Goal: Task Accomplishment & Management: Use online tool/utility

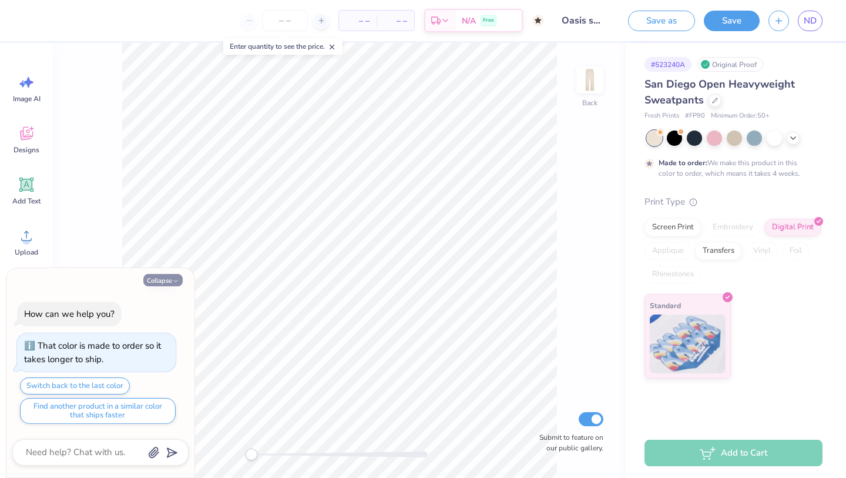
click at [160, 280] on button "Collapse" at bounding box center [162, 280] width 39 height 12
type textarea "x"
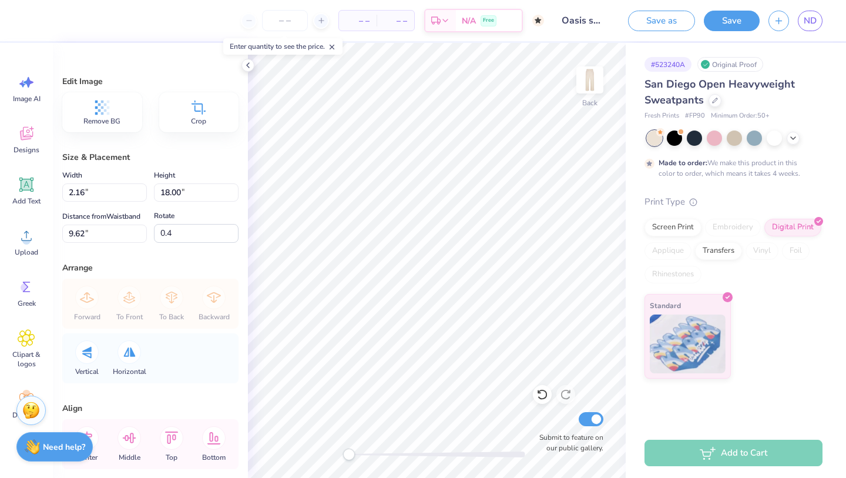
type input "0.0"
click at [35, 236] on div "Upload" at bounding box center [26, 242] width 42 height 44
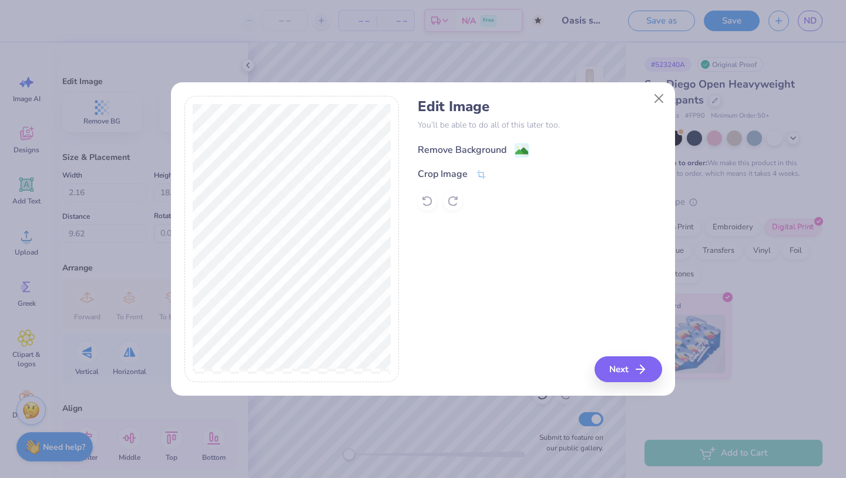
click at [458, 148] on div "Remove Background" at bounding box center [462, 150] width 89 height 14
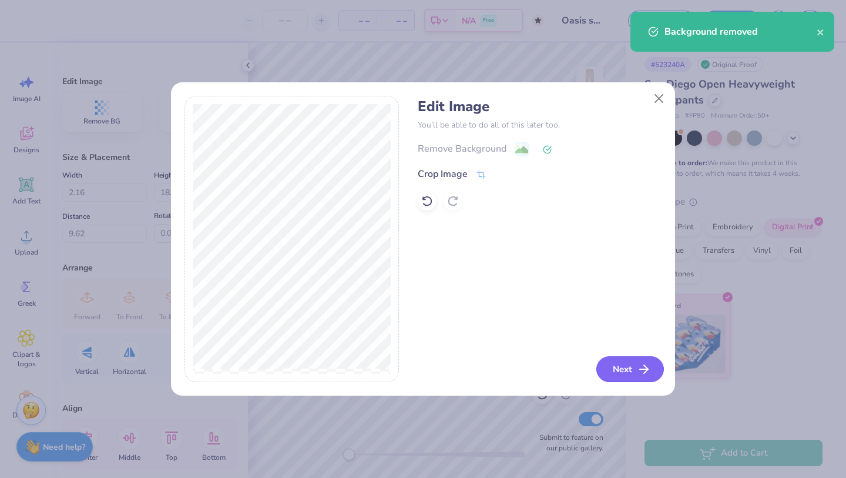
click at [615, 363] on button "Next" at bounding box center [631, 369] width 68 height 26
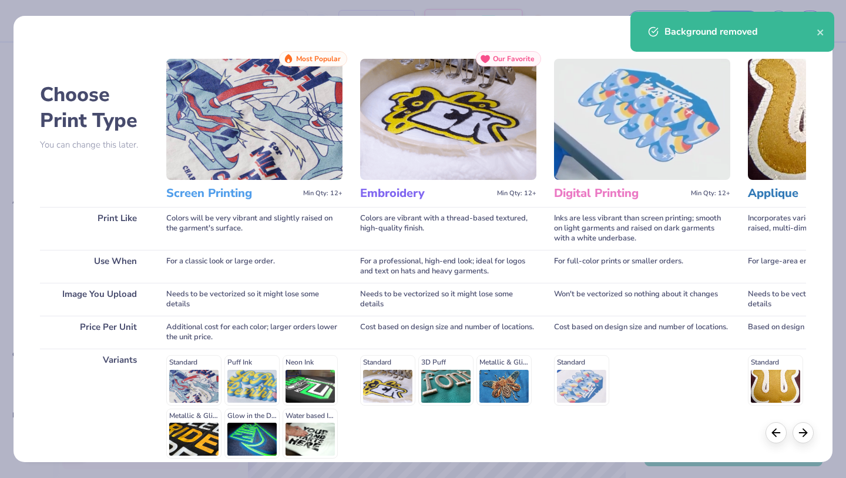
scroll to position [108, 0]
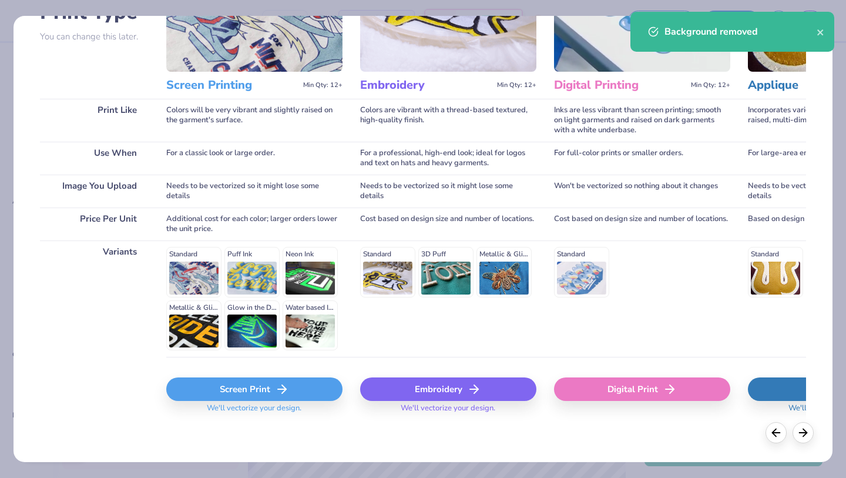
click at [607, 390] on div "Digital Print" at bounding box center [642, 389] width 176 height 24
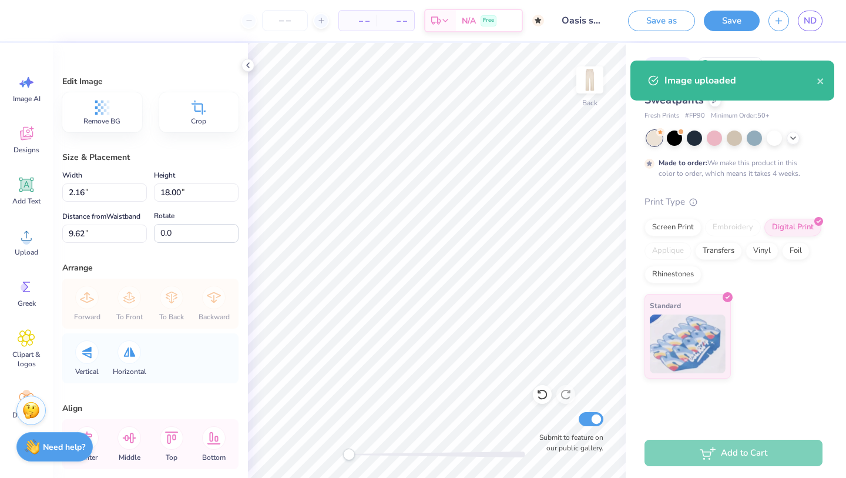
type input "1.98"
type input "13.02"
type input "20.49"
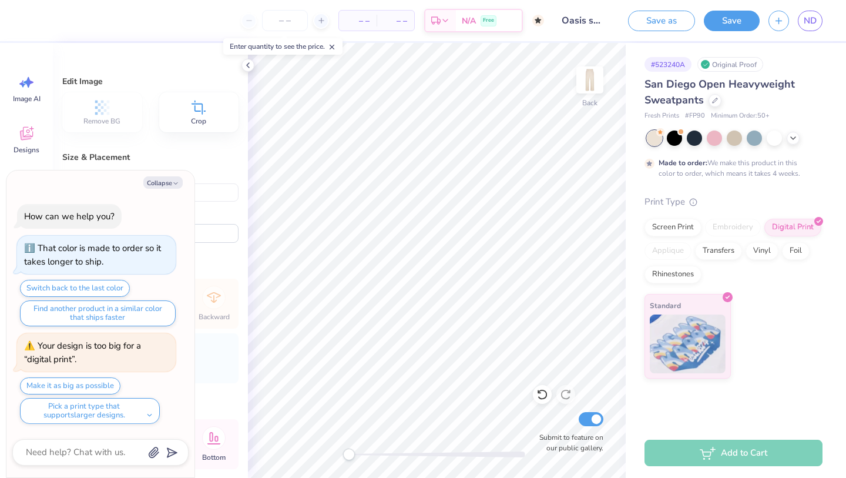
type textarea "x"
type input "27.00"
click at [178, 180] on icon "button" at bounding box center [175, 183] width 7 height 7
type textarea "x"
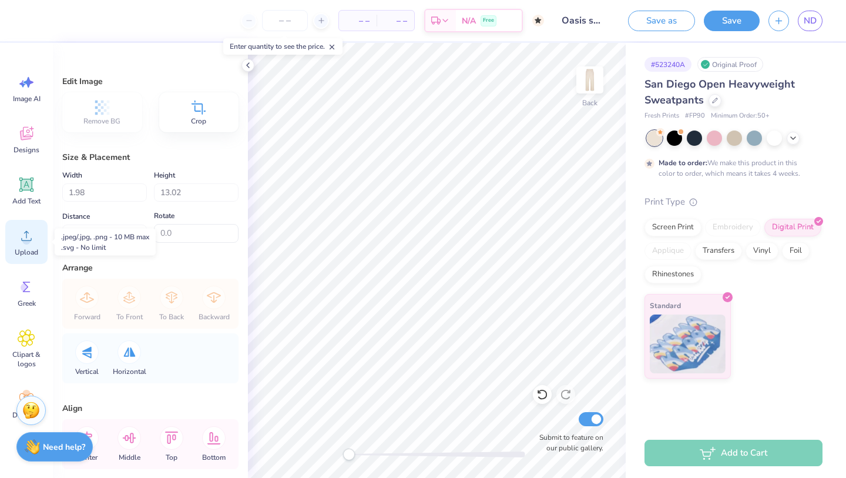
click at [32, 237] on icon at bounding box center [27, 236] width 18 height 18
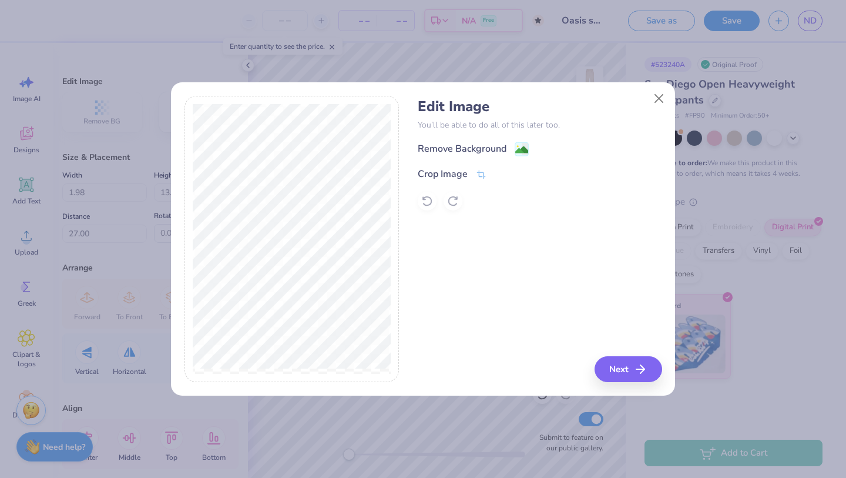
click at [461, 141] on div "Edit Image You’ll be able to do all of this later too. Remove Background Crop I…" at bounding box center [540, 154] width 244 height 112
click at [464, 149] on div "Remove Background" at bounding box center [462, 150] width 89 height 14
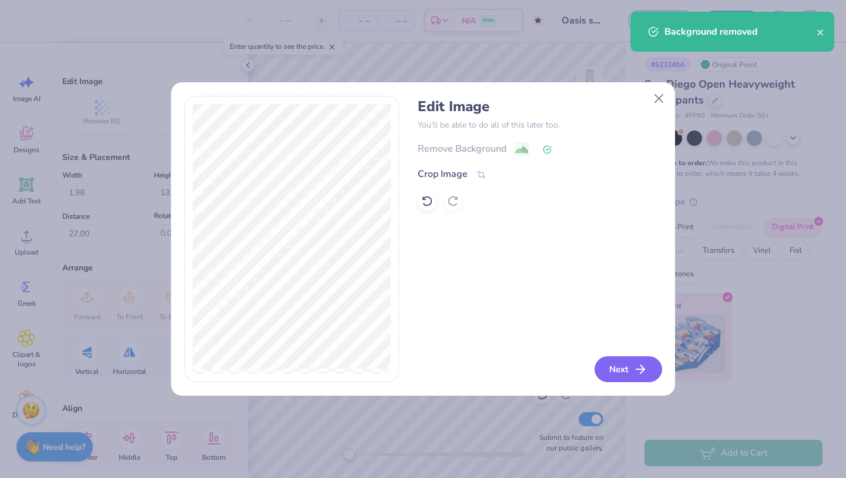
click at [617, 371] on button "Next" at bounding box center [629, 369] width 68 height 26
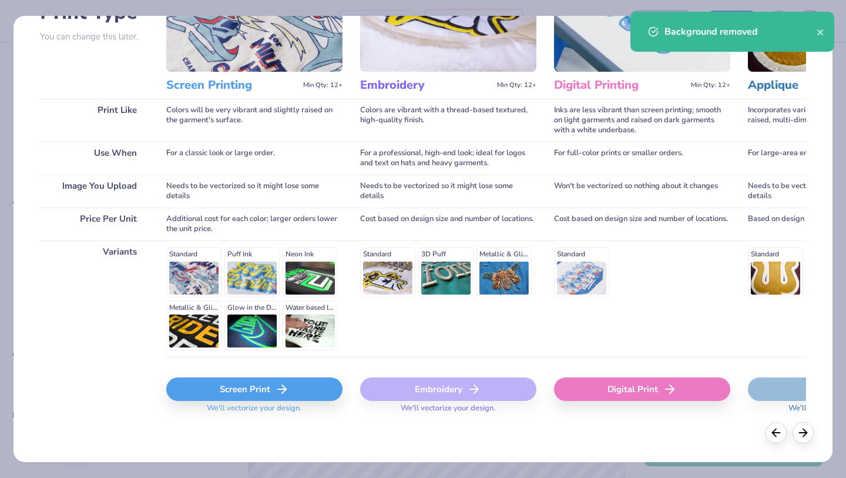
click at [639, 394] on div "Digital Print" at bounding box center [642, 389] width 176 height 24
type input "10.85"
type input "4.38"
type input "24.81"
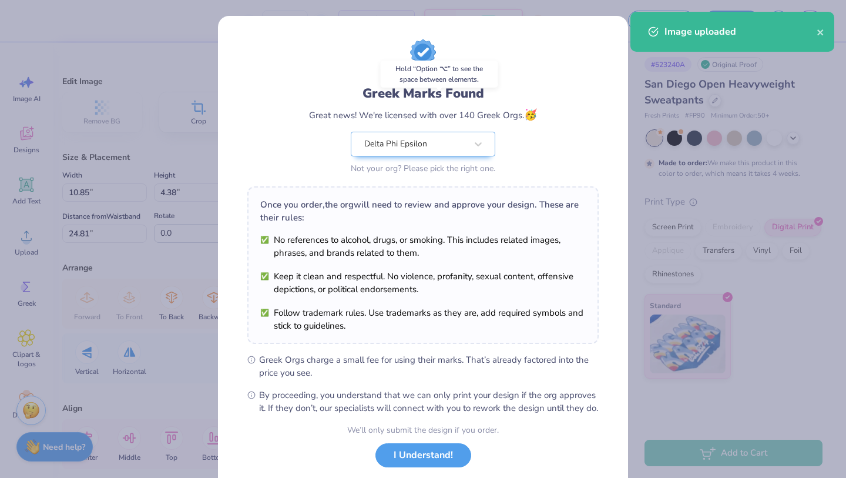
scroll to position [66, 0]
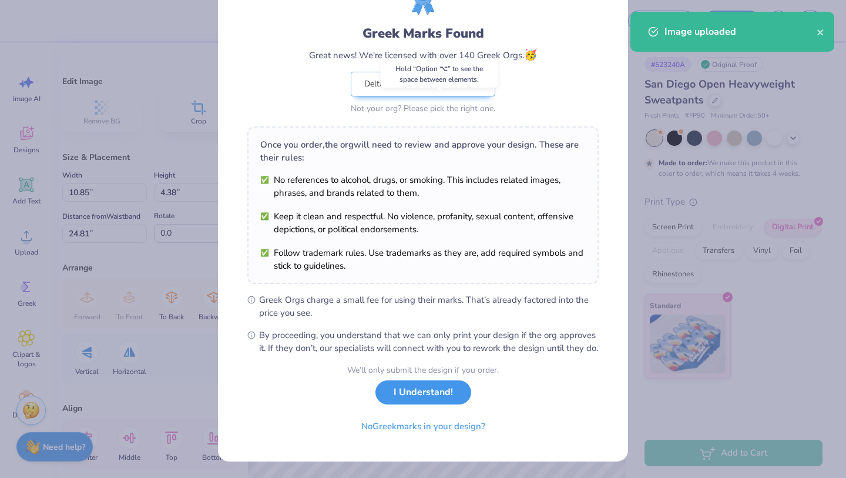
click at [442, 404] on button "I Understand!" at bounding box center [424, 392] width 96 height 24
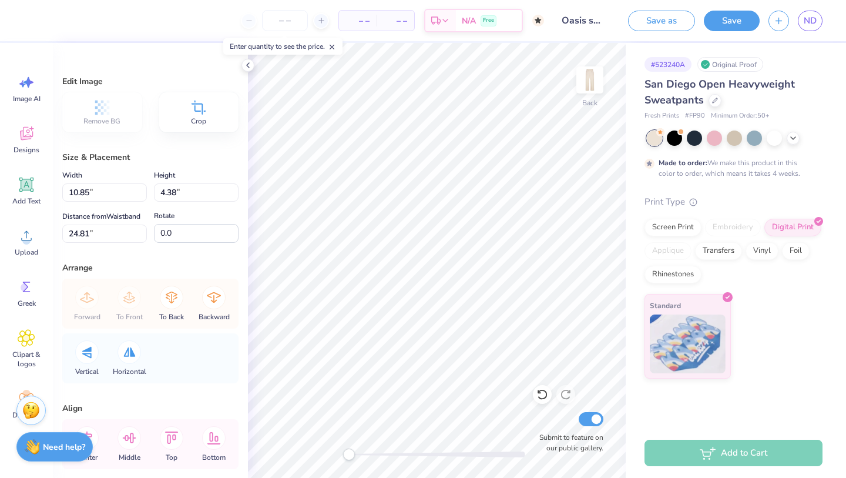
type input "8.06"
type input "3.26"
type input "4.68"
type input "1.98"
type input "13.02"
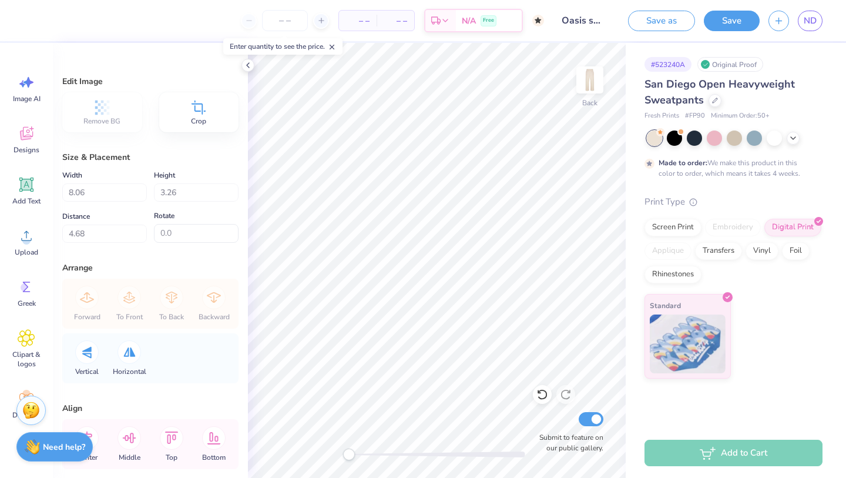
type input "27.00"
click at [18, 244] on icon at bounding box center [27, 236] width 18 height 18
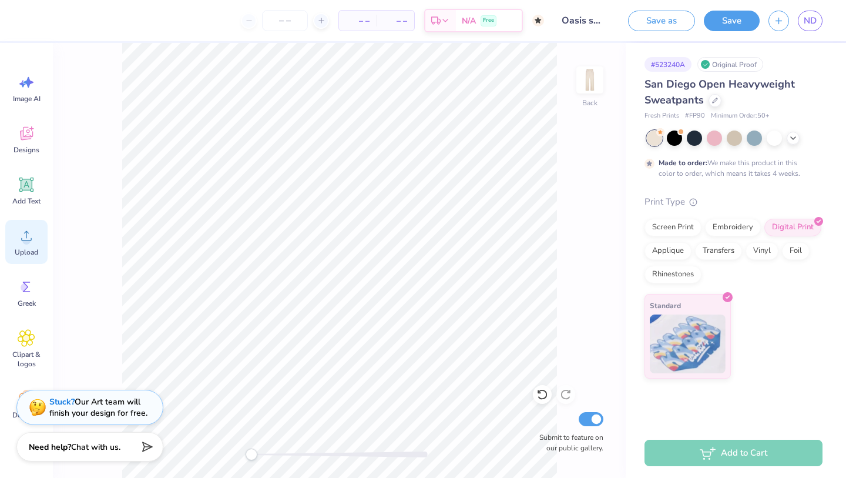
click at [36, 244] on div "Upload" at bounding box center [26, 242] width 42 height 44
click at [26, 246] on div "Upload" at bounding box center [26, 242] width 42 height 44
click at [24, 229] on icon at bounding box center [27, 236] width 18 height 18
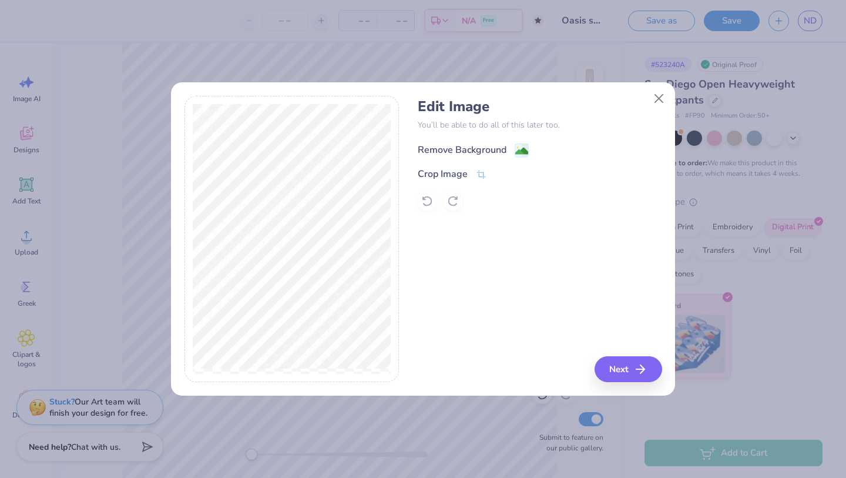
click at [491, 155] on div "Remove Background" at bounding box center [462, 150] width 89 height 14
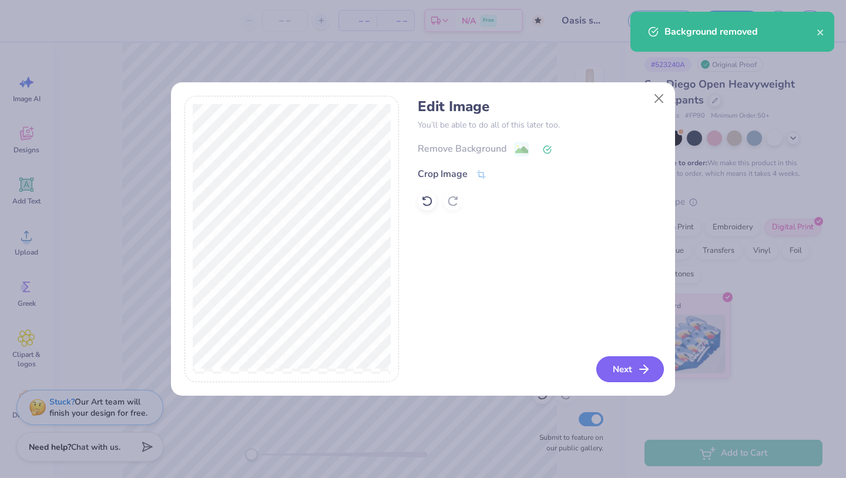
click at [630, 376] on button "Next" at bounding box center [631, 369] width 68 height 26
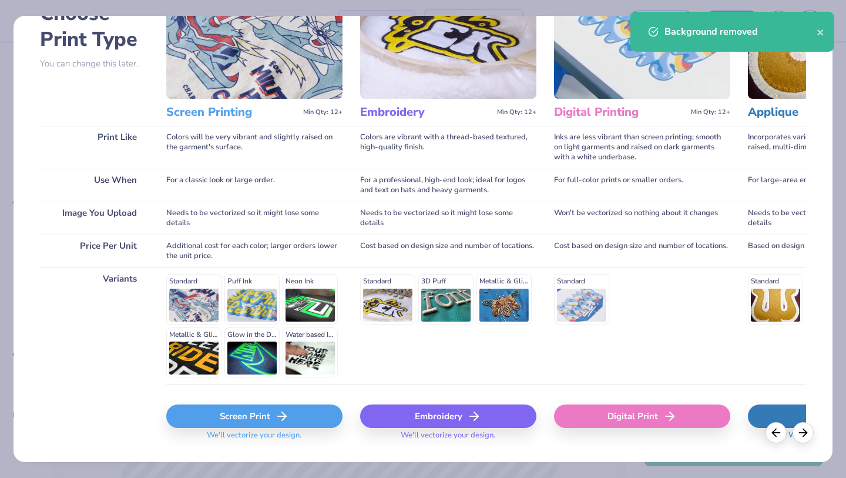
scroll to position [105, 0]
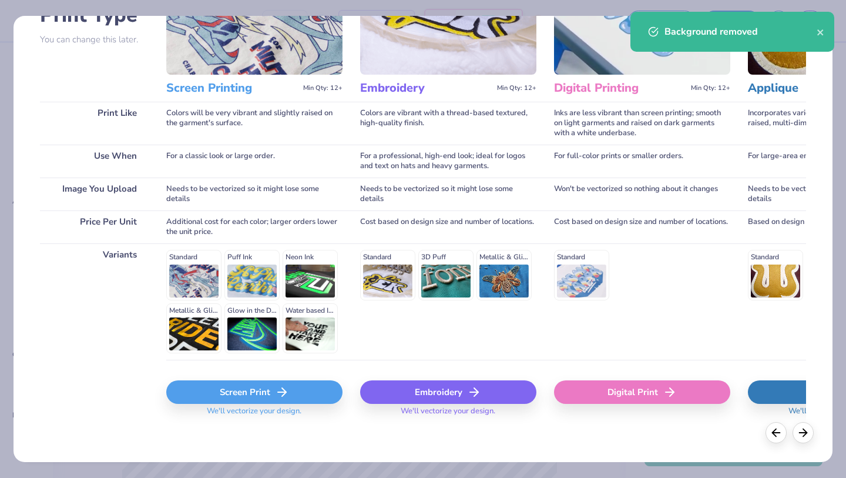
click at [607, 381] on div "Digital Print" at bounding box center [642, 392] width 176 height 24
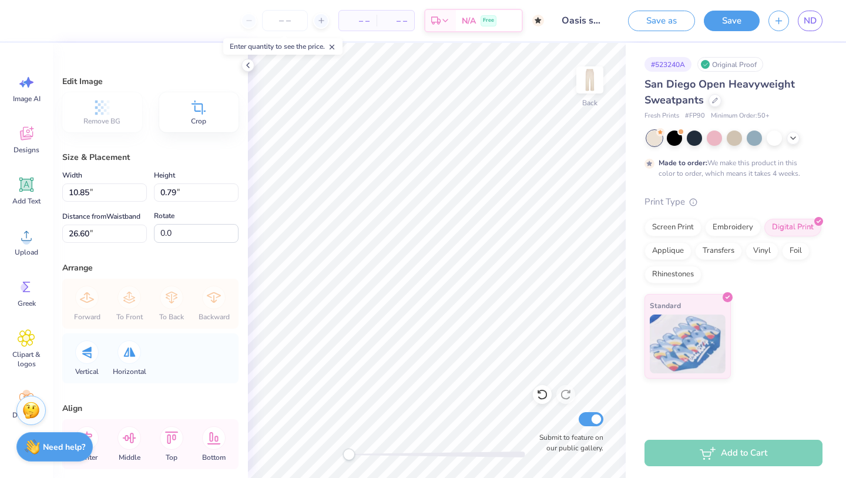
type input "90.8"
type textarea "x"
type input "0.89"
type input "10.87"
type input "21.57"
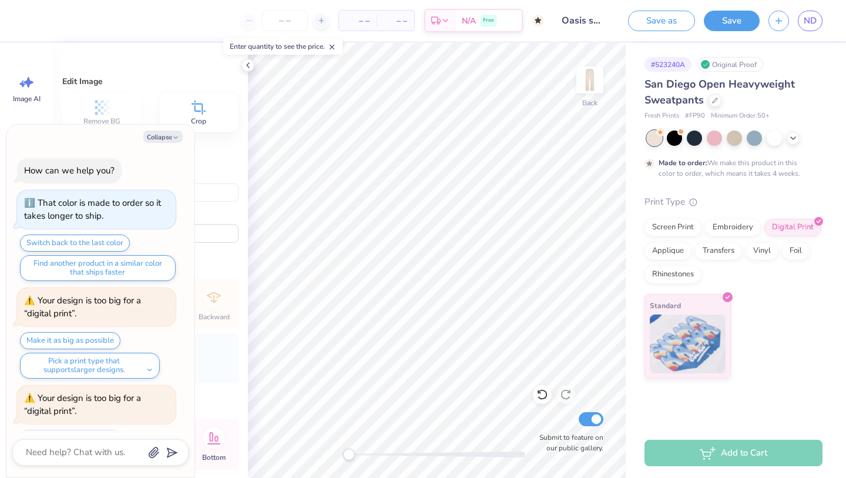
scroll to position [52, 0]
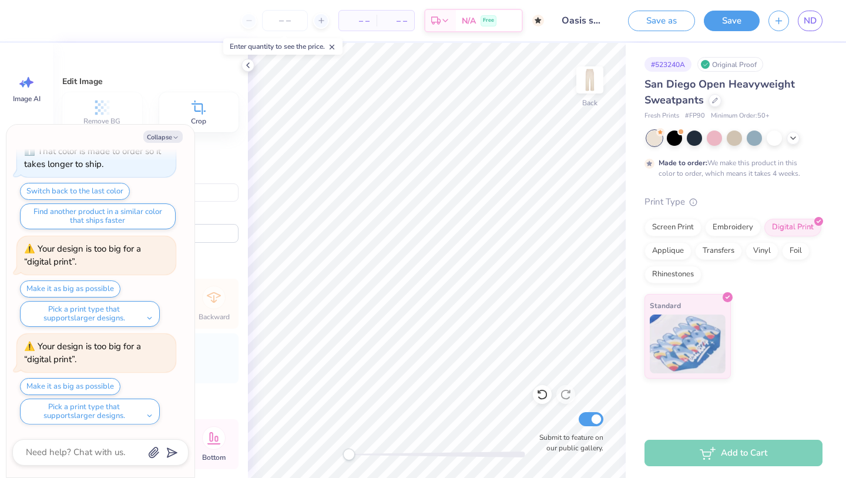
type textarea "x"
type input "0.0"
type textarea "x"
type input "90.8"
type textarea "x"
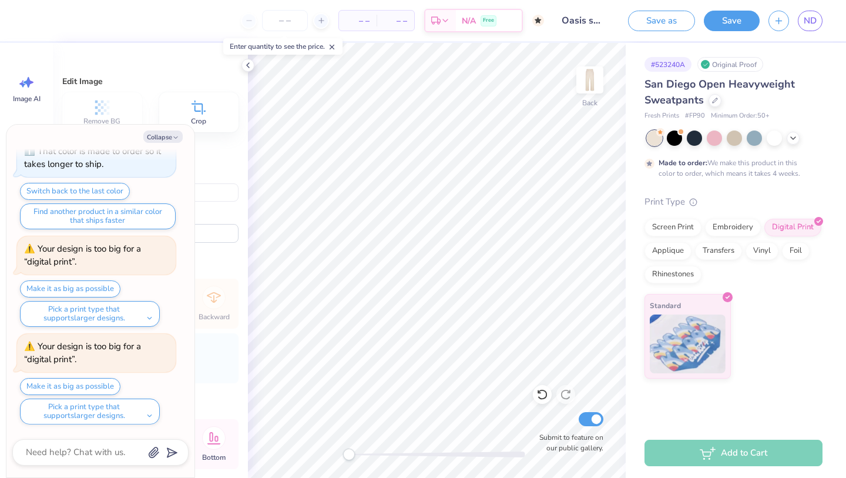
type input "1.13"
type input "13.53"
type input "25.59"
type textarea "x"
type input "1.31"
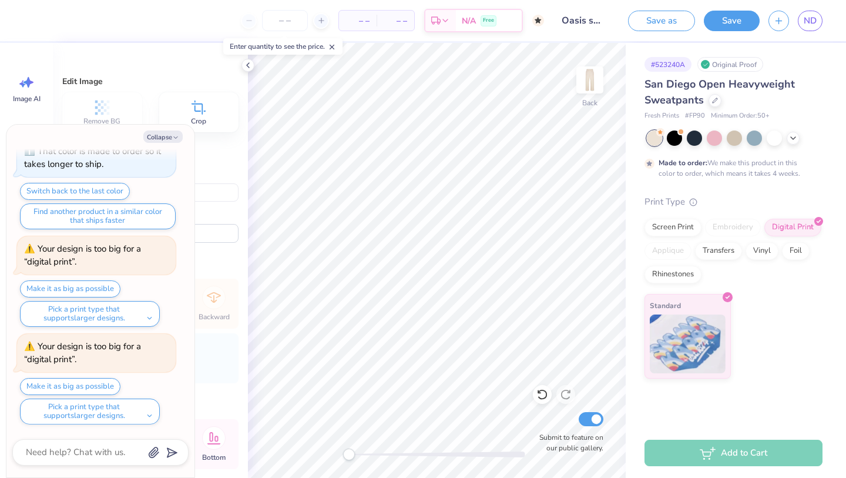
type input "15.98"
type input "23.12"
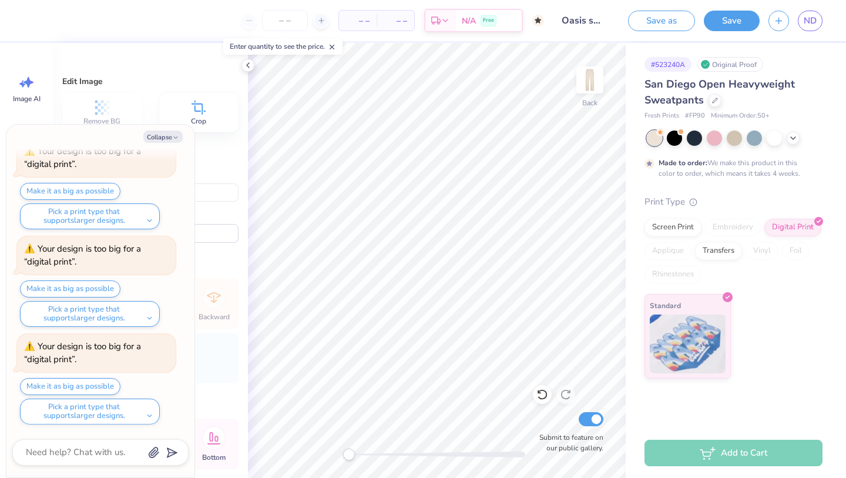
type textarea "x"
type input "0.0"
type textarea "x"
type input "90.8"
type textarea "x"
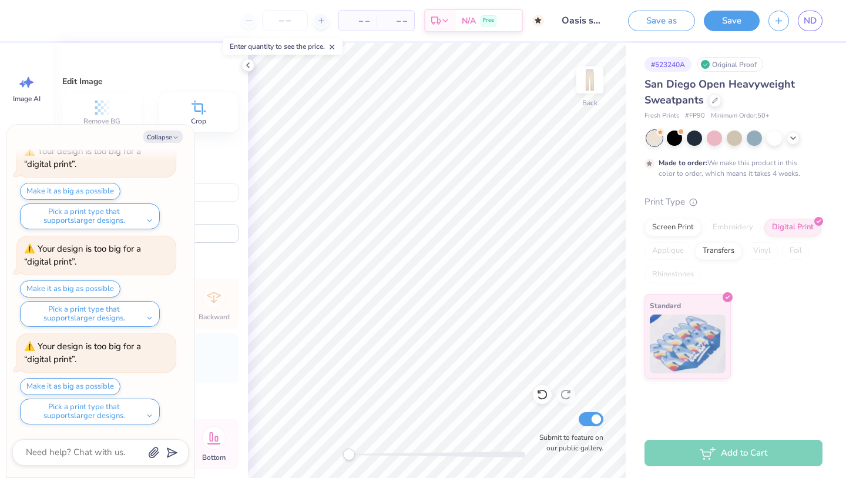
type input "90.2"
click at [175, 134] on icon "button" at bounding box center [175, 137] width 7 height 7
type textarea "x"
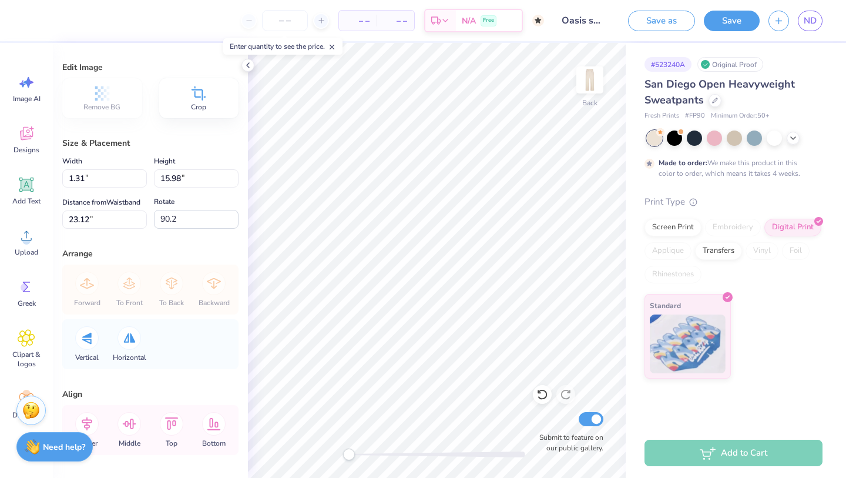
scroll to position [0, 0]
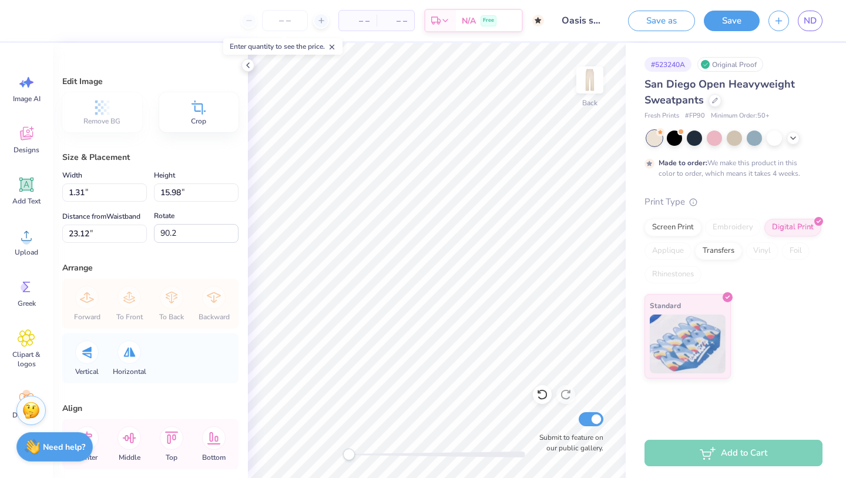
type input "0.0"
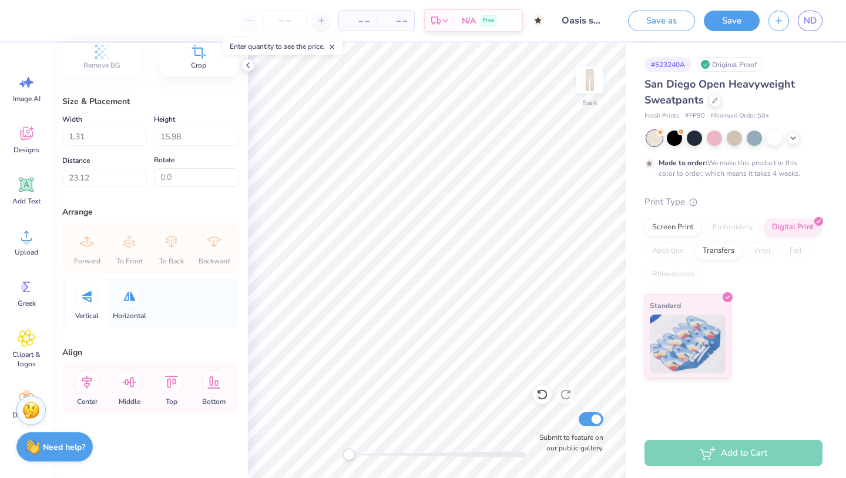
click at [88, 299] on icon at bounding box center [86, 296] width 9 height 12
click at [88, 300] on icon at bounding box center [86, 296] width 9 height 12
click at [540, 394] on icon at bounding box center [543, 395] width 12 height 12
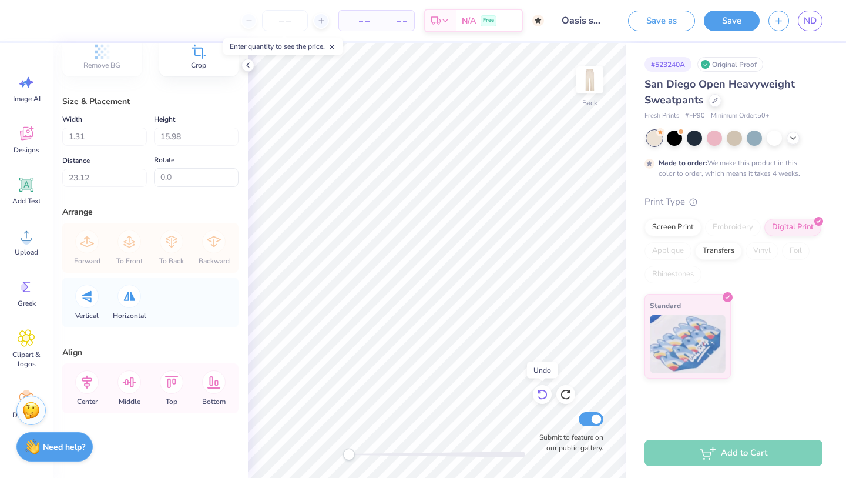
click at [540, 394] on icon at bounding box center [543, 395] width 12 height 12
click at [571, 393] on icon at bounding box center [566, 395] width 12 height 12
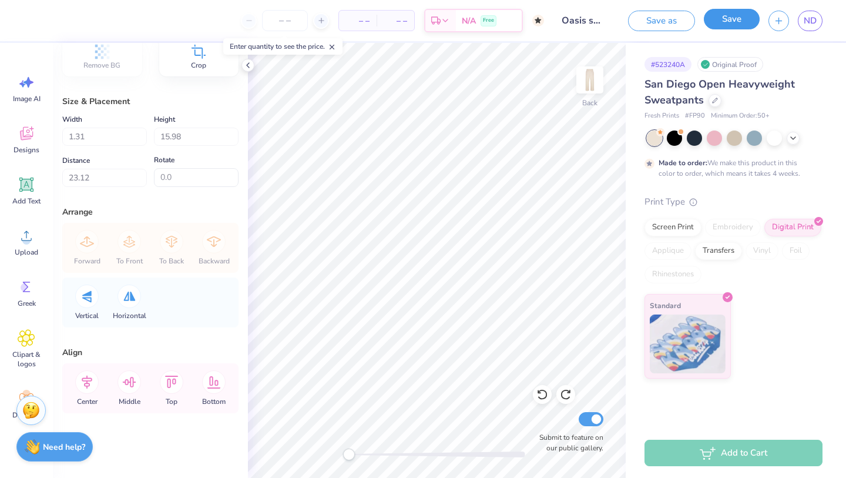
click at [719, 23] on button "Save" at bounding box center [732, 19] width 56 height 21
click at [812, 22] on div "– – Per Item – – Total Est. Delivery N/A Free Design Title Oasis sweatpants Sav…" at bounding box center [423, 239] width 846 height 478
click at [808, 22] on span "ND" at bounding box center [810, 21] width 13 height 14
type input "1.20"
type input "28.33"
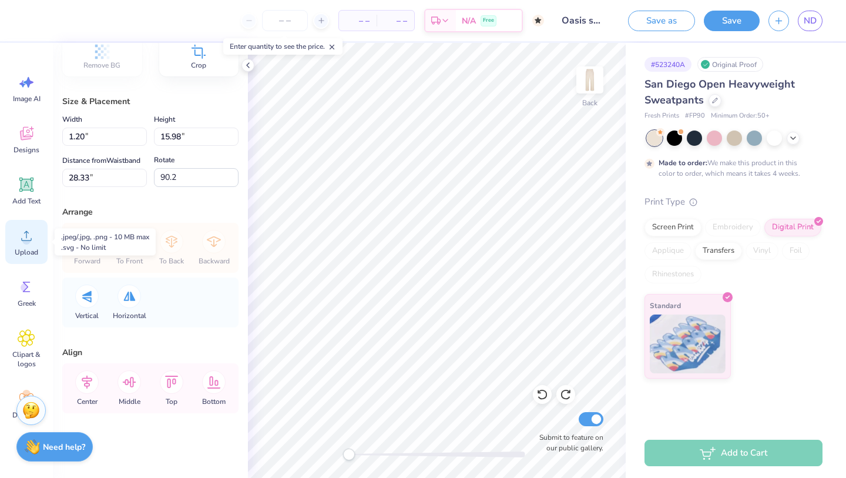
type input "0.0"
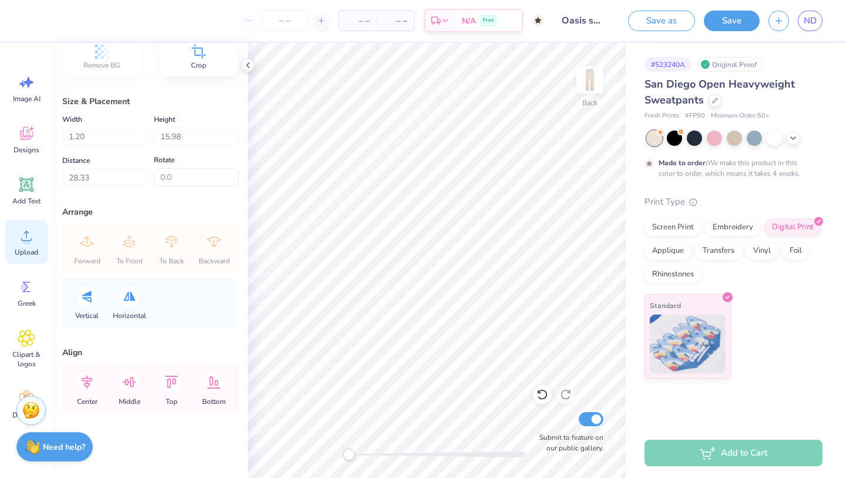
click at [21, 236] on icon at bounding box center [27, 236] width 18 height 18
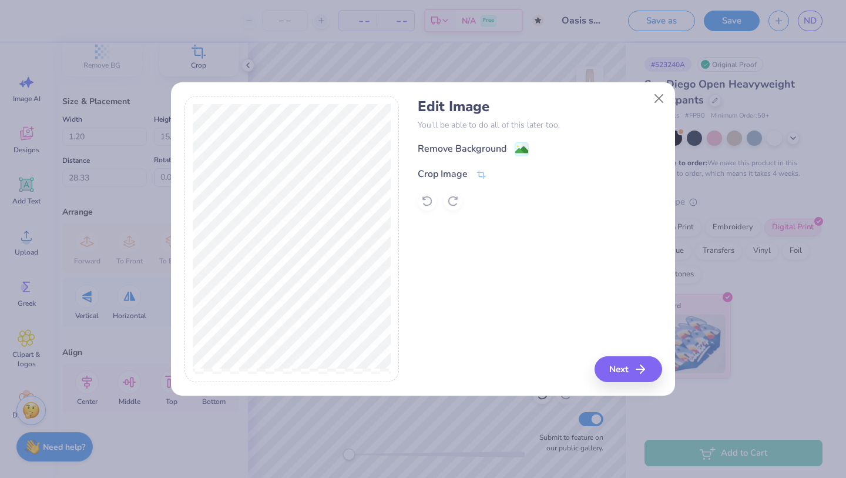
click at [453, 151] on div "Remove Background" at bounding box center [462, 149] width 89 height 14
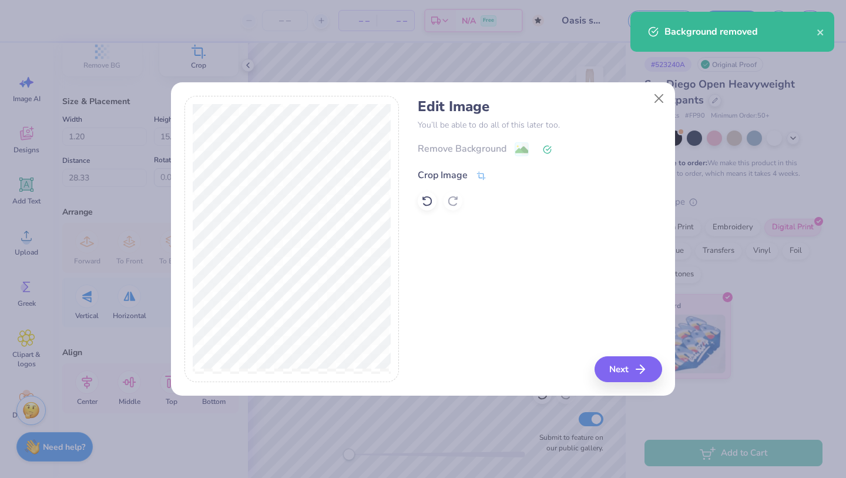
click at [466, 179] on div "Crop Image" at bounding box center [443, 175] width 50 height 14
click at [541, 275] on div "Edit Image You’ll be able to do all of this later too. Remove Background Crop I…" at bounding box center [540, 239] width 244 height 287
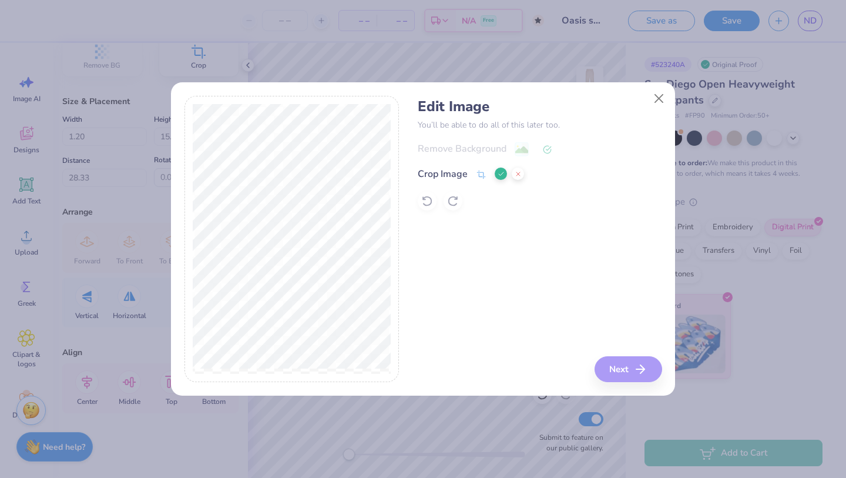
click at [503, 172] on icon at bounding box center [501, 173] width 7 height 7
click at [611, 367] on button "Next" at bounding box center [631, 369] width 68 height 26
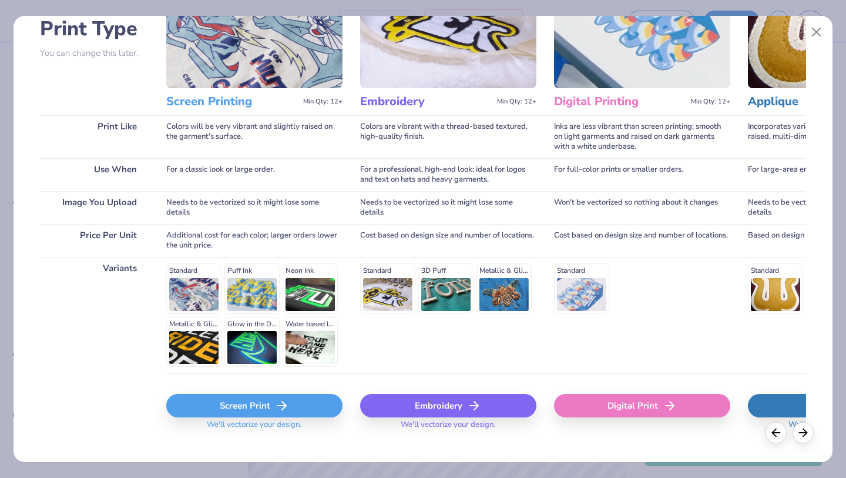
scroll to position [108, 0]
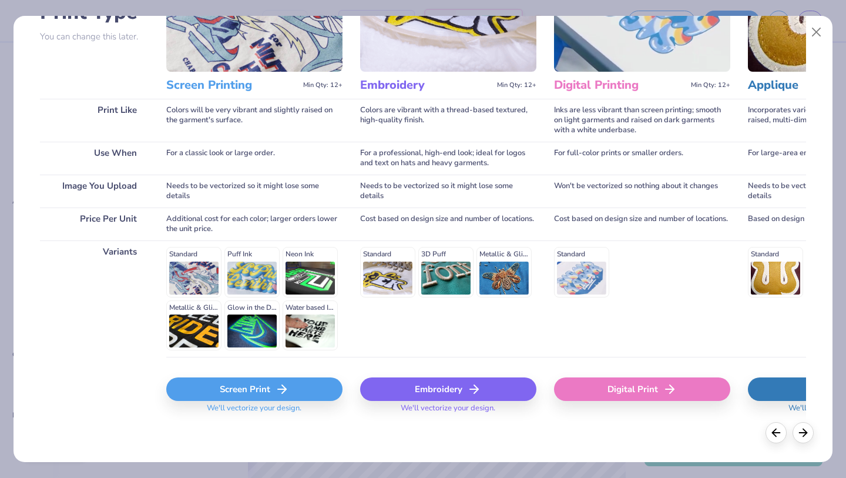
click at [599, 396] on div "Digital Print" at bounding box center [642, 389] width 176 height 24
type input "10.85"
type input "0.72"
type input "26.64"
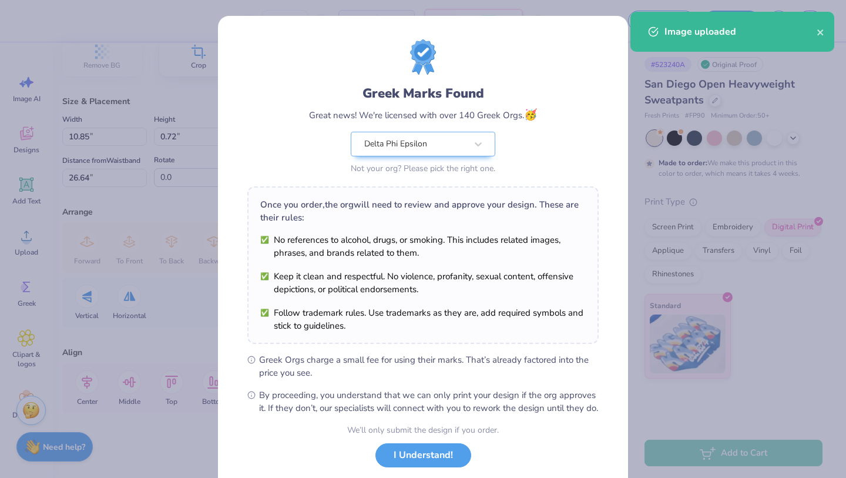
click at [444, 273] on body "– – Per Item – – Total Est. Delivery N/A Free Design Title Oasis sweatpants Sav…" at bounding box center [423, 239] width 846 height 478
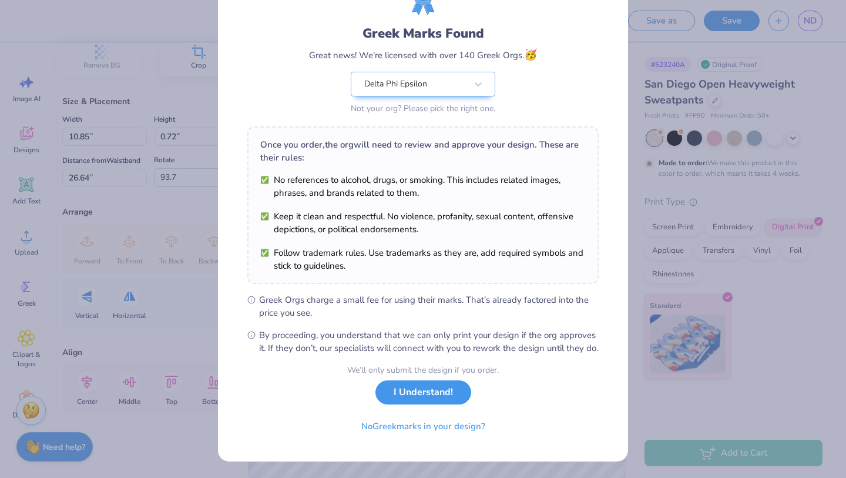
click at [408, 395] on button "I Understand!" at bounding box center [424, 392] width 96 height 24
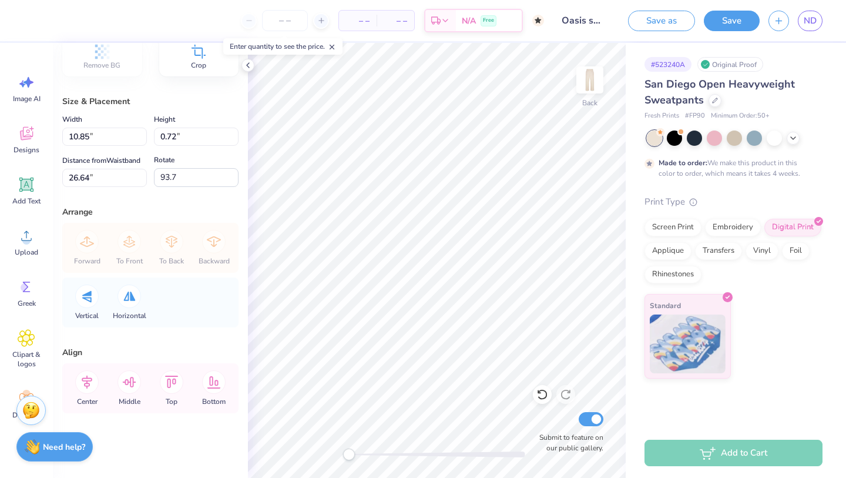
type input "90.1"
type input "1.17"
type input "17.11"
type input "15.31"
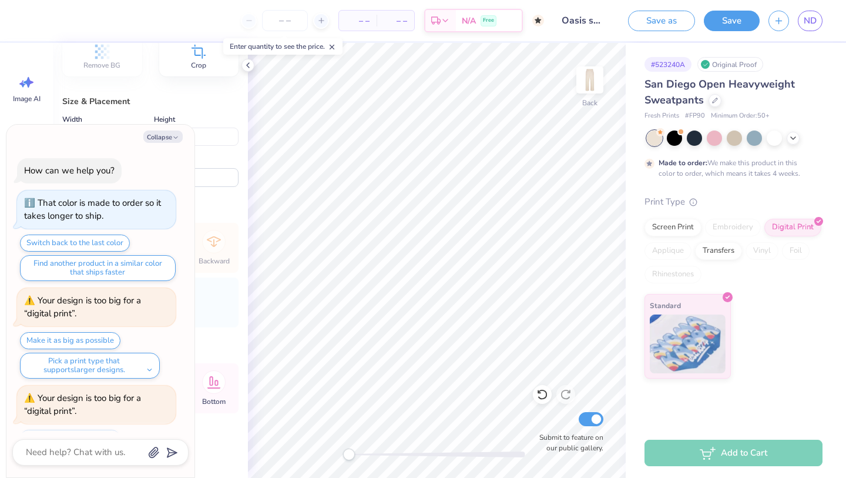
scroll to position [247, 0]
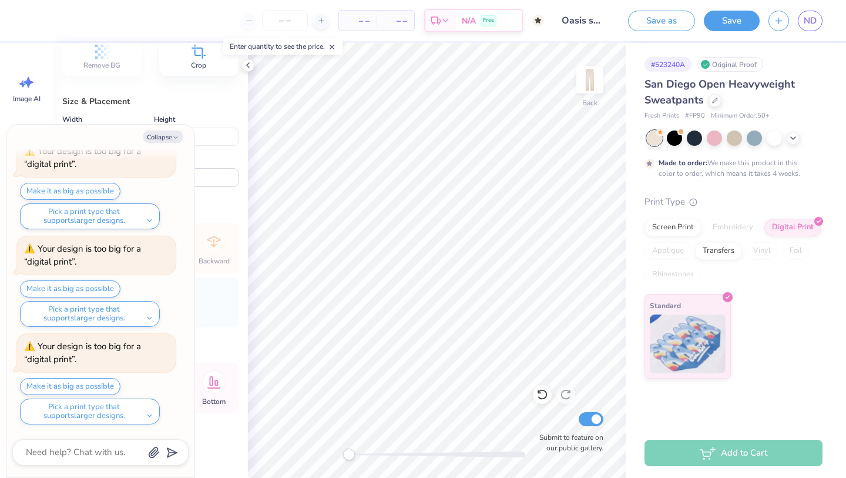
type textarea "x"
type input "0.0"
click at [159, 132] on button "Collapse" at bounding box center [162, 136] width 39 height 12
type textarea "x"
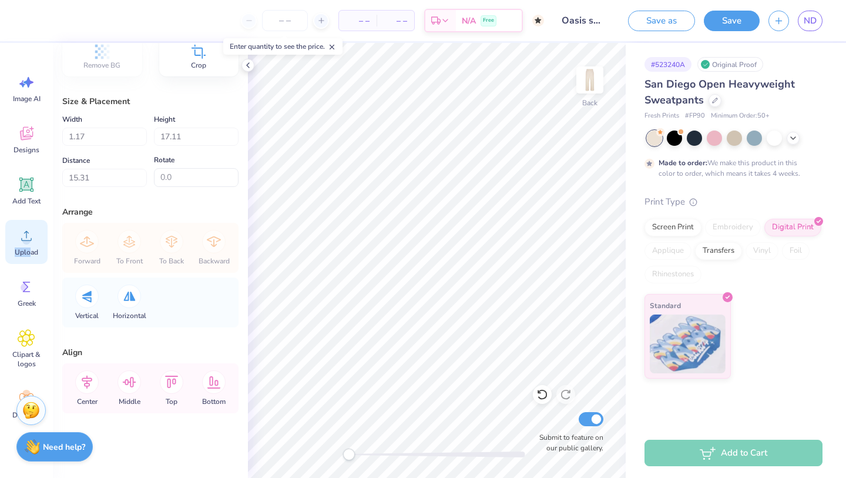
click at [32, 247] on span "Upload" at bounding box center [27, 251] width 24 height 9
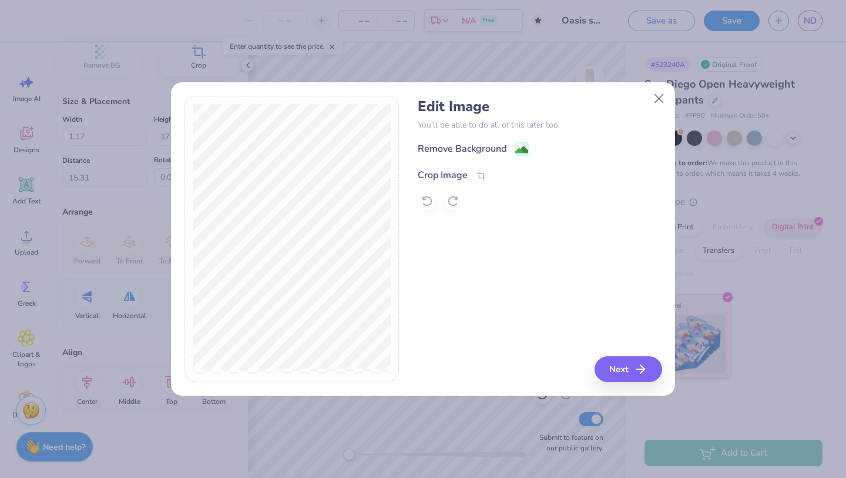
click at [462, 175] on div "Crop Image" at bounding box center [443, 175] width 50 height 14
click at [499, 176] on icon at bounding box center [501, 173] width 7 height 7
click at [507, 152] on div "Remove Background" at bounding box center [473, 150] width 111 height 15
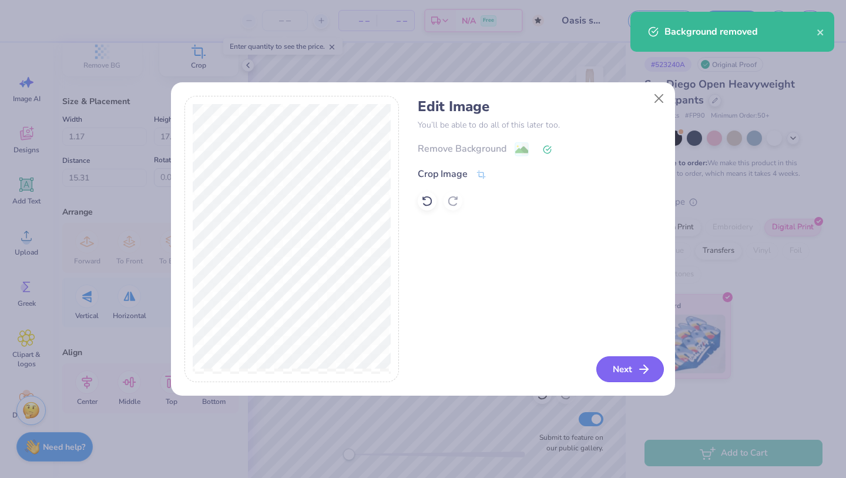
click at [617, 365] on button "Next" at bounding box center [631, 369] width 68 height 26
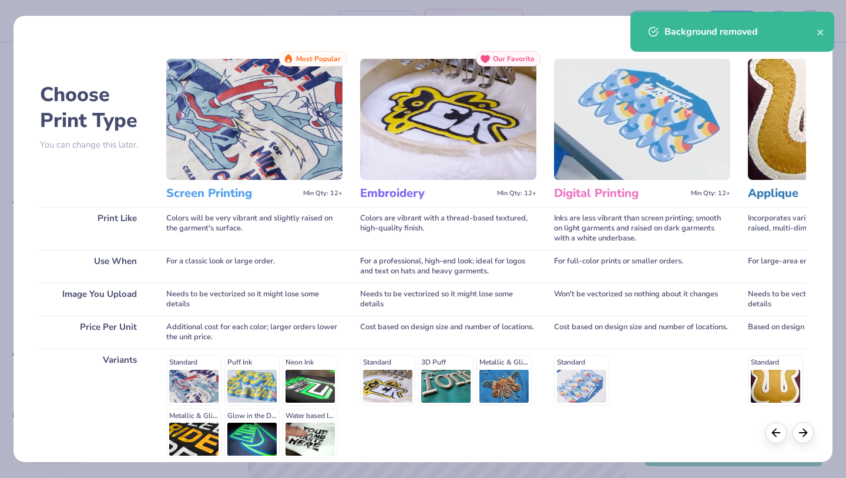
scroll to position [108, 0]
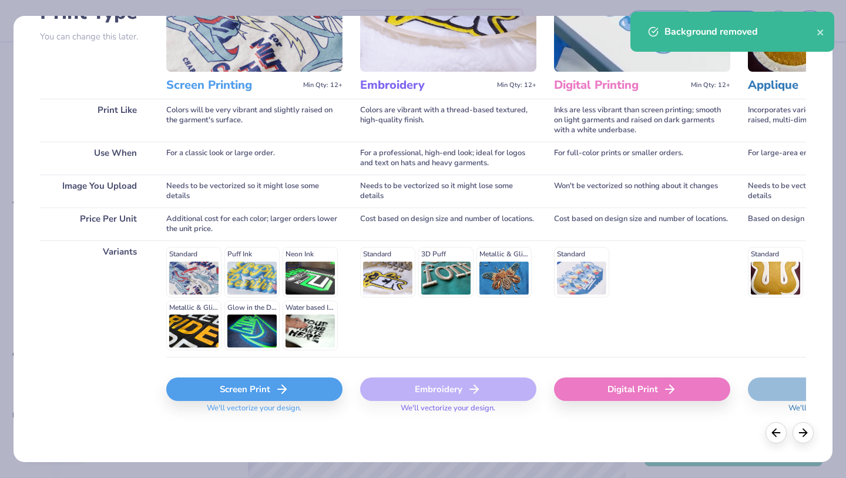
click at [617, 393] on div "Digital Print" at bounding box center [642, 389] width 176 height 24
type input "10.85"
type input "0.78"
type input "26.61"
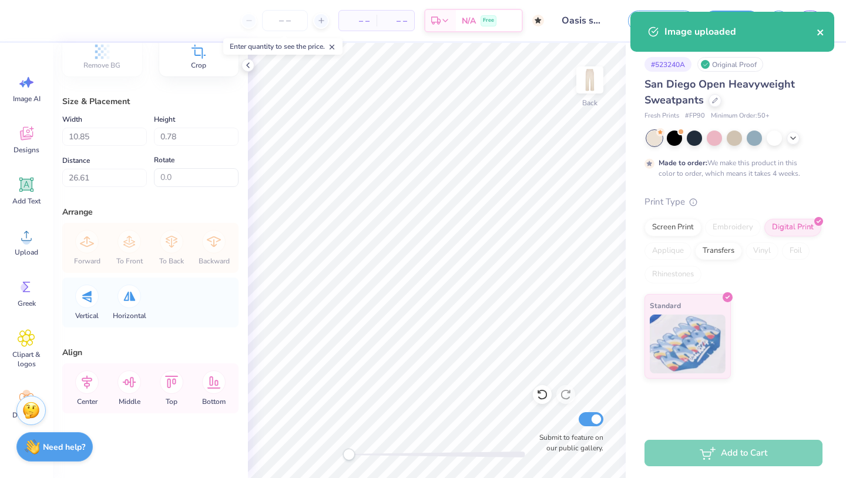
click at [819, 32] on icon "close" at bounding box center [821, 32] width 6 height 6
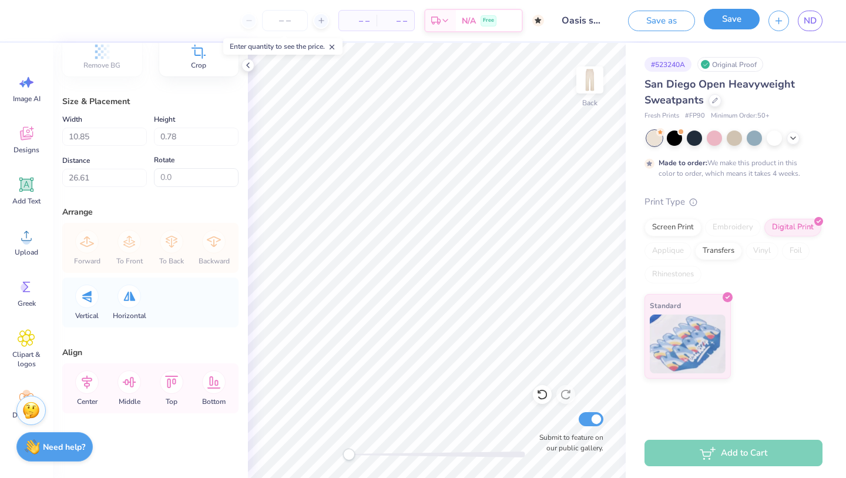
click at [738, 28] on button "Save" at bounding box center [732, 19] width 56 height 21
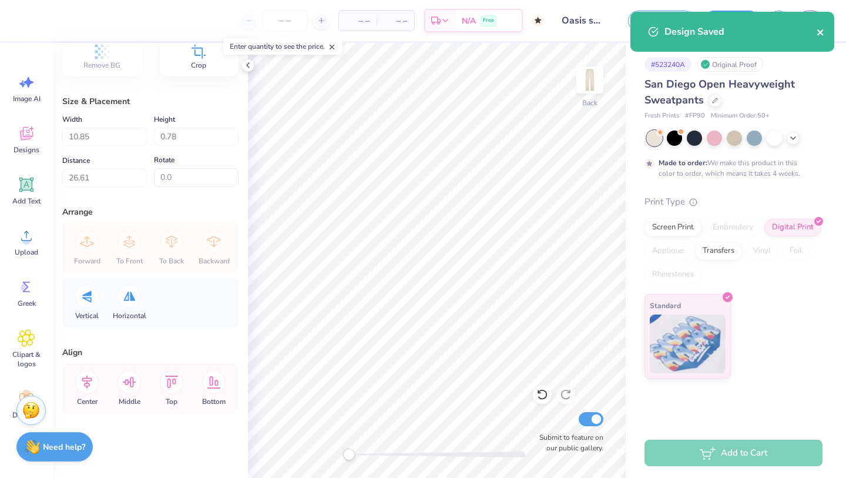
click at [821, 32] on icon "close" at bounding box center [821, 32] width 6 height 6
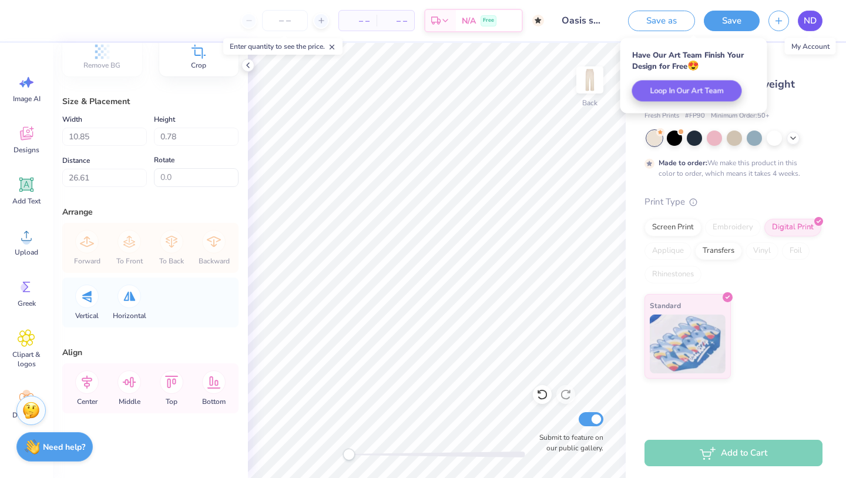
click at [812, 24] on span "ND" at bounding box center [810, 21] width 13 height 14
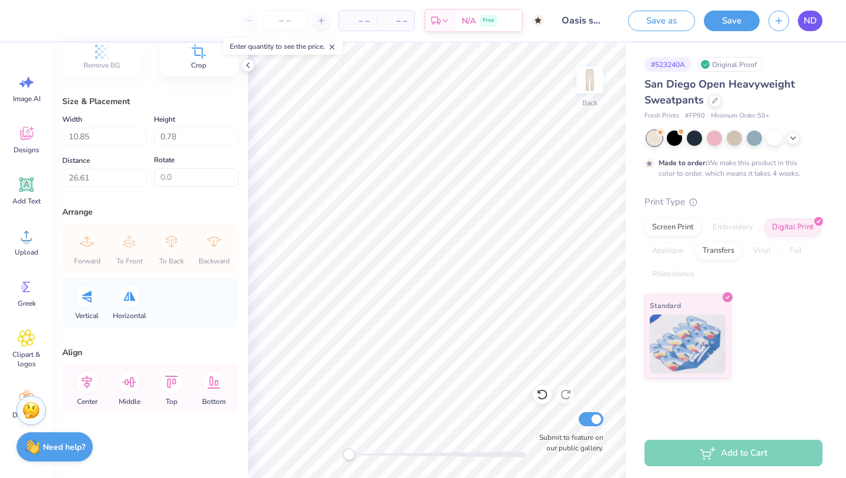
click at [816, 14] on span "ND" at bounding box center [810, 21] width 13 height 14
type input "1.17"
type input "17.11"
type input "29.54"
type input "0.0"
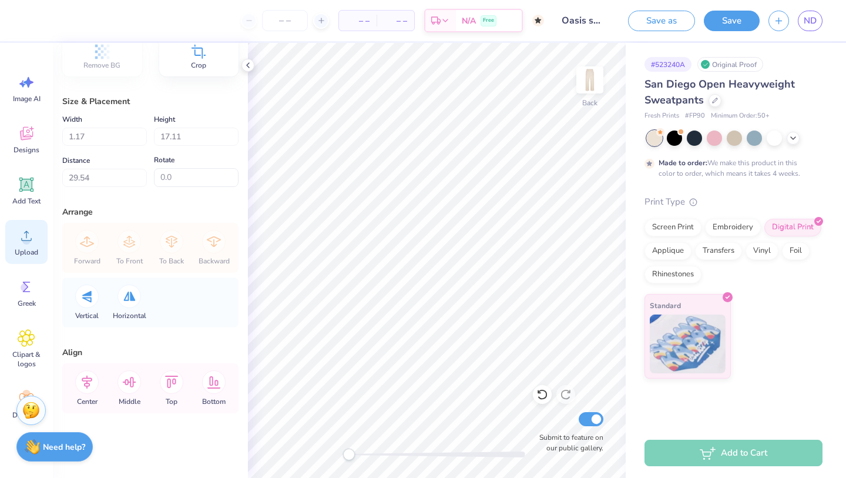
click at [31, 247] on div "Upload" at bounding box center [26, 242] width 42 height 44
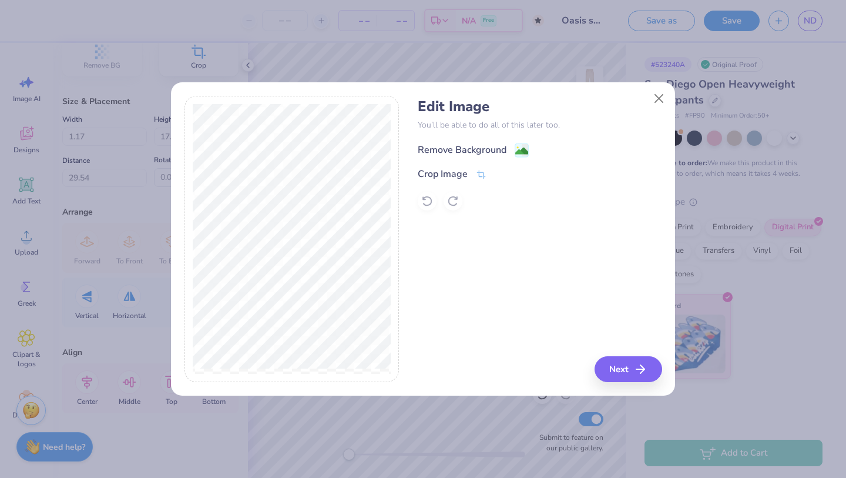
click at [446, 149] on div "Remove Background" at bounding box center [462, 150] width 89 height 14
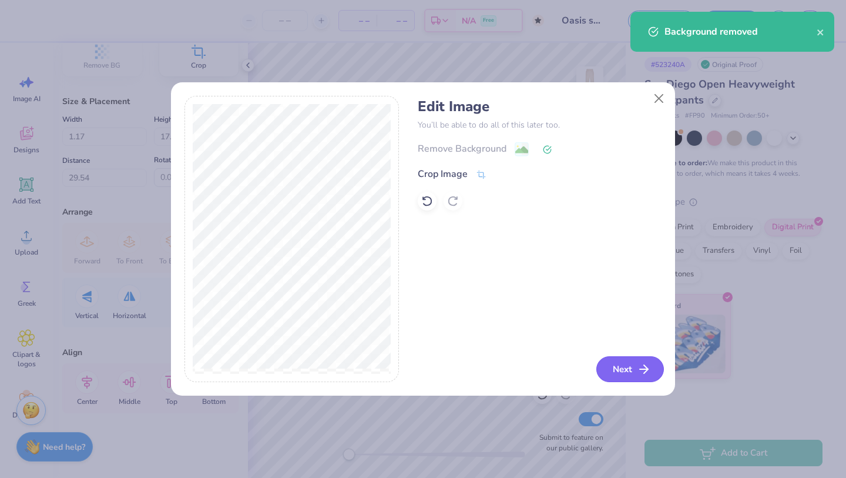
click at [631, 368] on button "Next" at bounding box center [631, 369] width 68 height 26
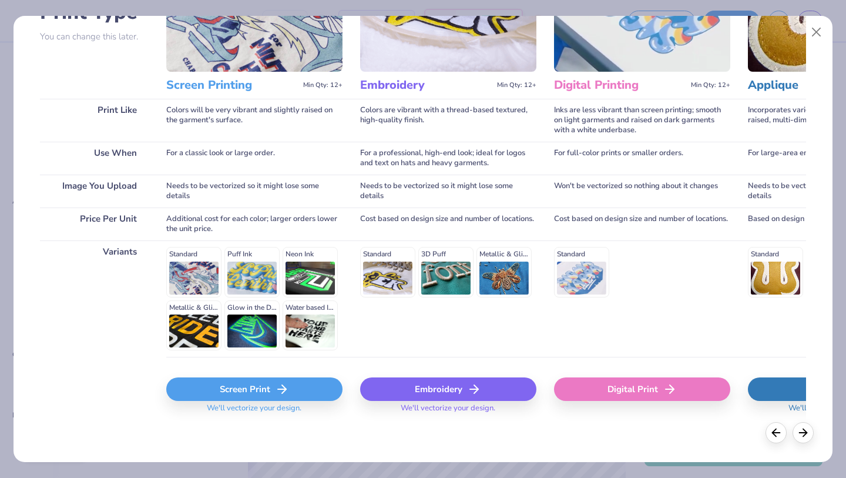
click at [613, 396] on div "Digital Print" at bounding box center [642, 389] width 176 height 24
type input "10.85"
type input "0.72"
type input "26.64"
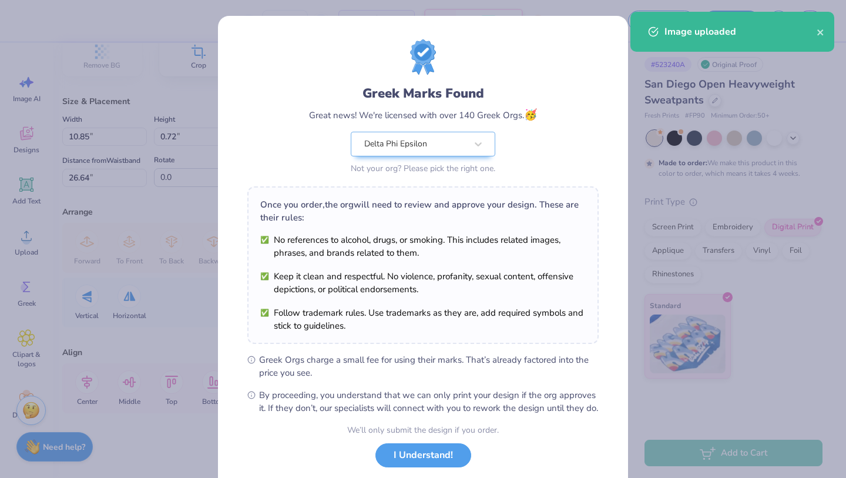
click at [463, 266] on body "– – Per Item – – Total Est. Delivery N/A Free Design Title Oasis sweatpants Sav…" at bounding box center [423, 239] width 846 height 478
type input "89.6"
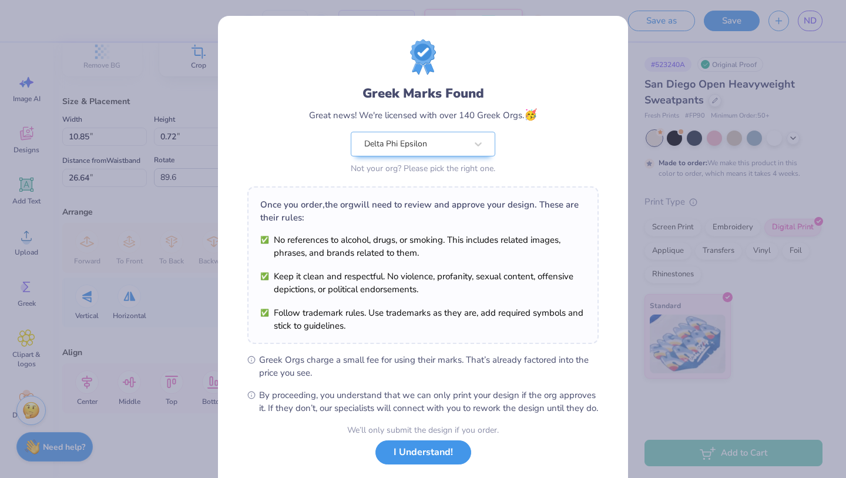
click at [423, 462] on button "I Understand!" at bounding box center [424, 452] width 96 height 24
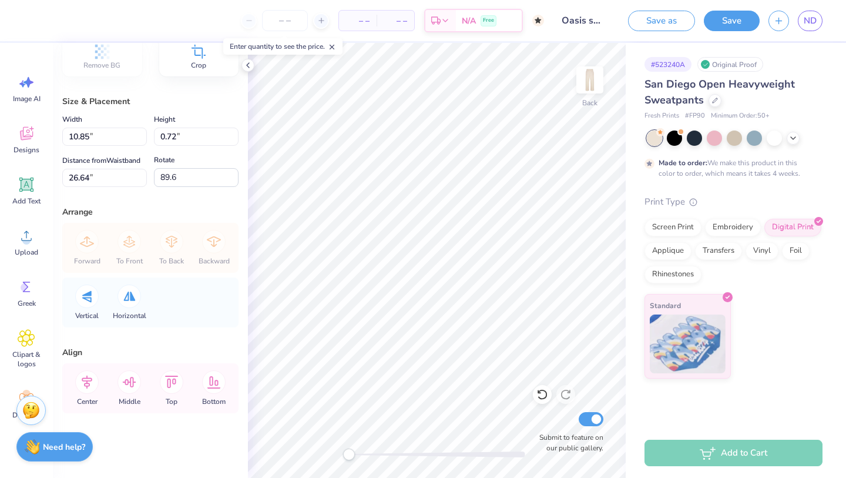
type textarea "x"
type input "0.80"
type input "10.85"
type input "21.57"
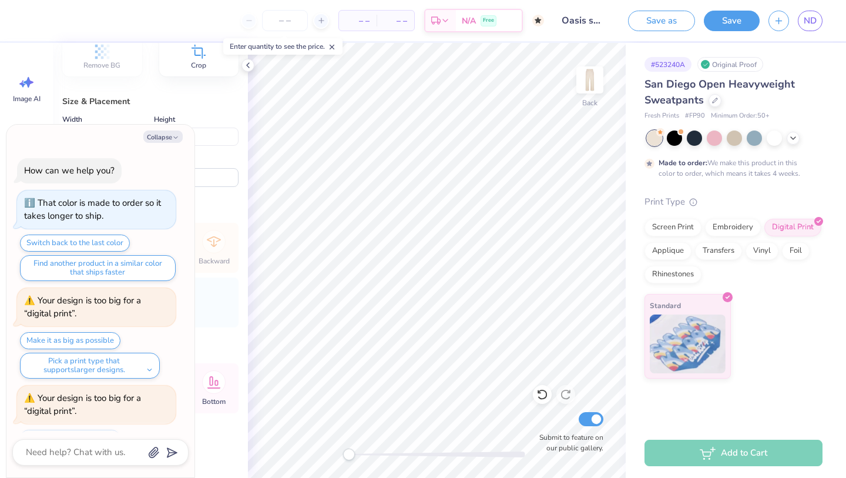
scroll to position [344, 0]
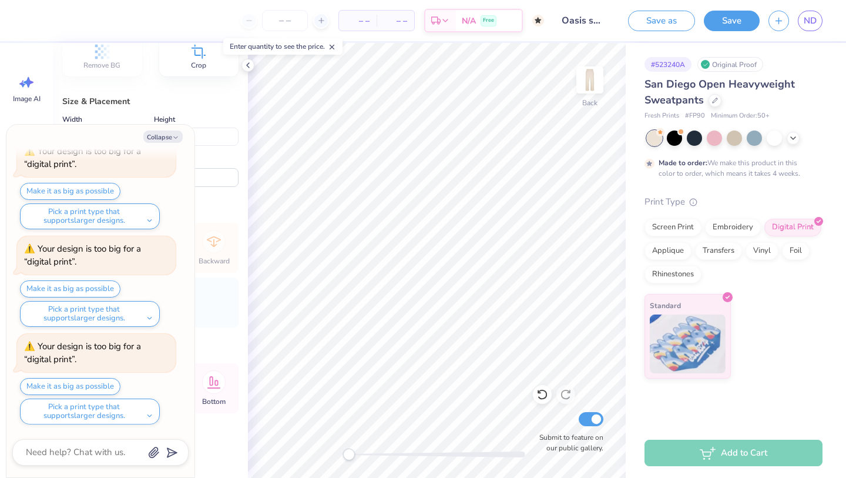
type textarea "x"
type input "1.04"
type input "14.11"
type input "21.58"
type textarea "x"
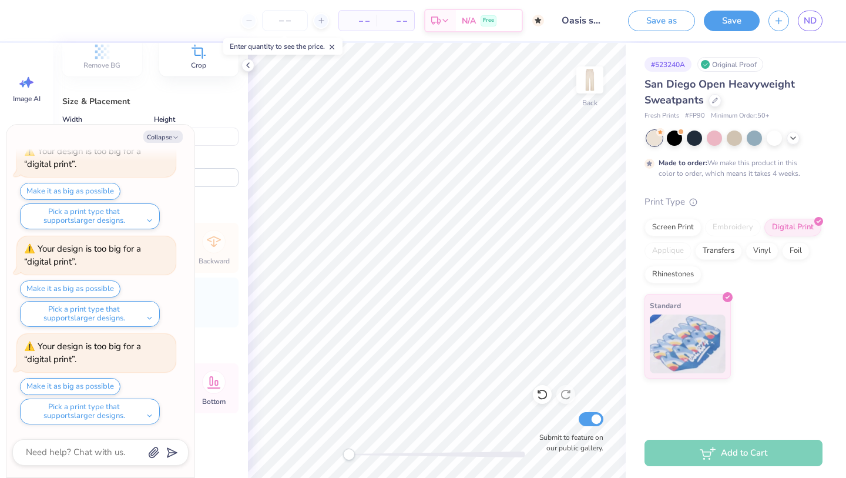
type input "1.21"
type input "16.41"
type input "21.56"
type textarea "x"
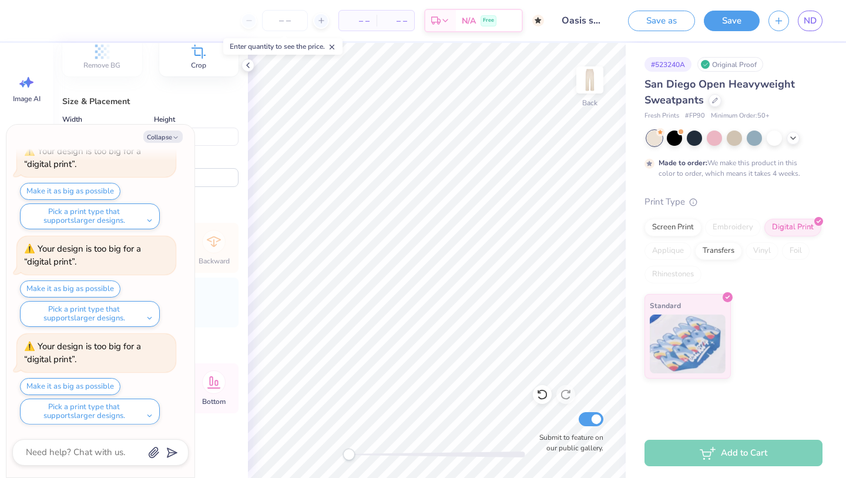
type input "1.23"
type input "17.04"
type input "21.58"
type textarea "x"
type input "1.27"
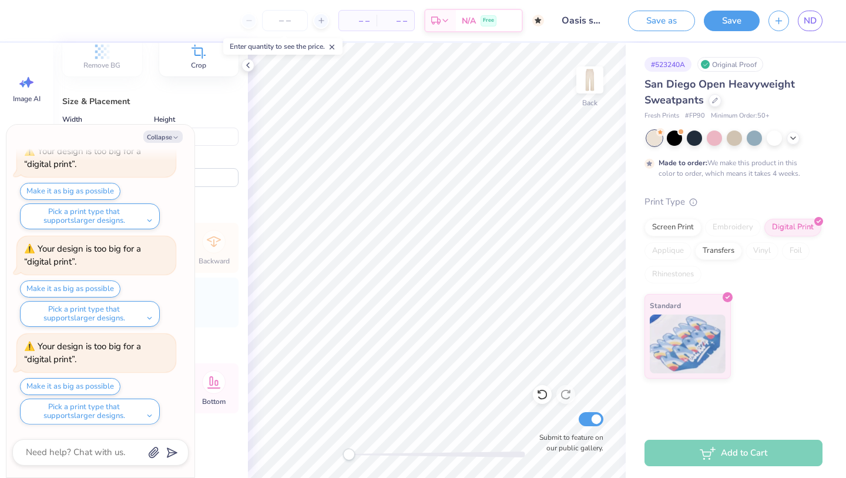
type input "17.21"
type textarea "x"
type input "17.61"
type input "21.60"
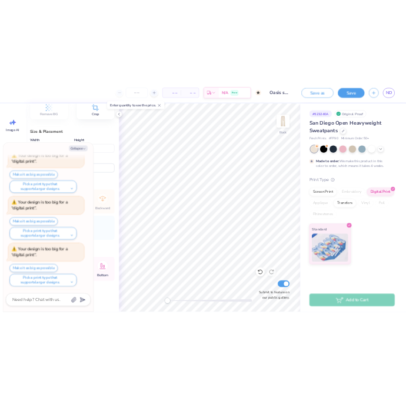
scroll to position [540, 0]
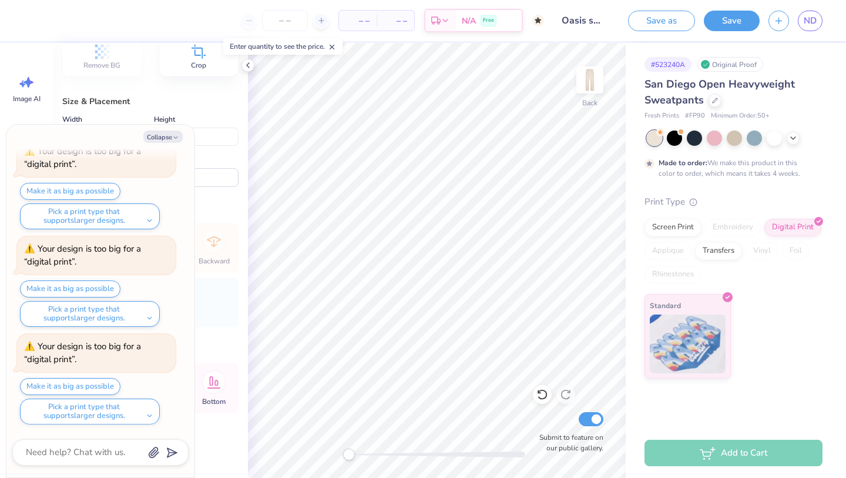
type textarea "x"
type input "0.0"
click at [737, 21] on button "Save" at bounding box center [732, 19] width 56 height 21
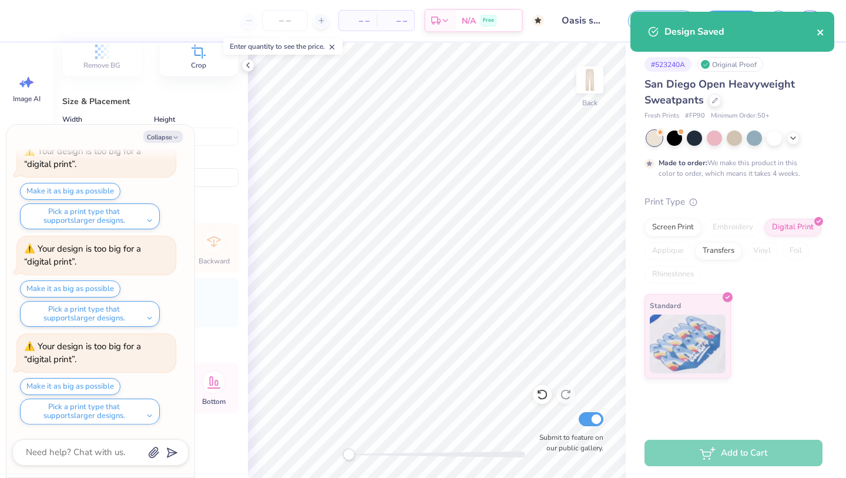
click at [818, 35] on icon "close" at bounding box center [821, 32] width 6 height 6
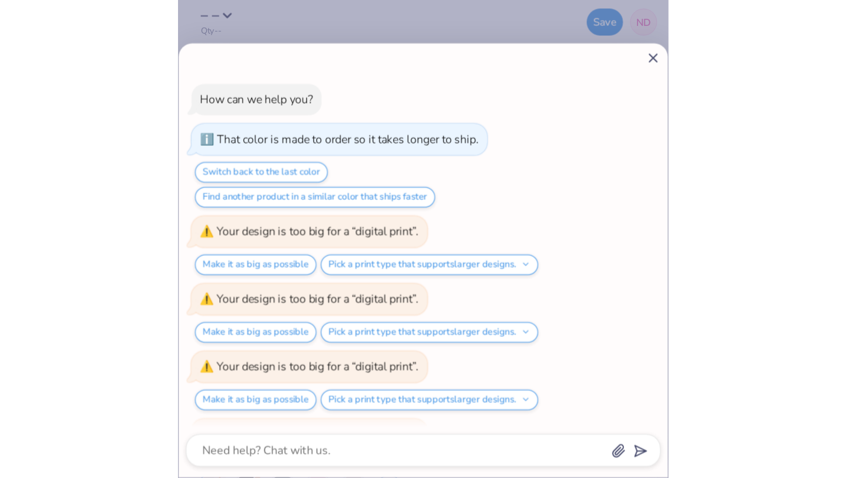
scroll to position [219, 0]
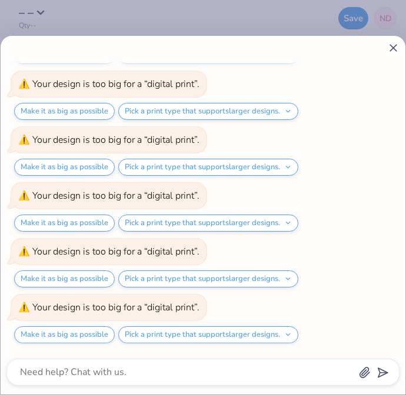
click at [253, 66] on div "How can we help you? That color is made to order so it takes longer to ship. Sw…" at bounding box center [202, 97] width 393 height 512
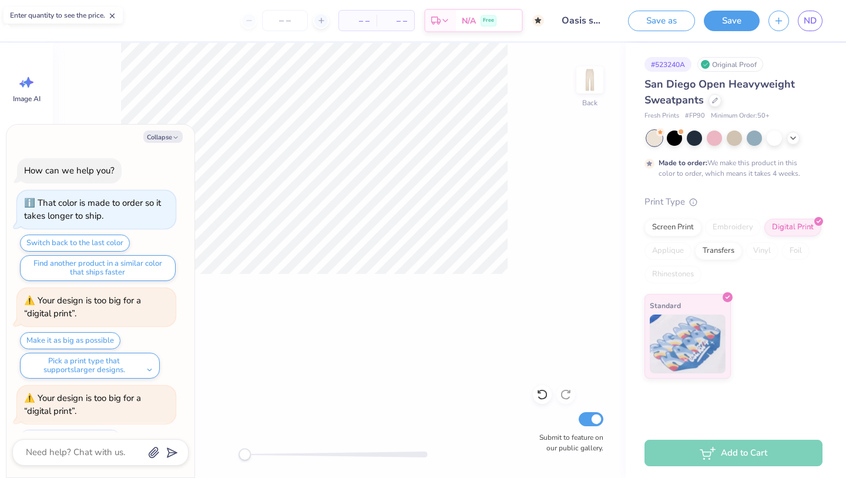
scroll to position [540, 0]
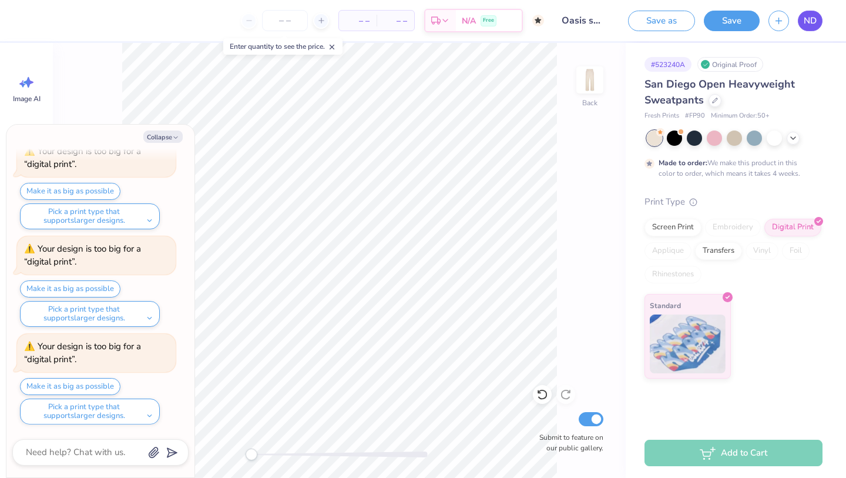
click at [812, 20] on span "ND" at bounding box center [810, 21] width 13 height 14
click at [711, 18] on button "Save" at bounding box center [732, 19] width 56 height 21
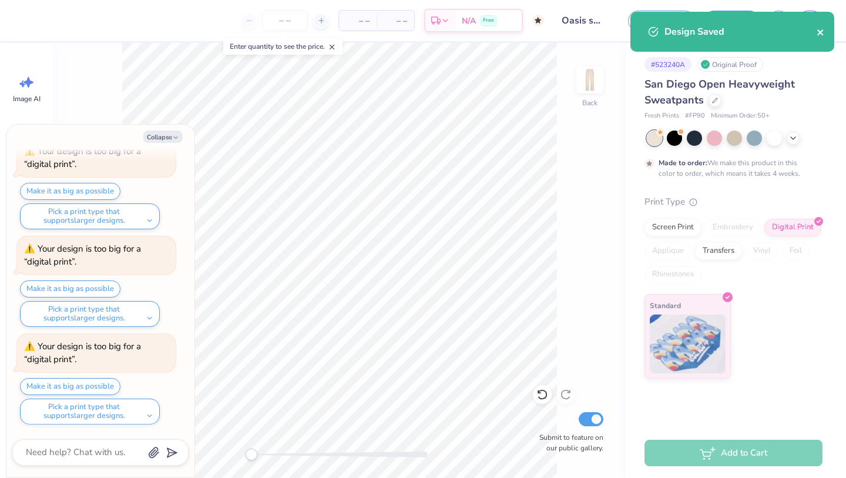
click at [820, 31] on icon "close" at bounding box center [821, 32] width 8 height 9
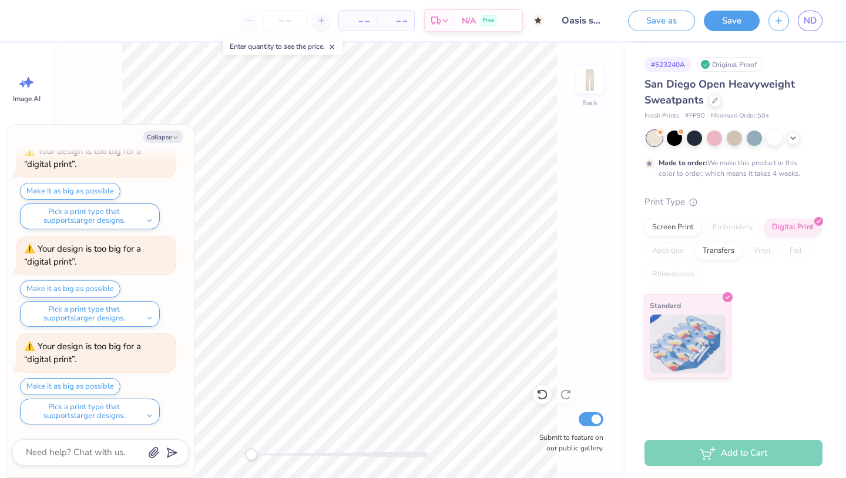
click at [816, 25] on div "Design Saved" at bounding box center [732, 35] width 209 height 53
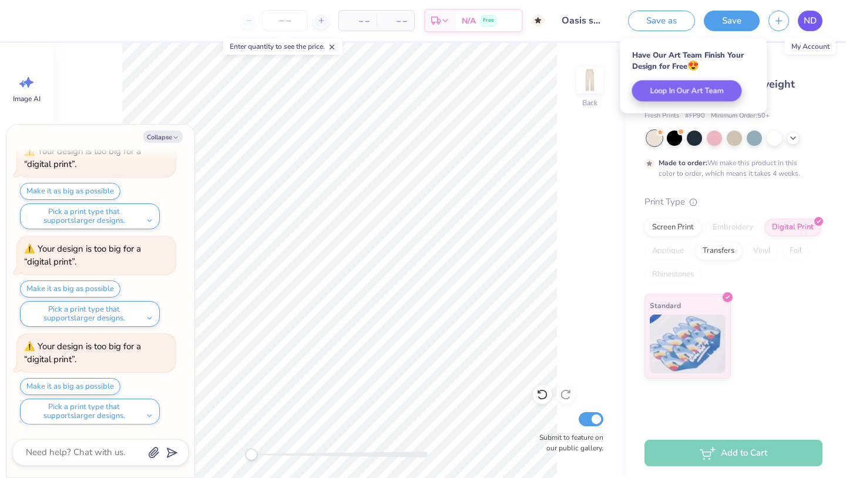
click at [815, 25] on span "ND" at bounding box center [810, 21] width 13 height 14
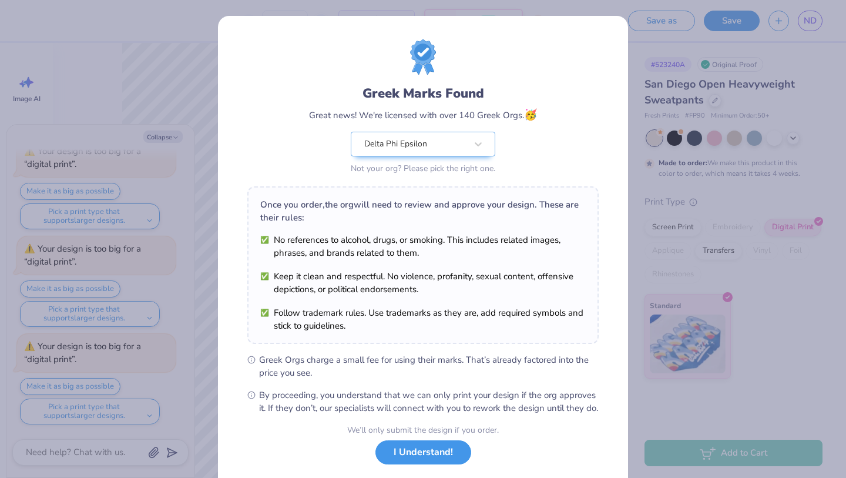
click at [434, 463] on button "I Understand!" at bounding box center [424, 452] width 96 height 24
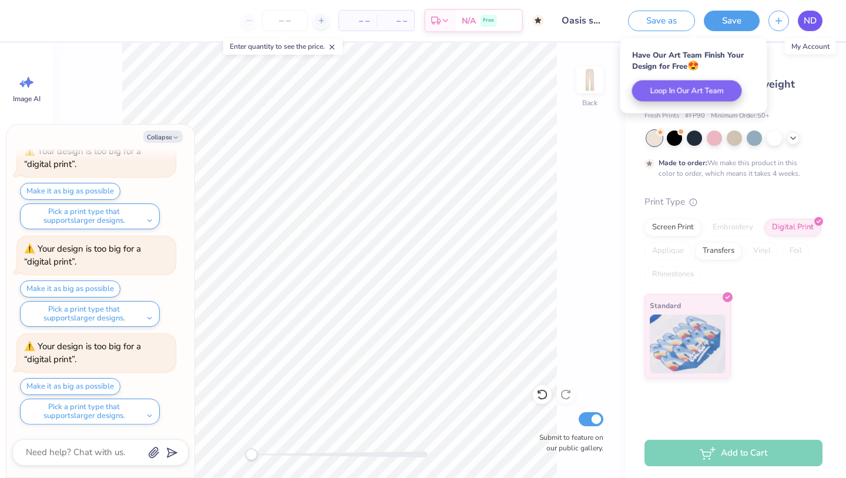
click at [803, 16] on link "ND" at bounding box center [810, 21] width 25 height 21
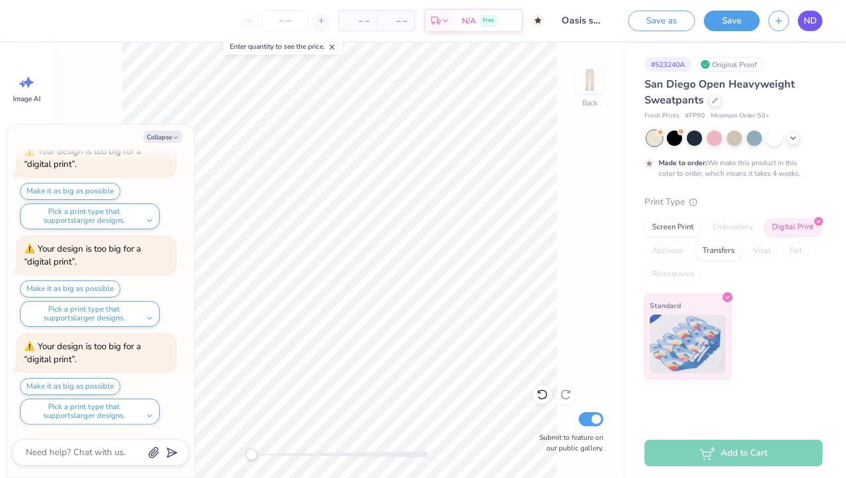
click at [811, 22] on span "ND" at bounding box center [810, 21] width 13 height 14
click at [812, 21] on span "ND" at bounding box center [810, 21] width 13 height 14
click at [169, 137] on button "Collapse" at bounding box center [162, 136] width 39 height 12
type textarea "x"
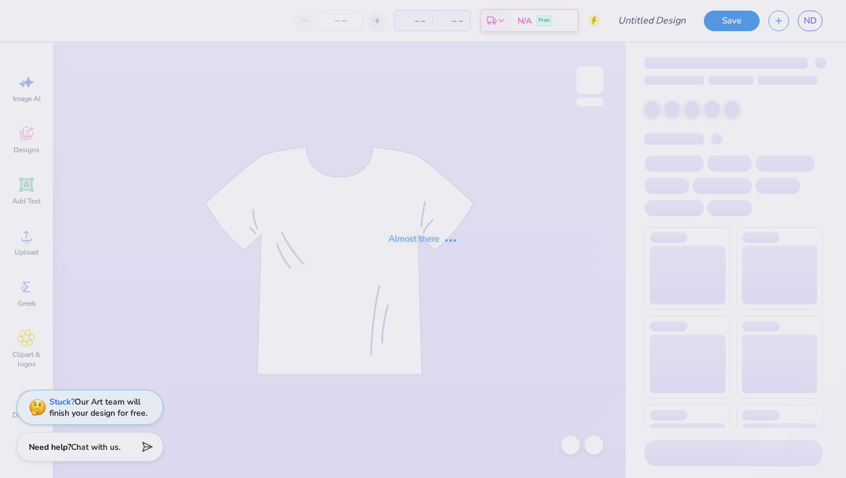
type input "Oasis color option"
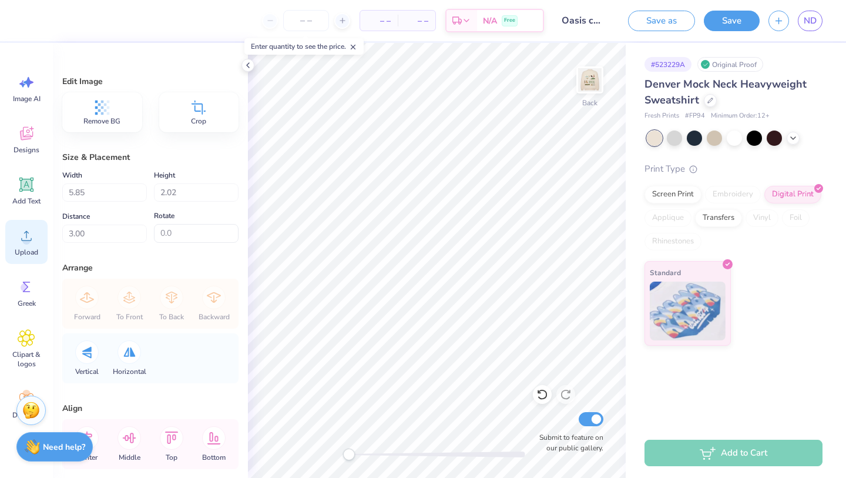
click at [15, 239] on div "Upload" at bounding box center [26, 242] width 42 height 44
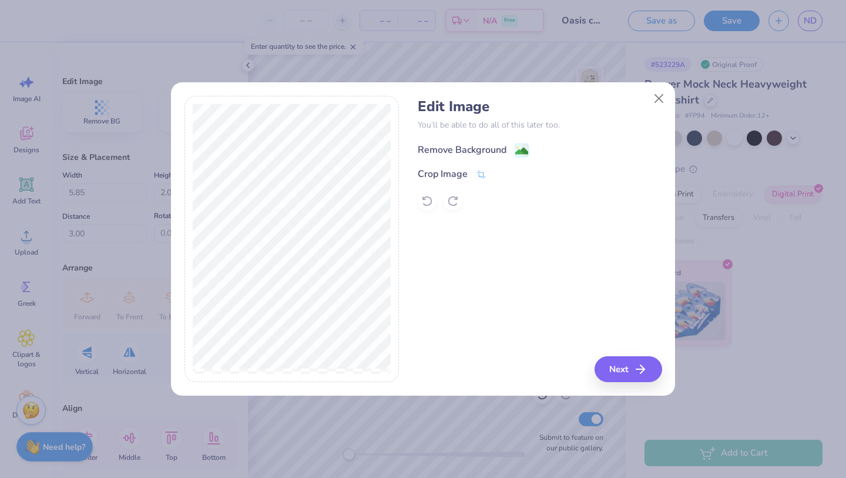
click at [473, 151] on div "Remove Background" at bounding box center [462, 150] width 89 height 14
click at [637, 368] on icon "button" at bounding box center [644, 369] width 14 height 14
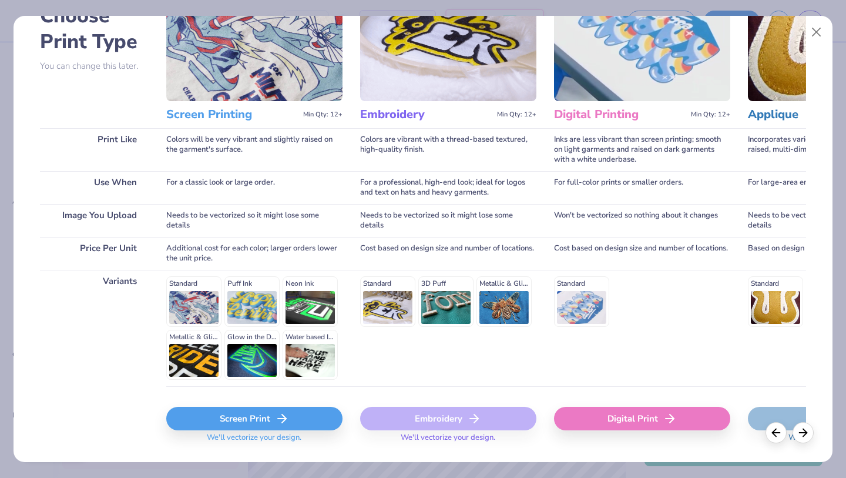
scroll to position [103, 0]
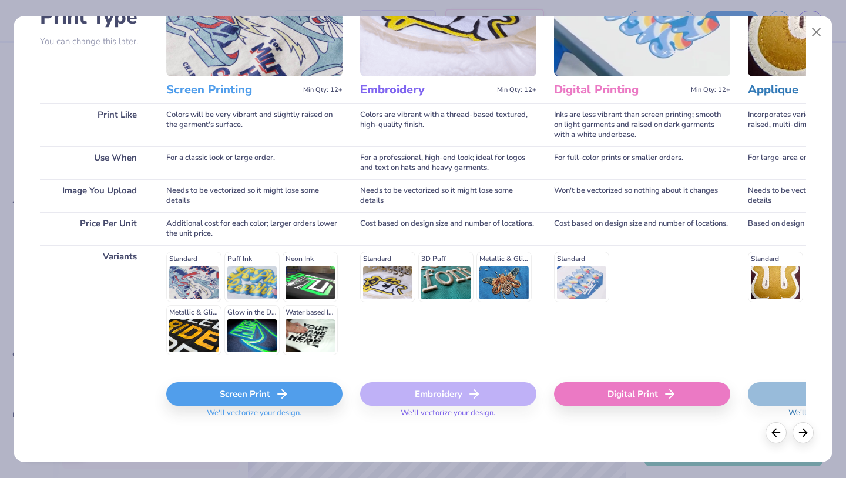
click at [617, 393] on div "Digital Print" at bounding box center [642, 394] width 176 height 24
type input "15.00"
type input "1.10"
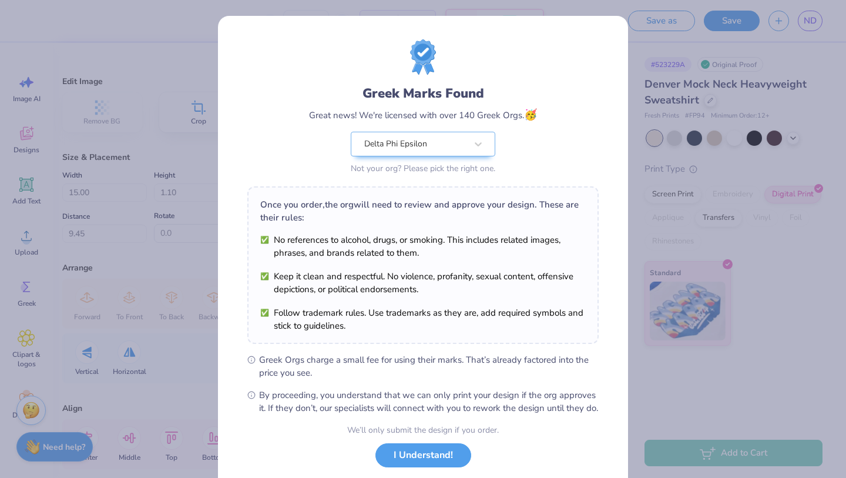
scroll to position [72, 0]
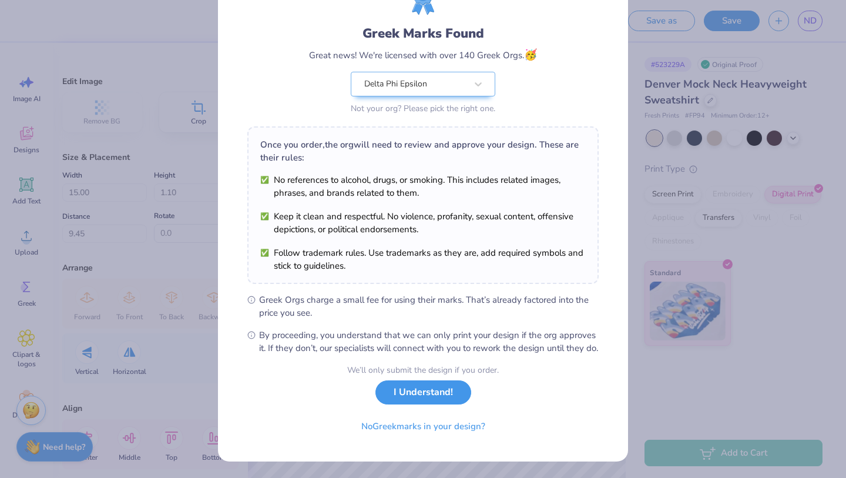
click at [438, 388] on button "I Understand!" at bounding box center [424, 392] width 96 height 24
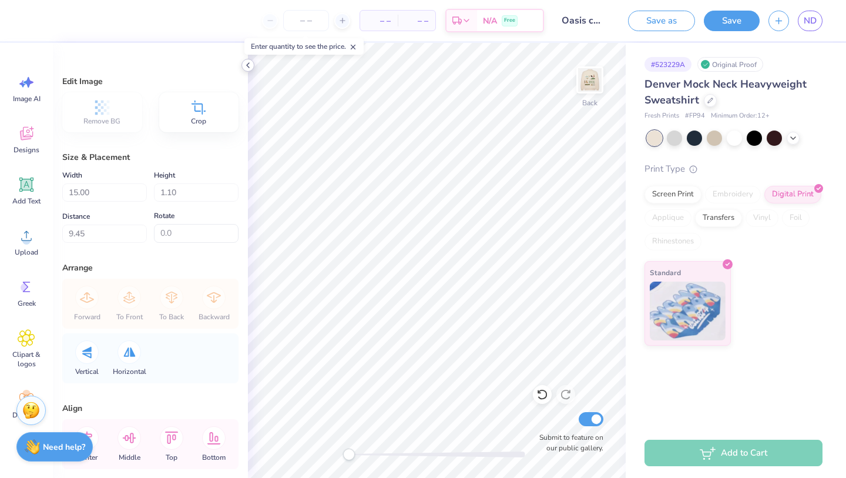
click at [250, 67] on icon at bounding box center [247, 65] width 9 height 9
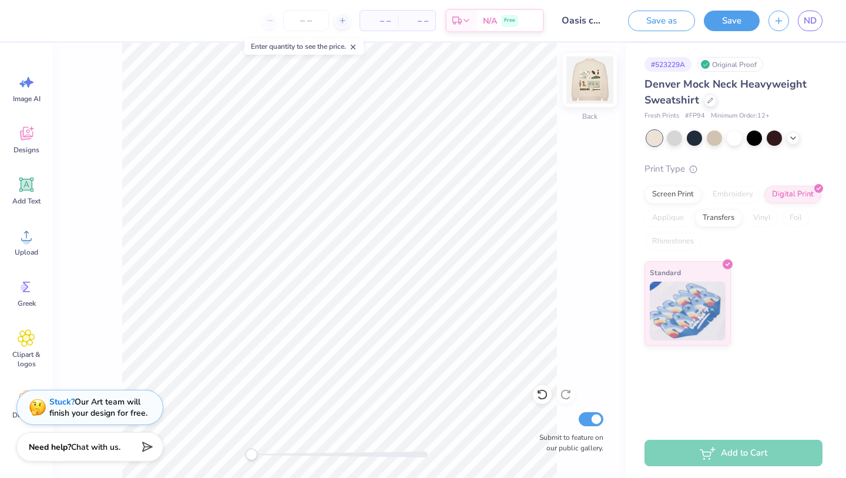
click at [588, 86] on img at bounding box center [590, 79] width 47 height 47
click at [588, 86] on img at bounding box center [590, 80] width 24 height 24
click at [582, 86] on img at bounding box center [590, 79] width 47 height 47
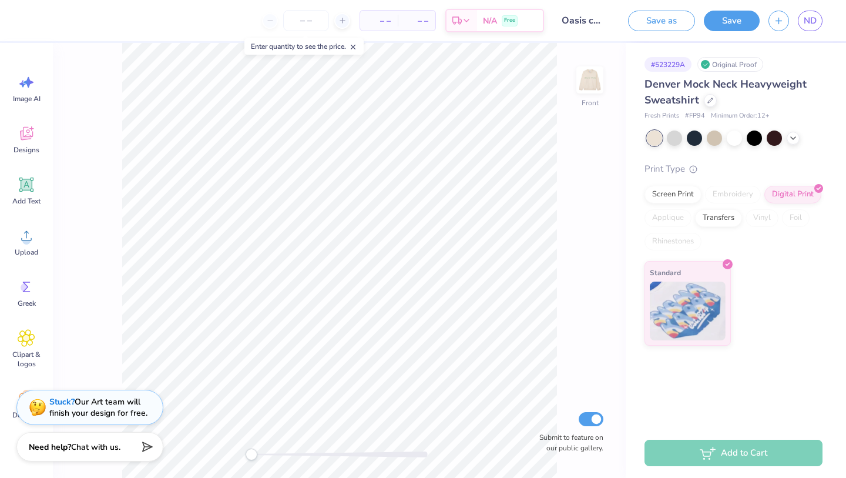
click at [582, 86] on img at bounding box center [590, 80] width 24 height 24
click at [582, 86] on img at bounding box center [590, 79] width 47 height 47
click at [582, 86] on img at bounding box center [590, 80] width 24 height 24
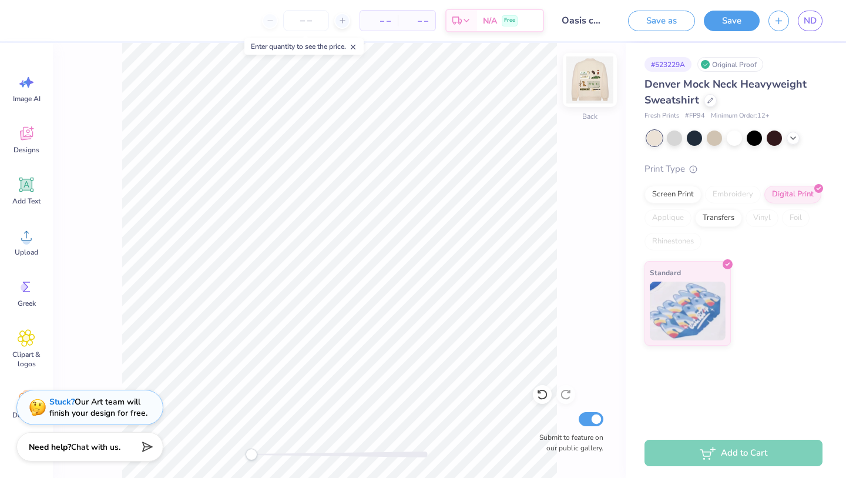
type input "5.22"
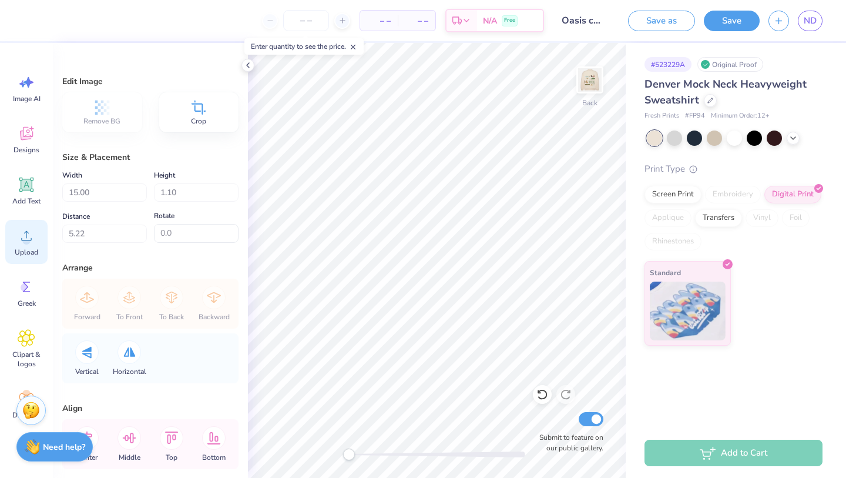
click at [28, 242] on circle at bounding box center [26, 240] width 8 height 8
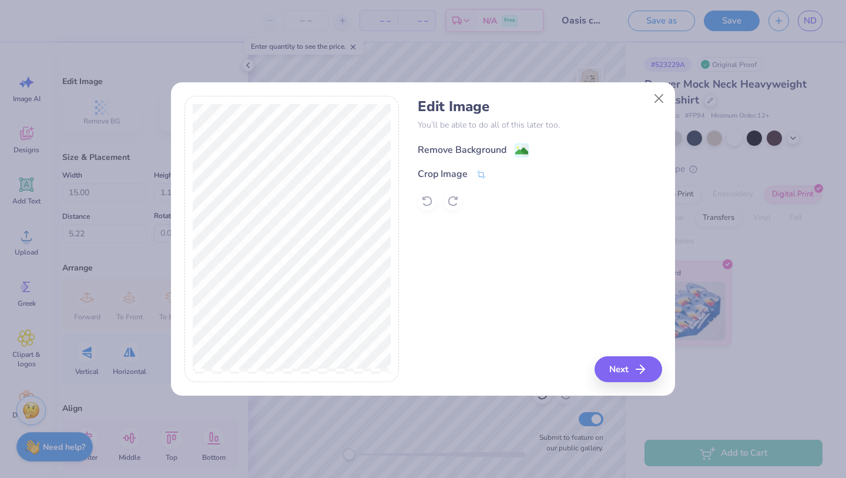
click at [461, 156] on div "Remove Background" at bounding box center [462, 150] width 89 height 14
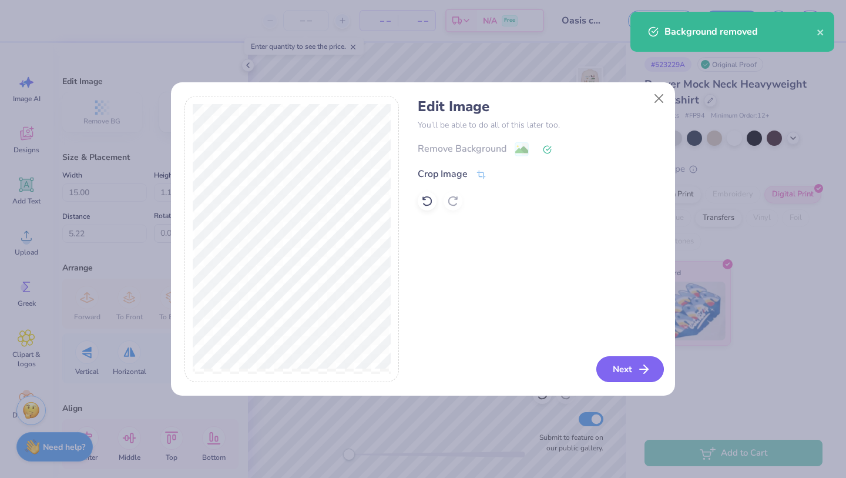
click at [623, 364] on button "Next" at bounding box center [631, 369] width 68 height 26
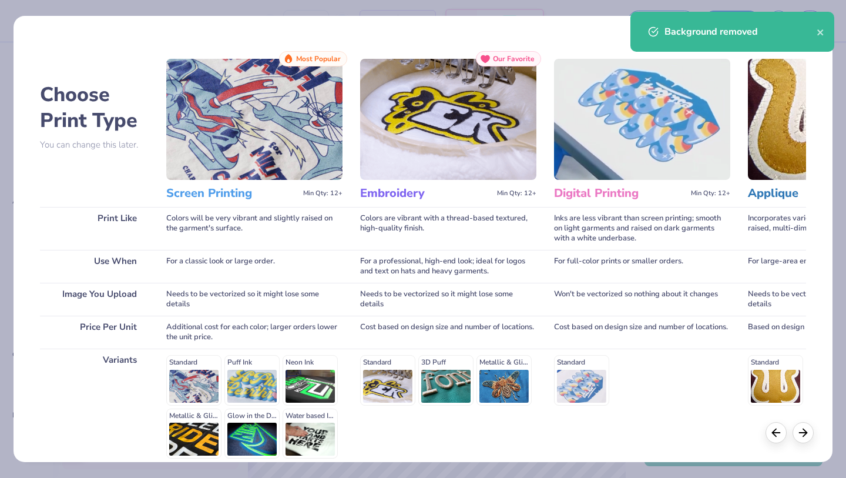
scroll to position [108, 0]
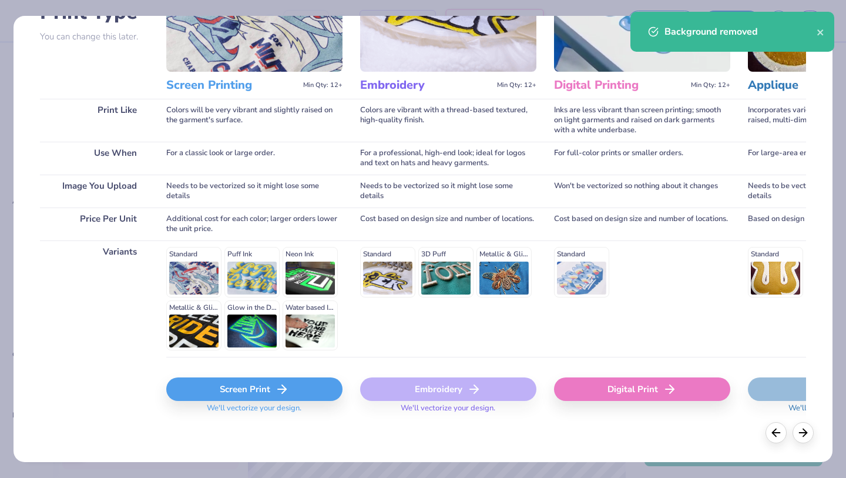
click at [627, 388] on div "Digital Print" at bounding box center [642, 389] width 176 height 24
type input "3.61"
type input "8.19"
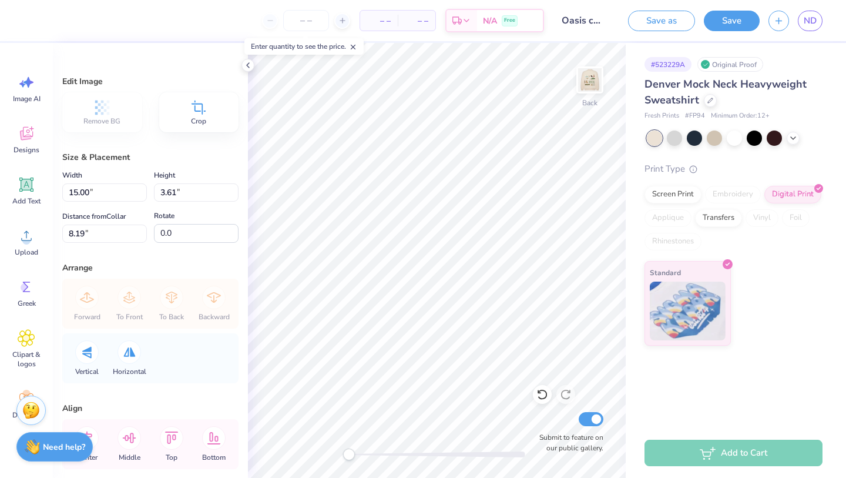
type input "11.37"
type input "2.74"
click at [585, 79] on img at bounding box center [590, 79] width 47 height 47
click at [585, 79] on img at bounding box center [590, 80] width 24 height 24
type input "4.37"
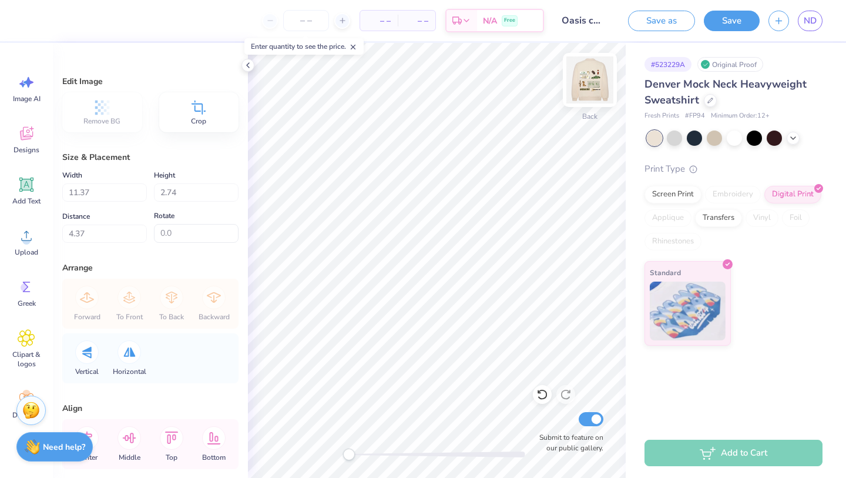
click at [589, 87] on img at bounding box center [590, 79] width 47 height 47
click at [589, 88] on img at bounding box center [590, 80] width 24 height 24
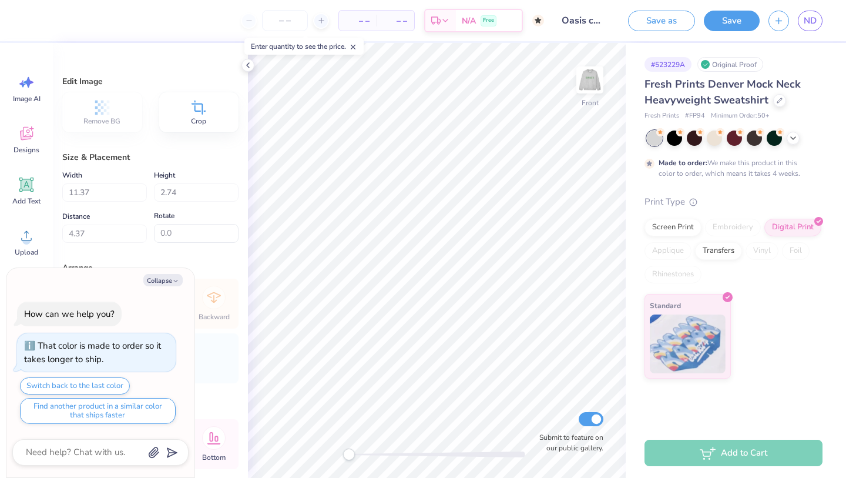
click at [589, 88] on img at bounding box center [590, 80] width 24 height 24
click at [543, 398] on icon at bounding box center [543, 395] width 12 height 12
click at [543, 398] on icon at bounding box center [542, 395] width 10 height 11
click at [707, 138] on div at bounding box center [714, 136] width 15 height 15
click at [543, 396] on icon at bounding box center [543, 395] width 12 height 12
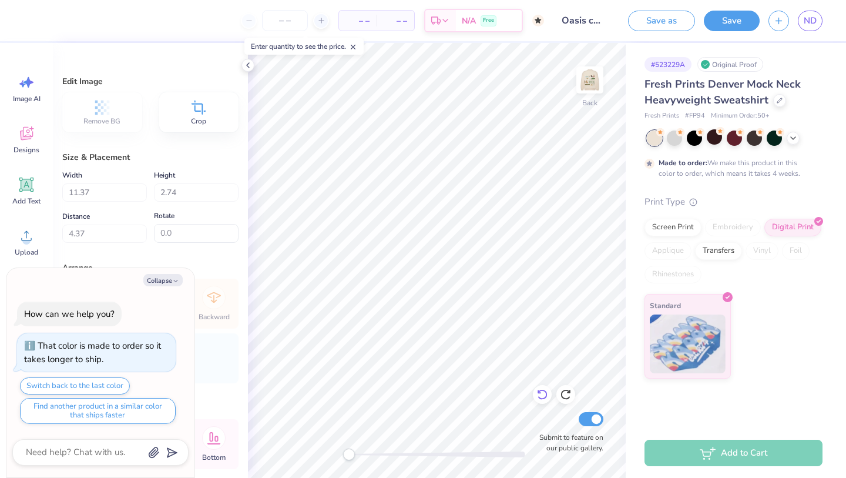
type textarea "x"
type input "15.00"
type input "3.61"
type input "8.19"
click at [543, 397] on icon at bounding box center [543, 395] width 12 height 12
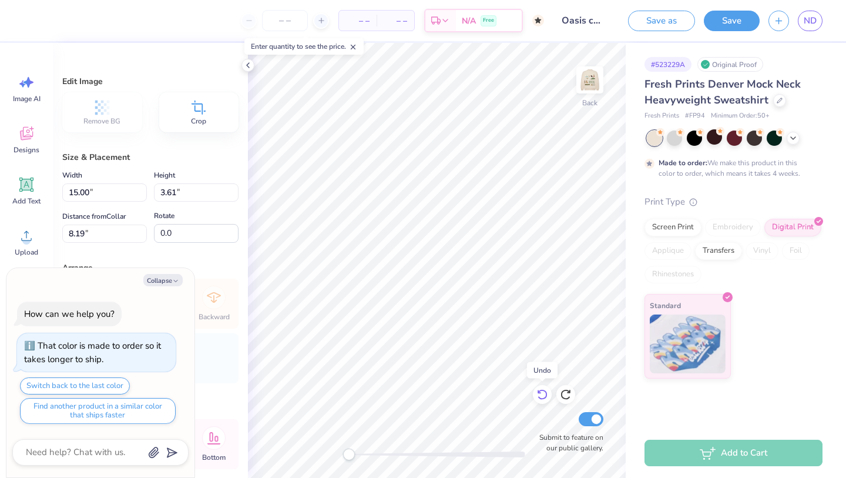
click at [543, 397] on icon at bounding box center [543, 395] width 12 height 12
click at [251, 66] on icon at bounding box center [247, 65] width 9 height 9
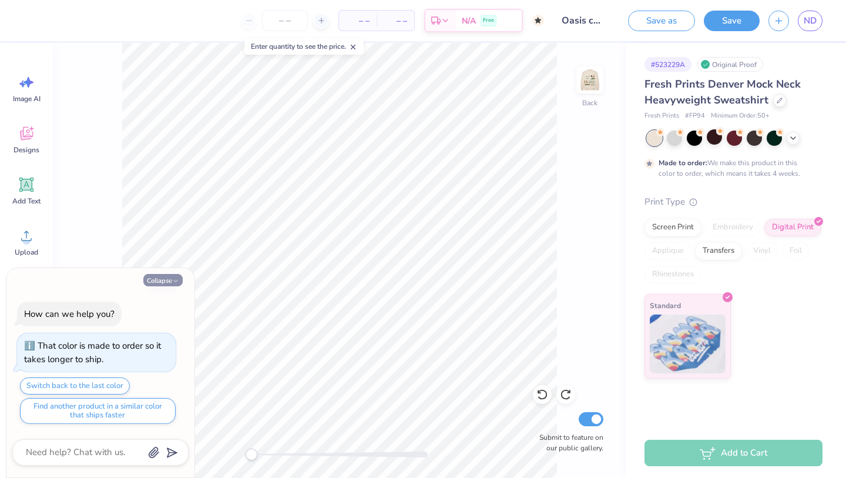
click at [175, 274] on button "Collapse" at bounding box center [162, 280] width 39 height 12
type textarea "x"
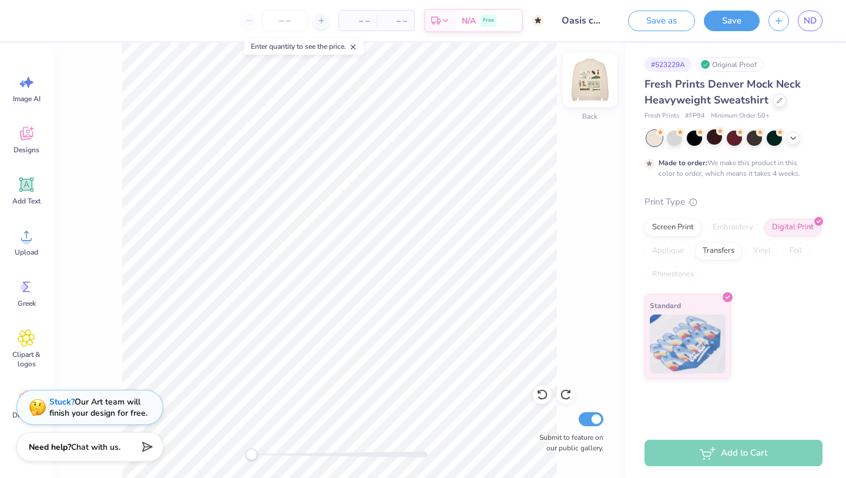
click at [600, 86] on img at bounding box center [590, 79] width 47 height 47
click at [600, 86] on img at bounding box center [590, 80] width 24 height 24
click at [594, 71] on img at bounding box center [590, 79] width 47 height 47
click at [594, 71] on img at bounding box center [590, 80] width 24 height 24
click at [589, 77] on img at bounding box center [590, 79] width 47 height 47
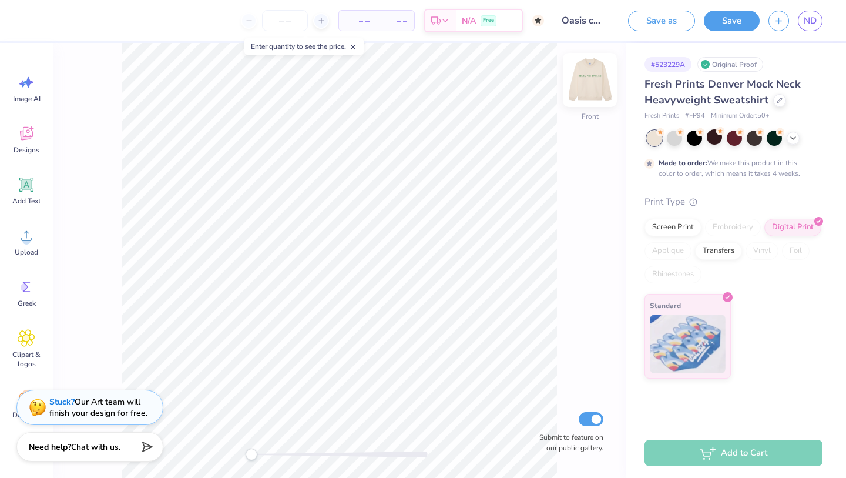
click at [585, 72] on img at bounding box center [590, 79] width 47 height 47
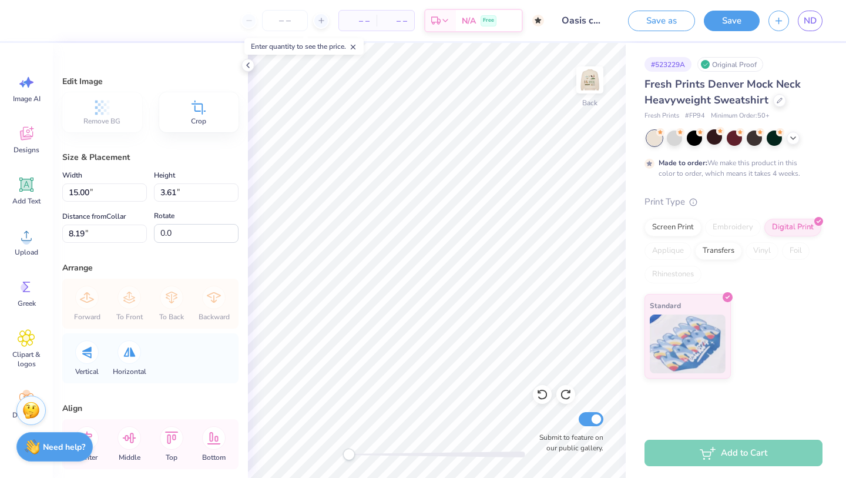
type input "1.10"
type input "5.22"
click at [25, 244] on circle at bounding box center [26, 240] width 8 height 8
click at [31, 246] on div "Upload" at bounding box center [26, 242] width 42 height 44
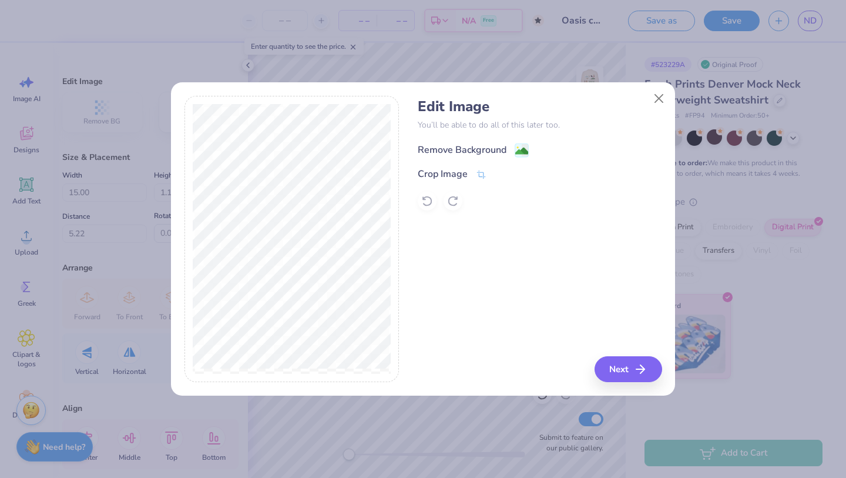
click at [457, 149] on div "Remove Background" at bounding box center [462, 150] width 89 height 14
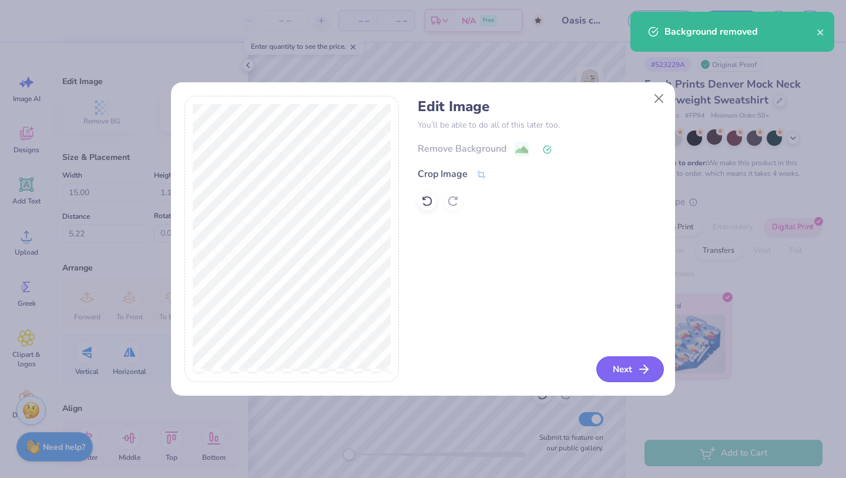
click at [625, 373] on button "Next" at bounding box center [631, 369] width 68 height 26
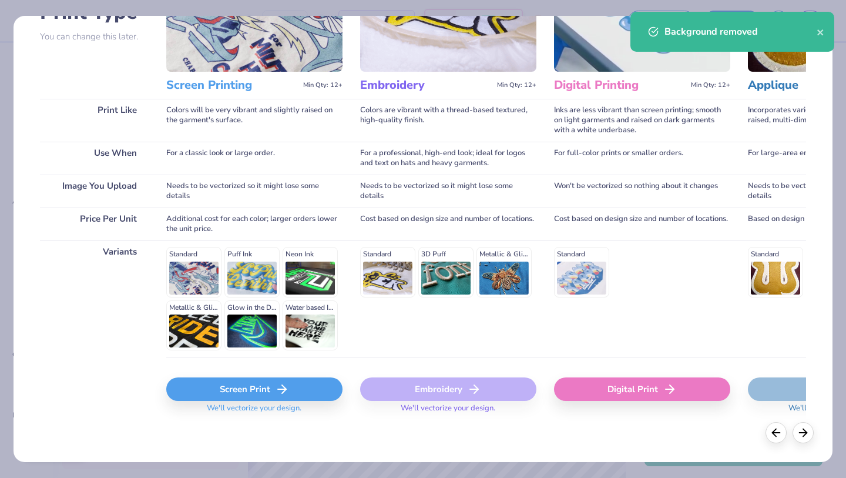
click at [638, 390] on div "Digital Print" at bounding box center [642, 389] width 176 height 24
type input "1.00"
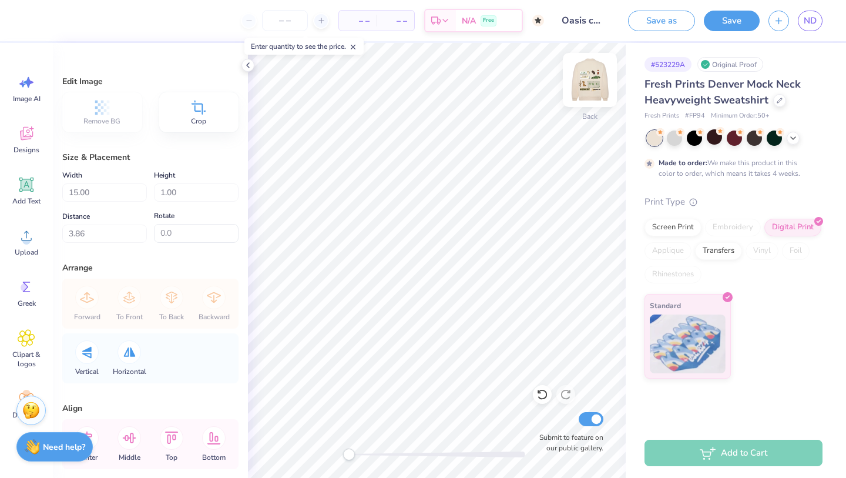
click at [590, 84] on img at bounding box center [590, 79] width 47 height 47
click at [590, 84] on img at bounding box center [590, 80] width 24 height 24
type input "4.09"
click at [585, 78] on img at bounding box center [590, 79] width 47 height 47
click at [585, 79] on img at bounding box center [590, 79] width 47 height 47
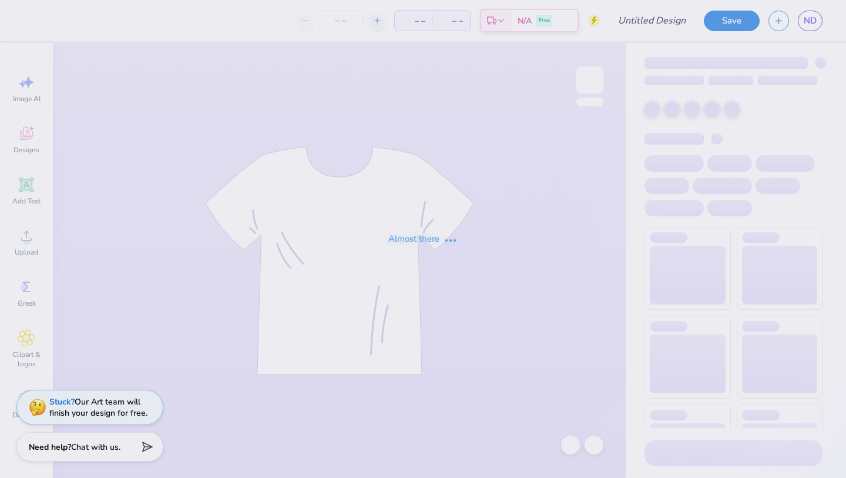
type input "Oasis color option"
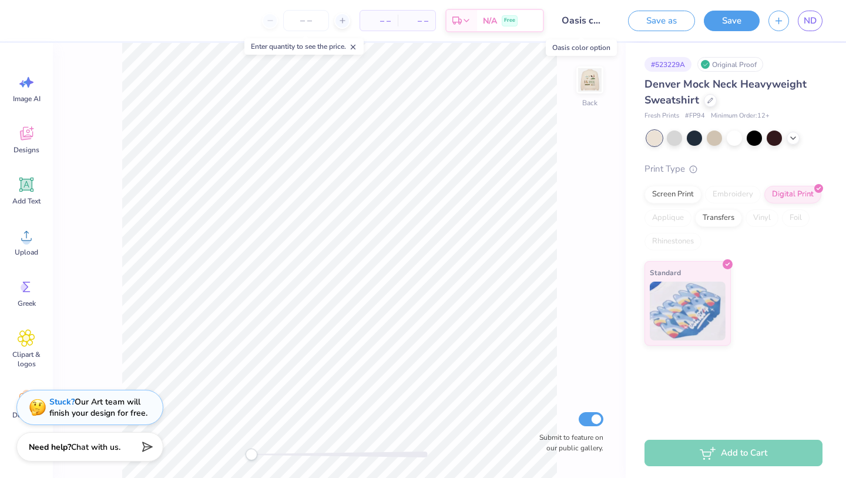
click at [567, 21] on input "Oasis color option" at bounding box center [582, 21] width 58 height 24
click at [587, 22] on input "Oasis color option" at bounding box center [582, 21] width 58 height 24
click at [587, 23] on input "Oasis color option" at bounding box center [582, 21] width 58 height 24
click at [597, 21] on input "Oasis color option" at bounding box center [582, 21] width 58 height 24
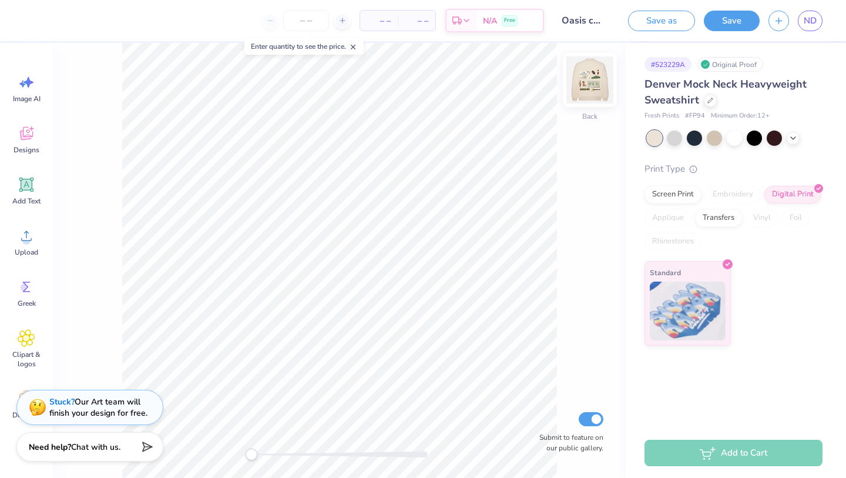
click at [588, 76] on img at bounding box center [590, 79] width 47 height 47
click at [588, 77] on img at bounding box center [590, 80] width 24 height 24
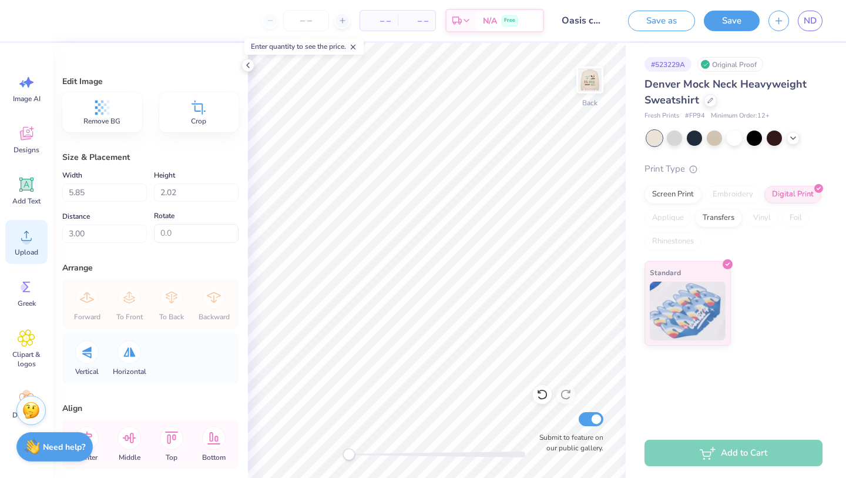
click at [37, 235] on div "Upload" at bounding box center [26, 242] width 42 height 44
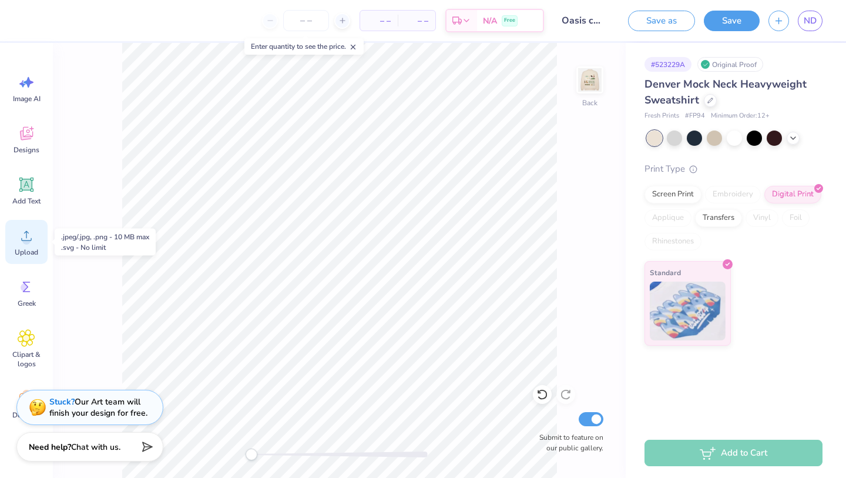
click at [25, 240] on icon at bounding box center [27, 236] width 18 height 18
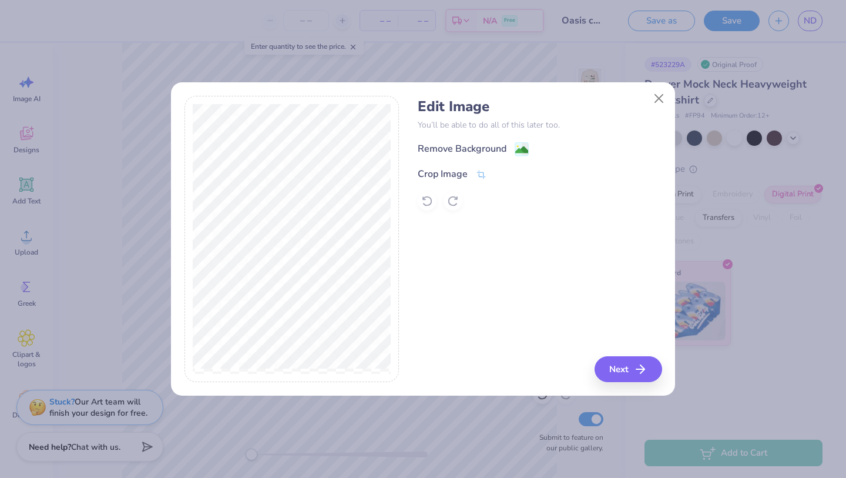
click at [464, 150] on div "Remove Background" at bounding box center [462, 149] width 89 height 14
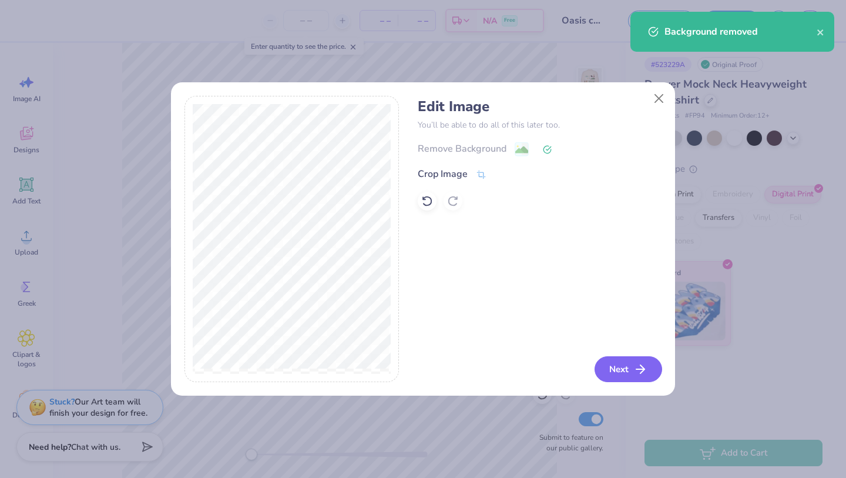
click at [617, 373] on button "Next" at bounding box center [629, 369] width 68 height 26
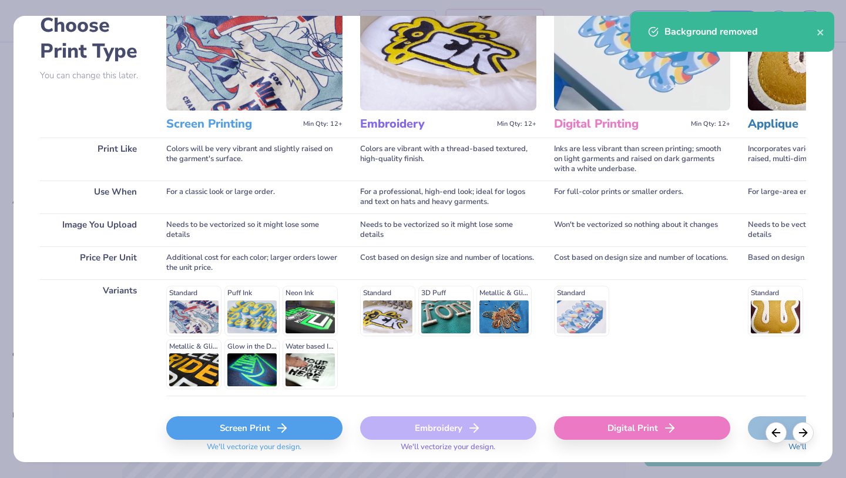
scroll to position [108, 0]
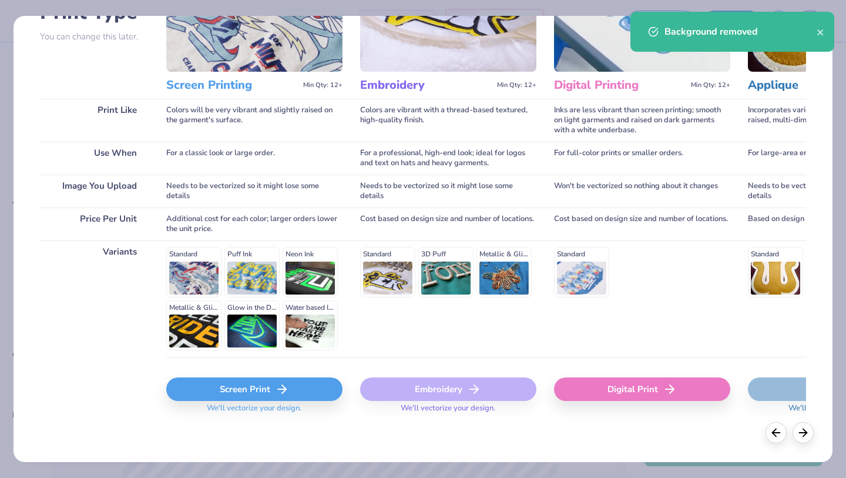
click at [614, 391] on div "Digital Print" at bounding box center [642, 389] width 176 height 24
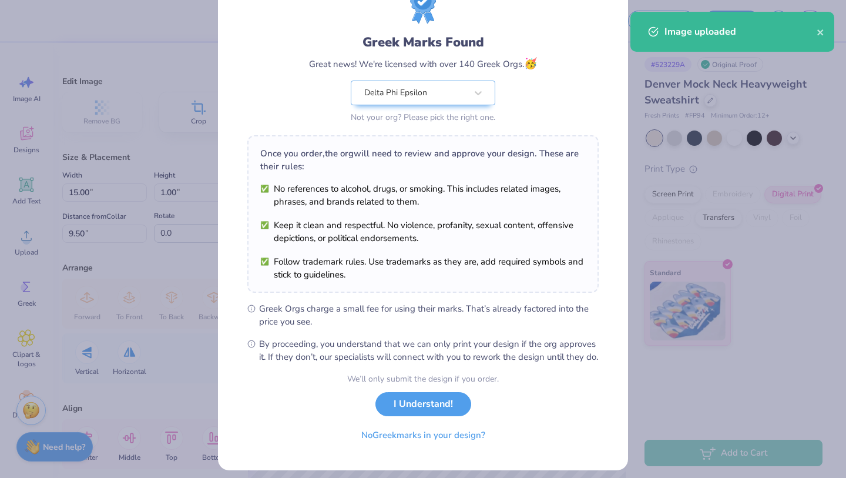
scroll to position [72, 0]
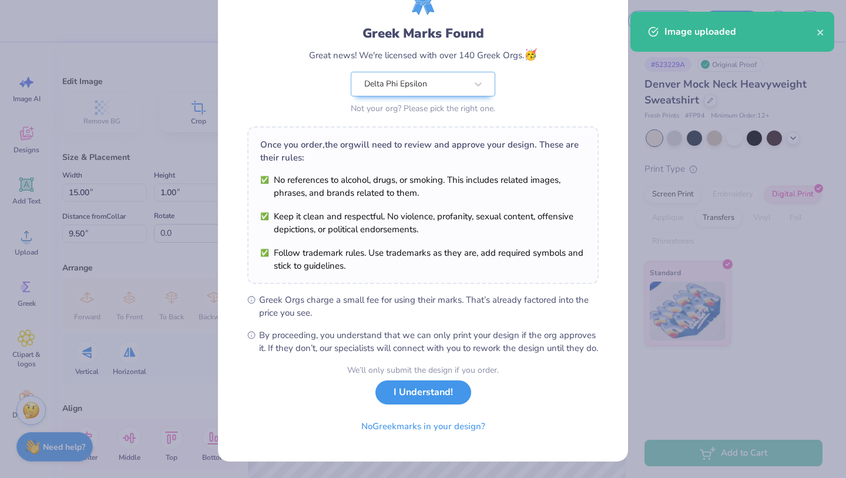
click at [422, 394] on button "I Understand!" at bounding box center [424, 392] width 96 height 24
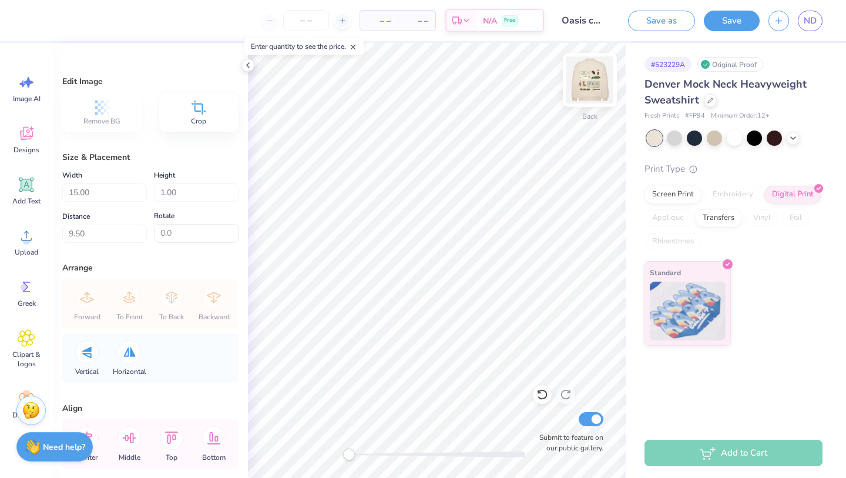
click at [583, 92] on img at bounding box center [590, 79] width 47 height 47
click at [583, 92] on img at bounding box center [590, 80] width 24 height 24
click at [583, 92] on img at bounding box center [590, 79] width 47 height 47
click at [583, 93] on img at bounding box center [590, 79] width 47 height 47
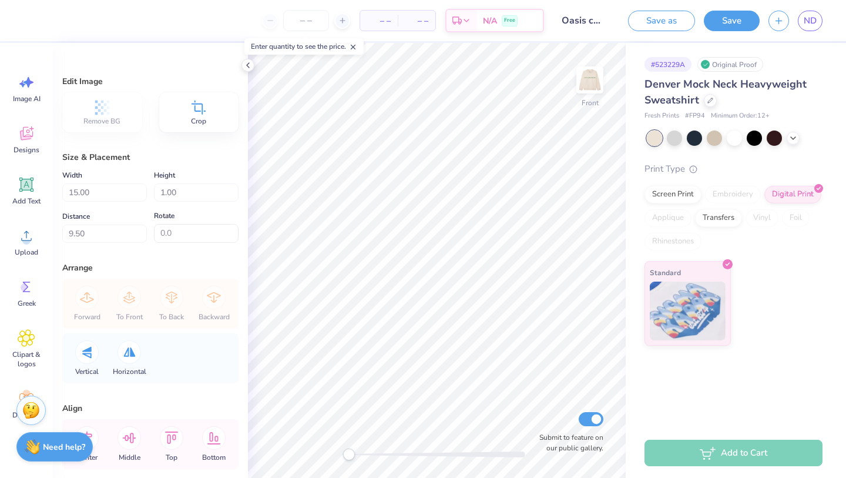
click at [583, 92] on img at bounding box center [590, 80] width 24 height 24
type input "4.89"
click at [541, 393] on icon at bounding box center [543, 395] width 12 height 12
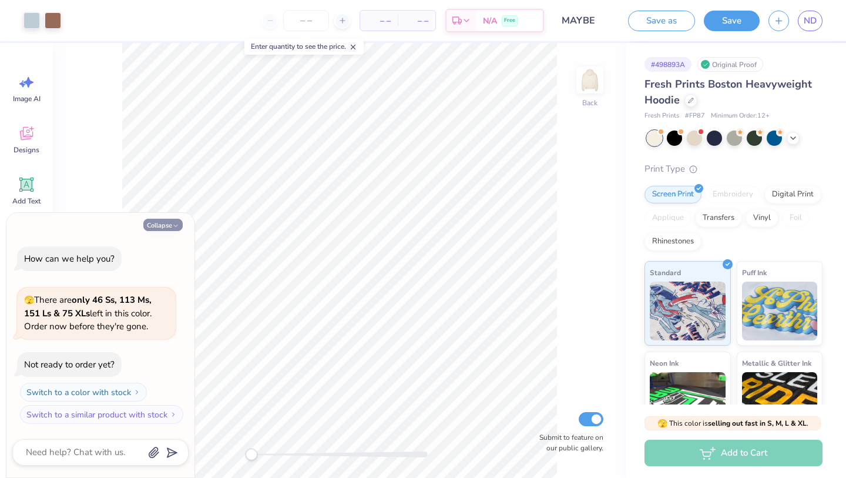
click at [172, 224] on button "Collapse" at bounding box center [162, 225] width 39 height 12
type textarea "x"
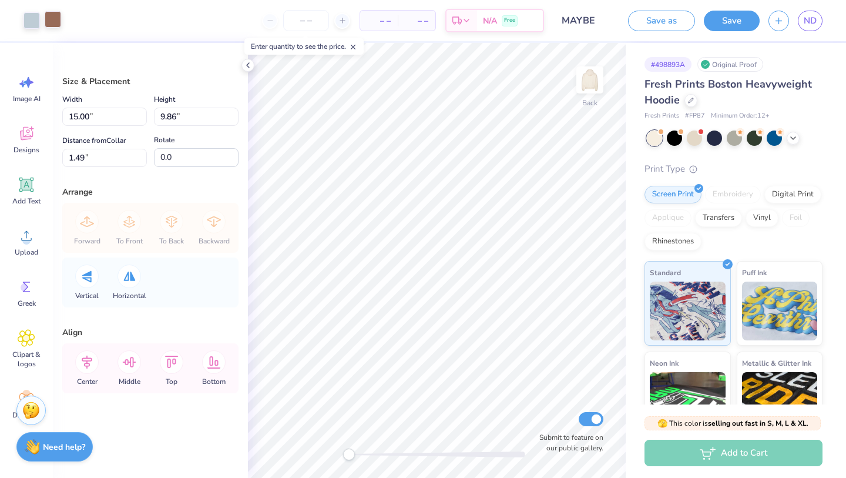
click at [49, 14] on div at bounding box center [53, 19] width 16 height 16
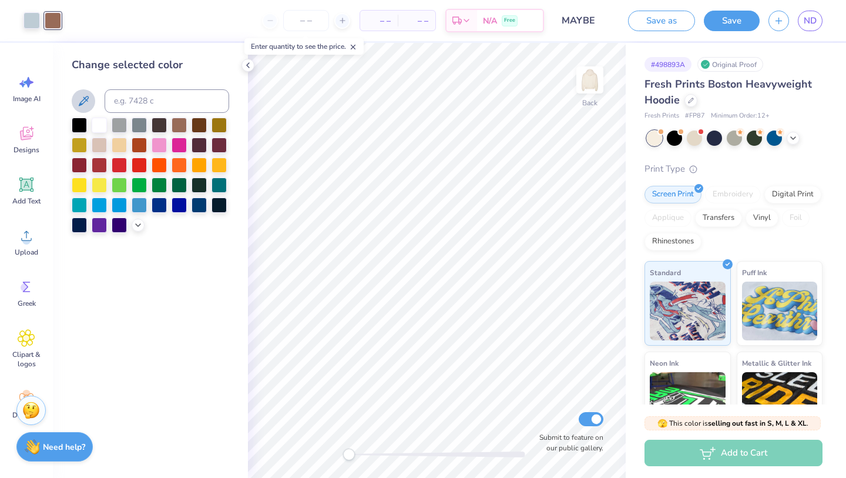
click at [88, 101] on icon at bounding box center [83, 101] width 14 height 14
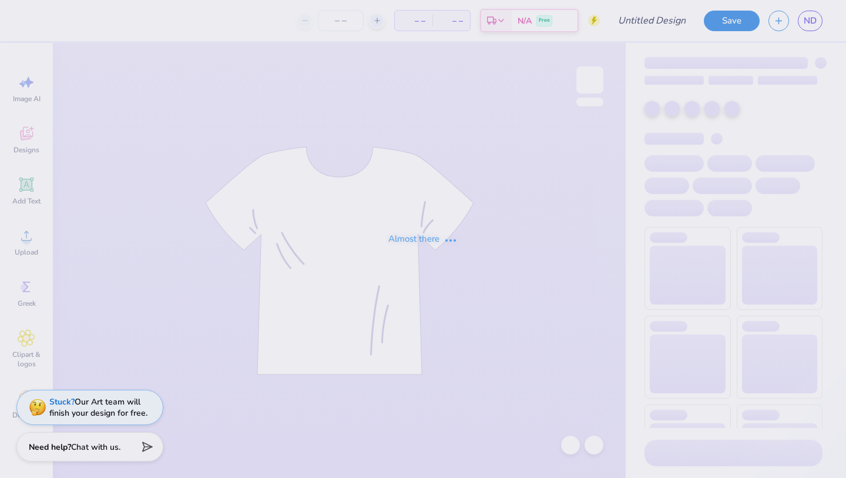
type input "Oasis color option"
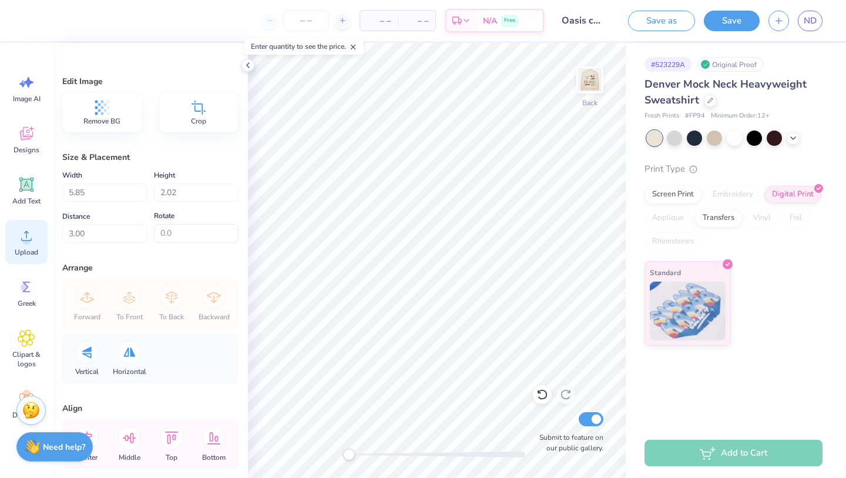
click at [34, 243] on icon at bounding box center [27, 236] width 18 height 18
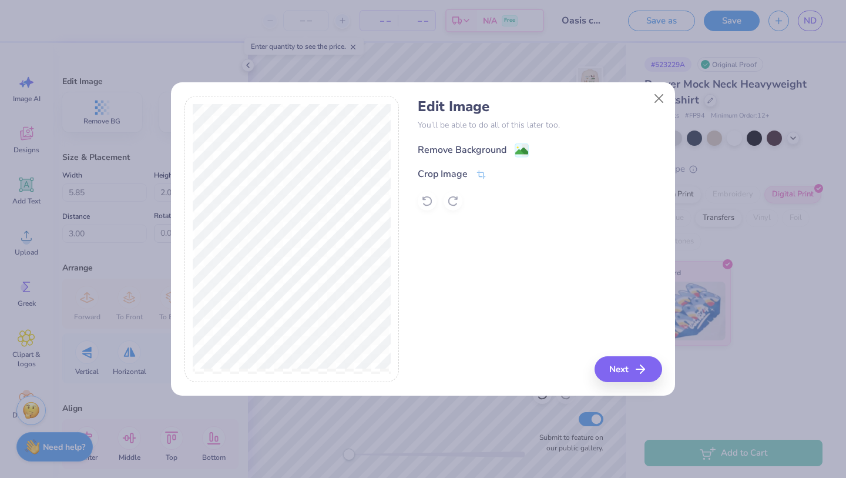
click at [458, 152] on div "Remove Background" at bounding box center [462, 150] width 89 height 14
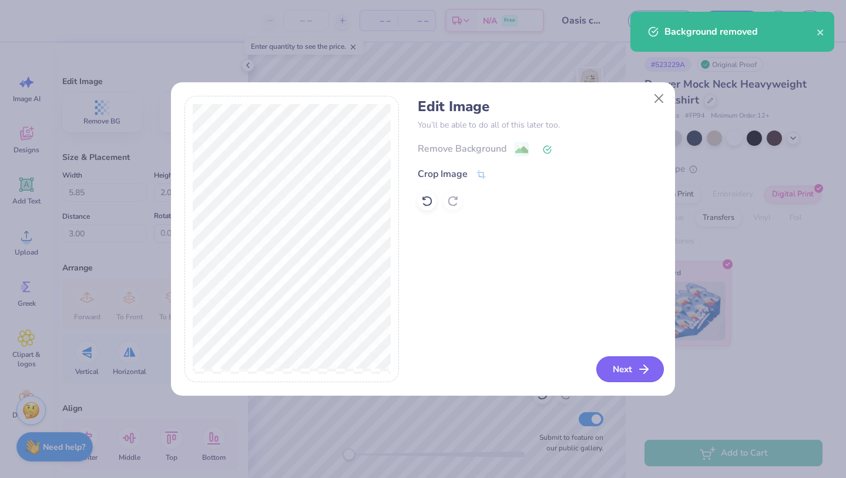
click at [627, 377] on button "Next" at bounding box center [631, 369] width 68 height 26
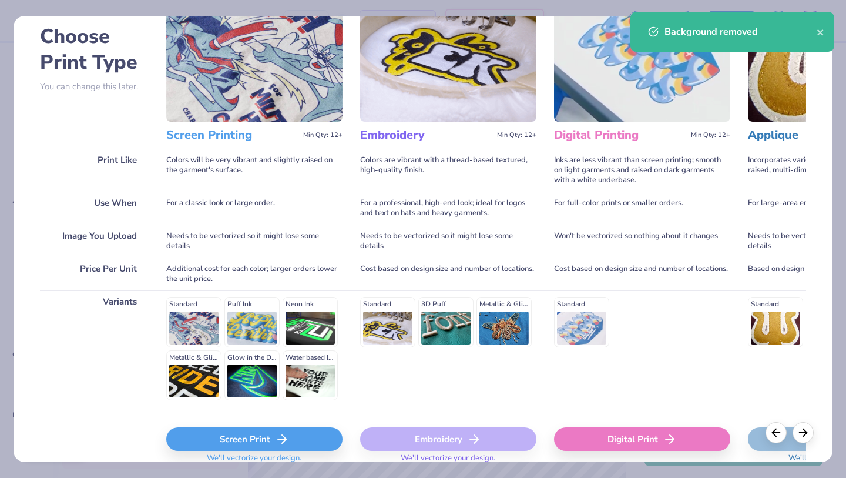
scroll to position [101, 0]
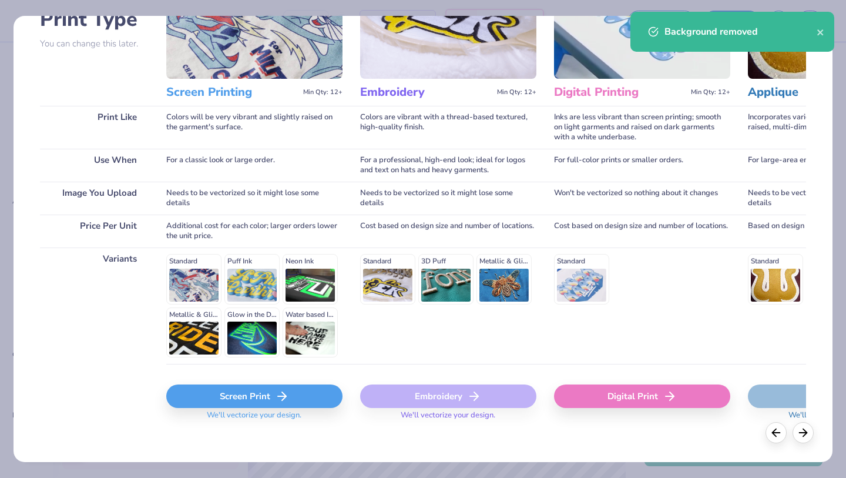
click at [621, 393] on div "Digital Print" at bounding box center [642, 396] width 176 height 24
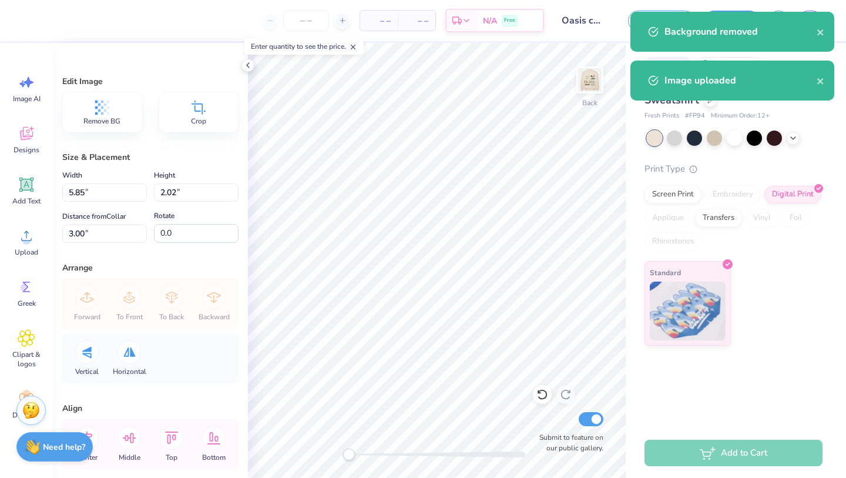
type input "13.66"
type input "17.28"
type input "1.36"
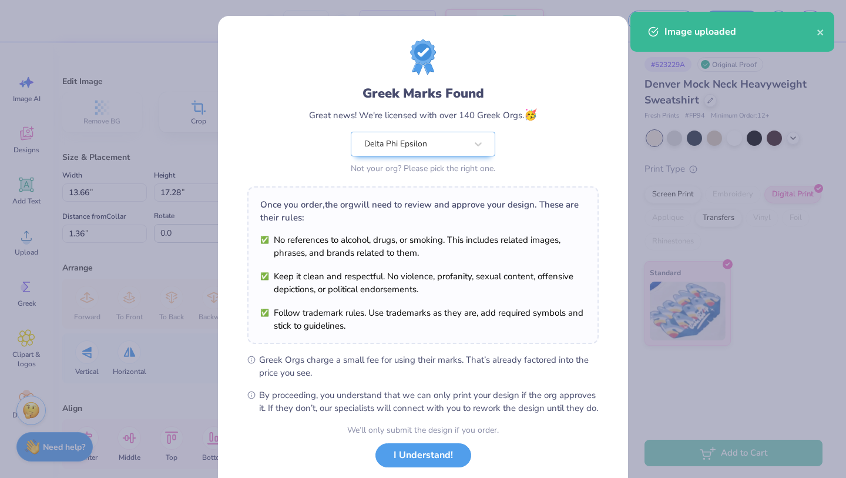
click at [425, 466] on button "I Understand!" at bounding box center [424, 455] width 96 height 24
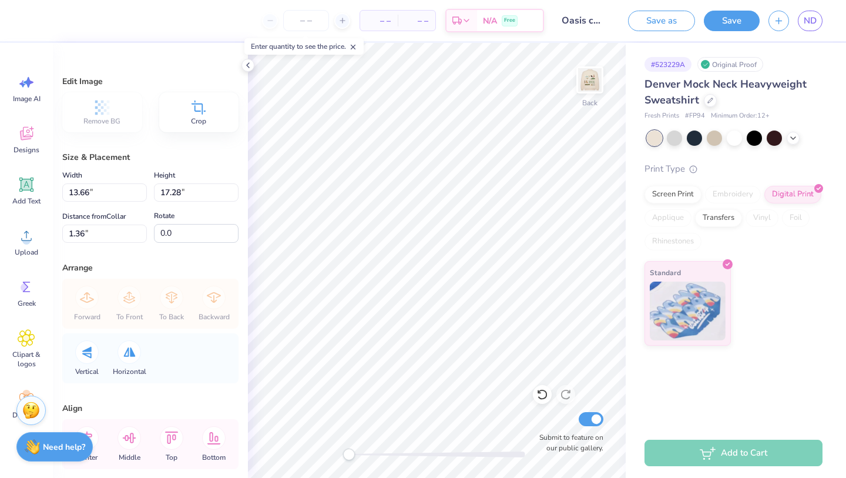
type input "4.95"
type input "6.27"
type input "12.37"
click at [578, 85] on img at bounding box center [590, 79] width 47 height 47
click at [578, 85] on img at bounding box center [590, 80] width 24 height 24
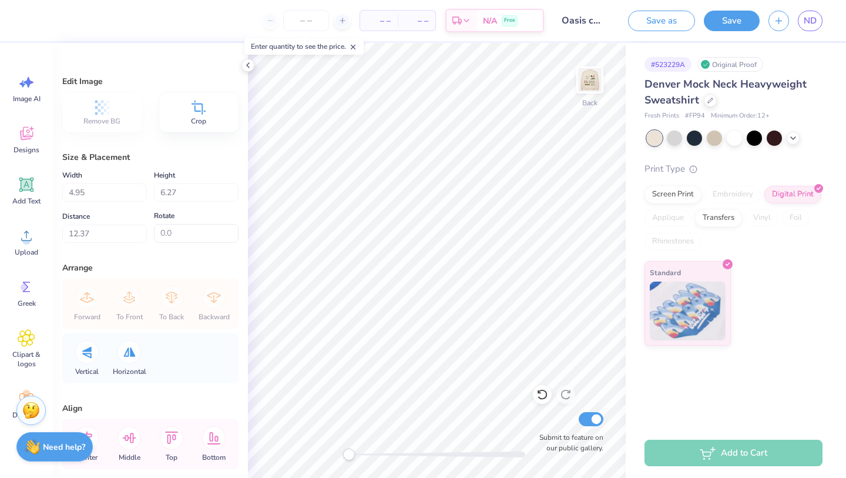
click at [742, 21] on button "Save" at bounding box center [732, 21] width 56 height 21
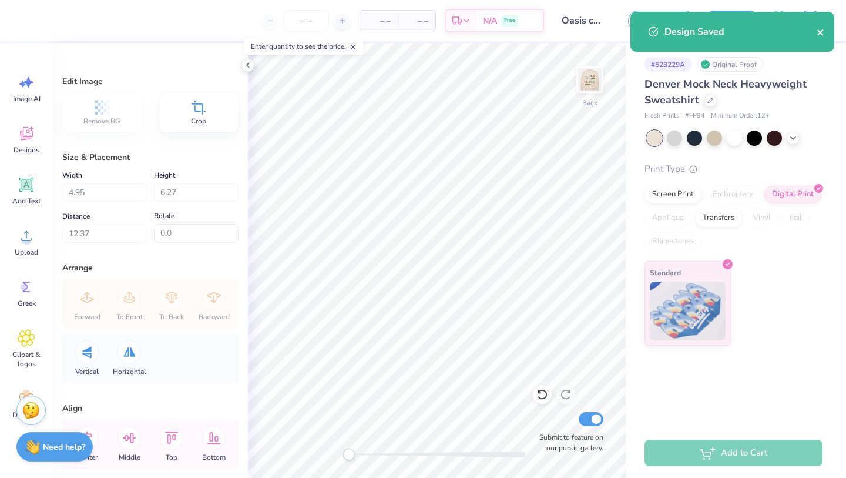
click at [821, 28] on icon "close" at bounding box center [821, 32] width 8 height 9
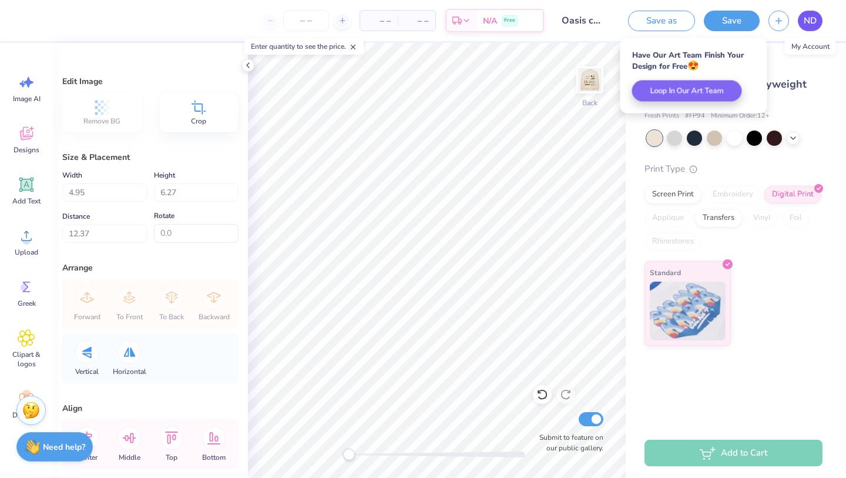
click at [809, 22] on body "– – Per Item – – Total Est. Delivery N/A Free Design Title Oasis color option S…" at bounding box center [423, 239] width 846 height 478
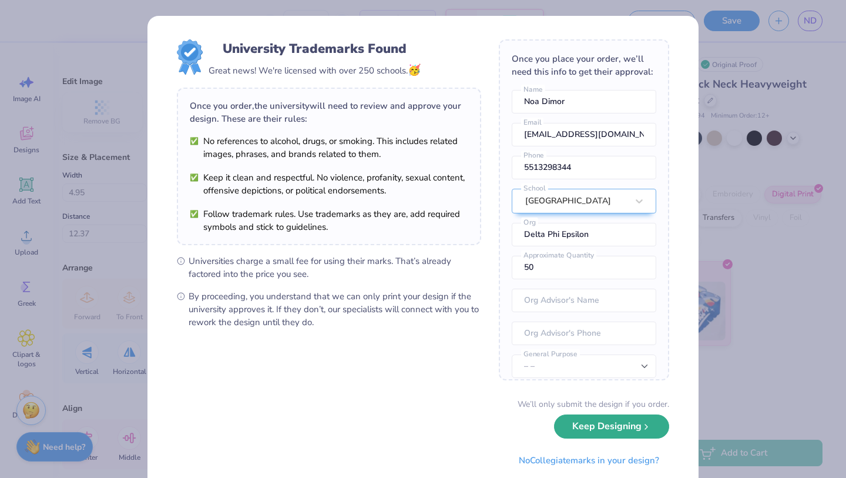
click at [595, 423] on button "Keep Designing" at bounding box center [611, 426] width 115 height 24
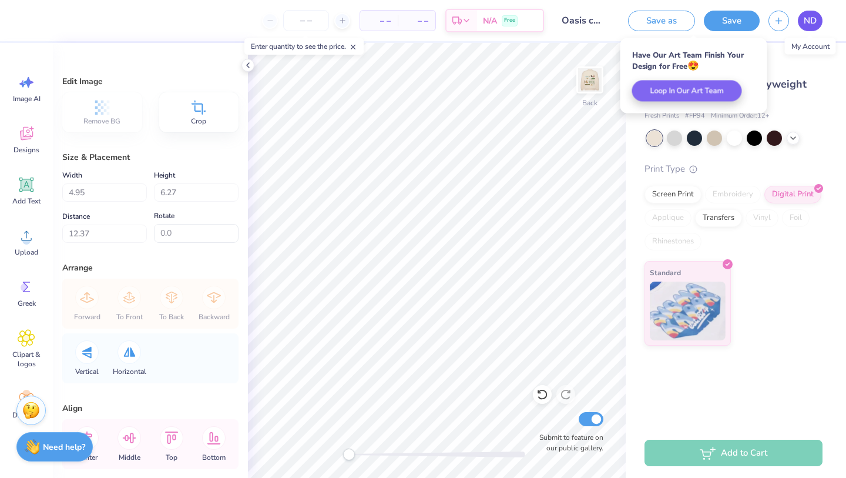
click at [806, 29] on link "ND" at bounding box center [810, 21] width 25 height 21
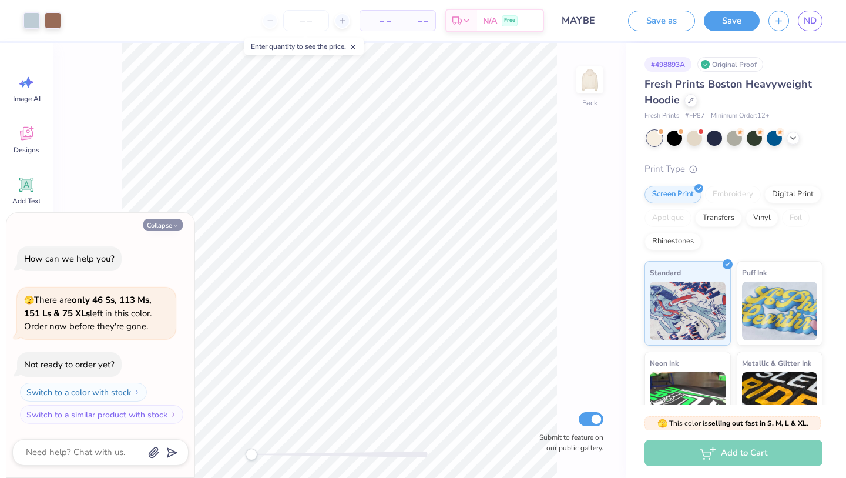
click at [176, 220] on button "Collapse" at bounding box center [162, 225] width 39 height 12
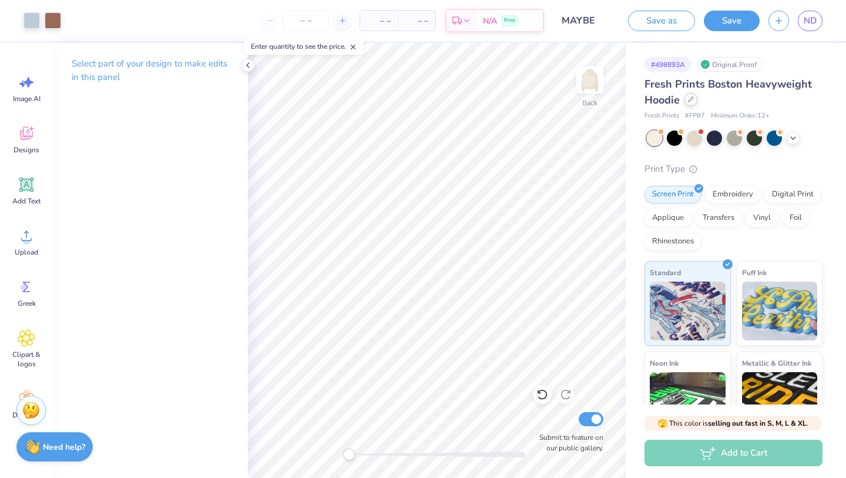
click at [695, 100] on div at bounding box center [691, 99] width 13 height 13
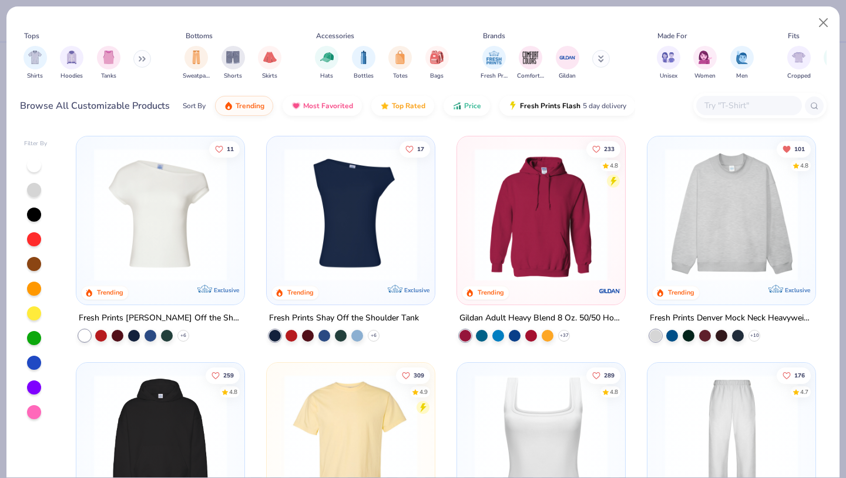
click at [721, 199] on img at bounding box center [732, 214] width 145 height 133
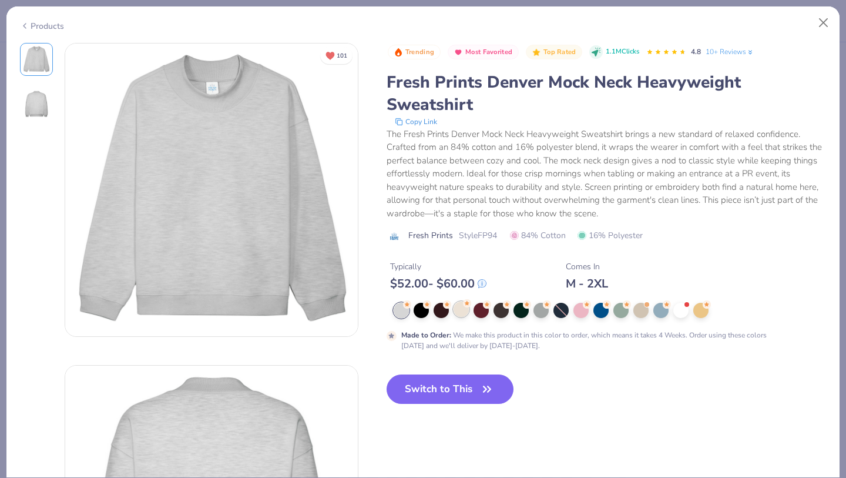
click at [462, 313] on div at bounding box center [461, 309] width 15 height 15
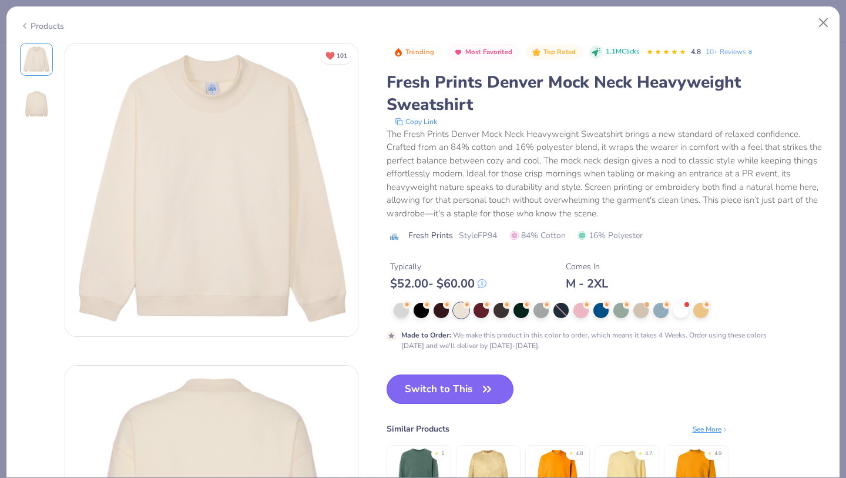
click at [487, 381] on icon "button" at bounding box center [487, 389] width 16 height 16
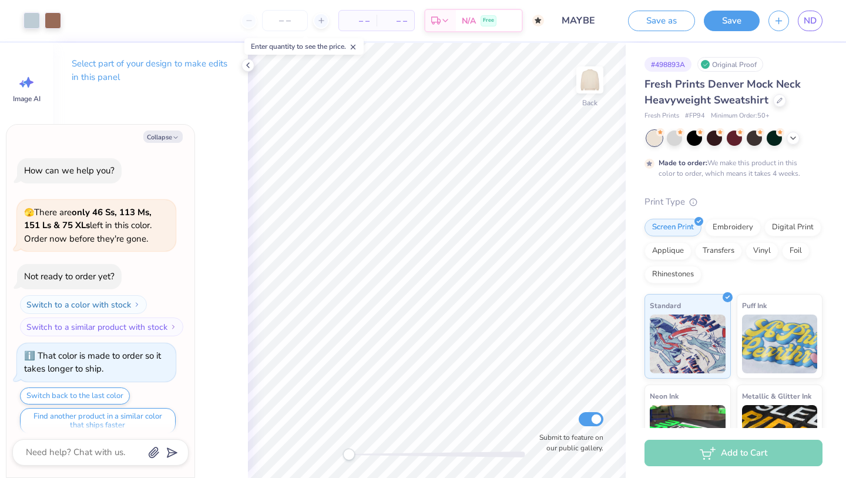
scroll to position [9, 0]
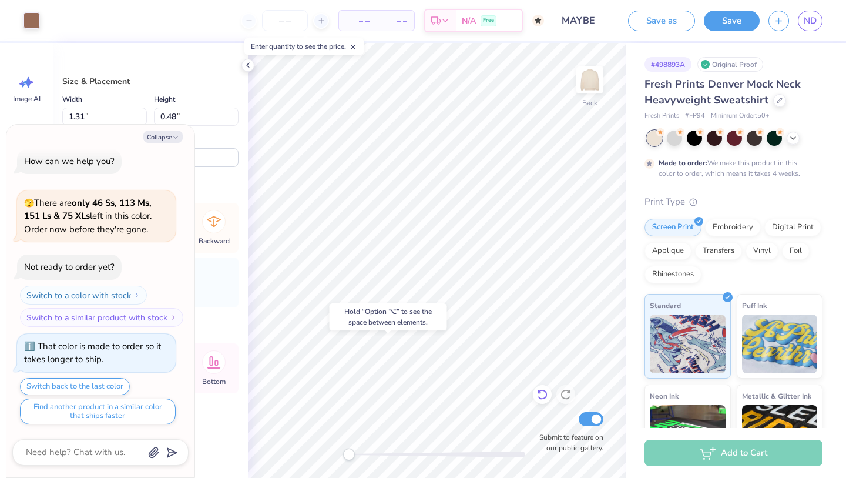
click at [540, 397] on icon at bounding box center [543, 395] width 12 height 12
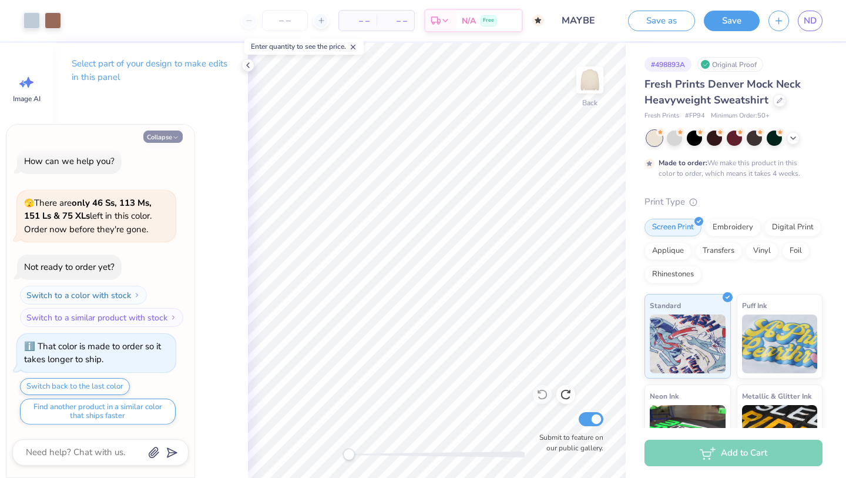
click at [173, 132] on button "Collapse" at bounding box center [162, 136] width 39 height 12
type textarea "x"
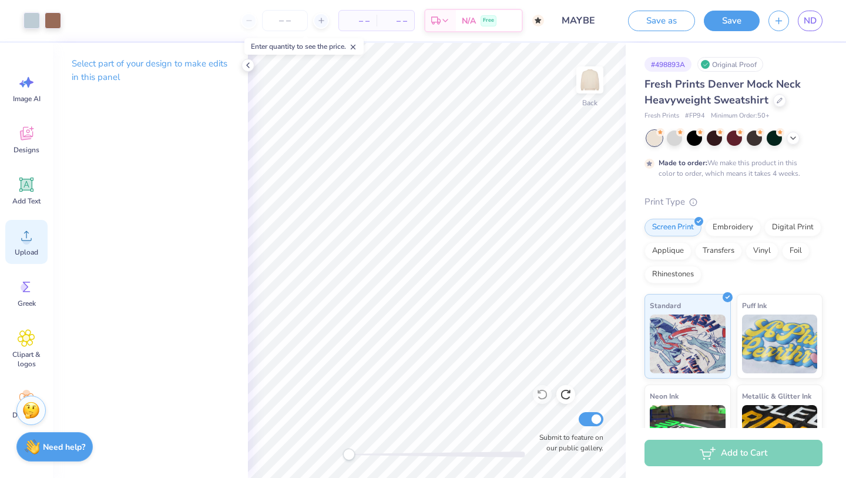
click at [27, 235] on icon at bounding box center [27, 236] width 18 height 18
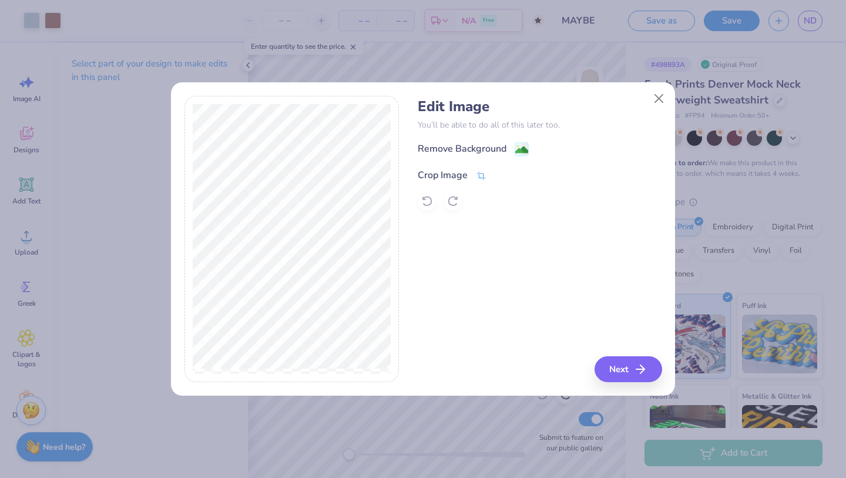
click at [456, 176] on div "Crop Image" at bounding box center [443, 175] width 50 height 14
click at [497, 179] on button at bounding box center [501, 174] width 12 height 12
click at [489, 149] on div "Remove Background" at bounding box center [462, 149] width 89 height 14
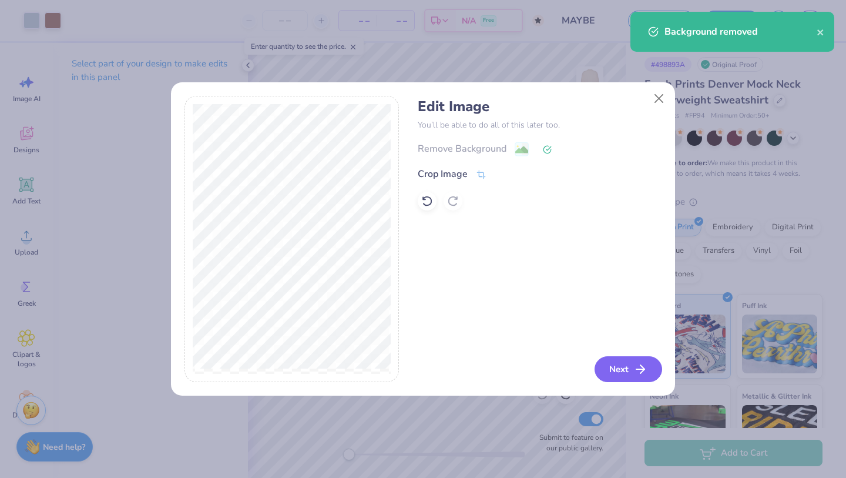
click at [622, 369] on button "Next" at bounding box center [629, 369] width 68 height 26
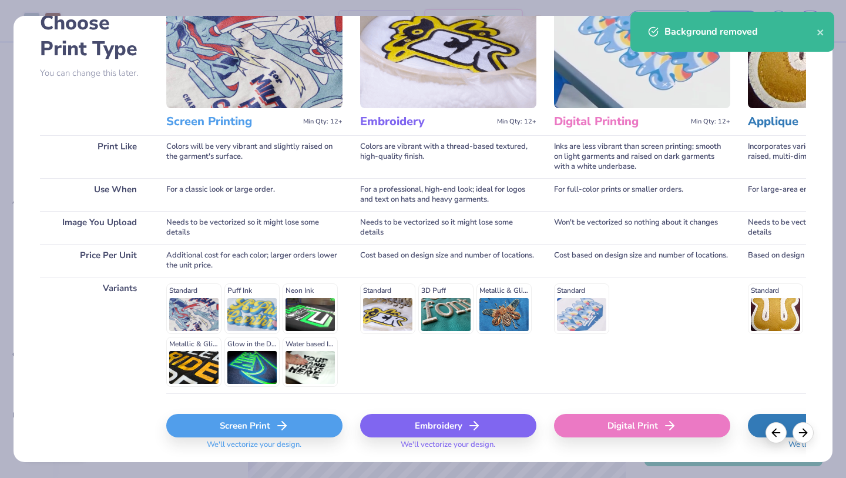
scroll to position [108, 0]
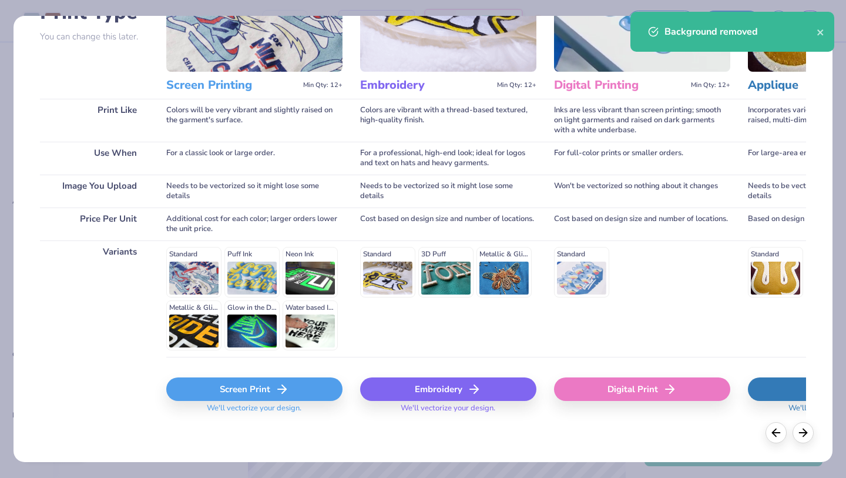
click at [580, 376] on div "Digital Print" at bounding box center [642, 392] width 176 height 70
click at [583, 383] on div "Digital Print" at bounding box center [642, 389] width 176 height 24
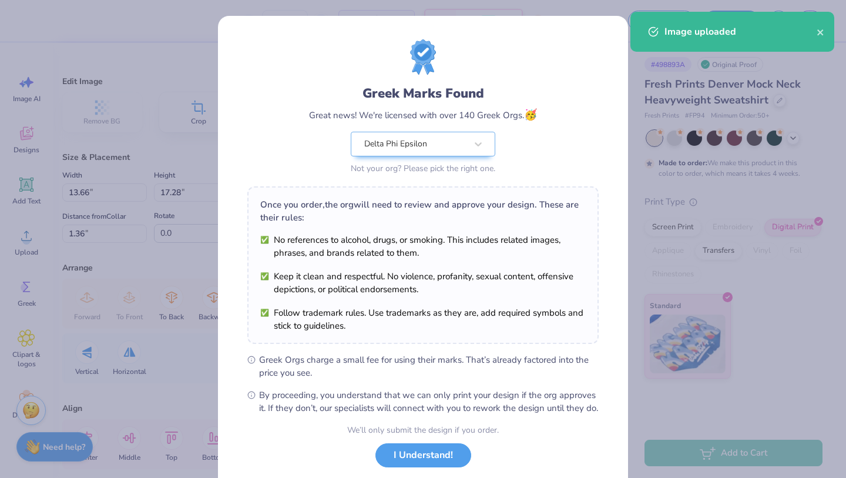
click at [416, 235] on body "– – Per Item – – Total Est. Delivery N/A Free Design Title MAYBE Save as Save N…" at bounding box center [423, 239] width 846 height 478
type input "9.05"
type input "11.45"
type input "7.20"
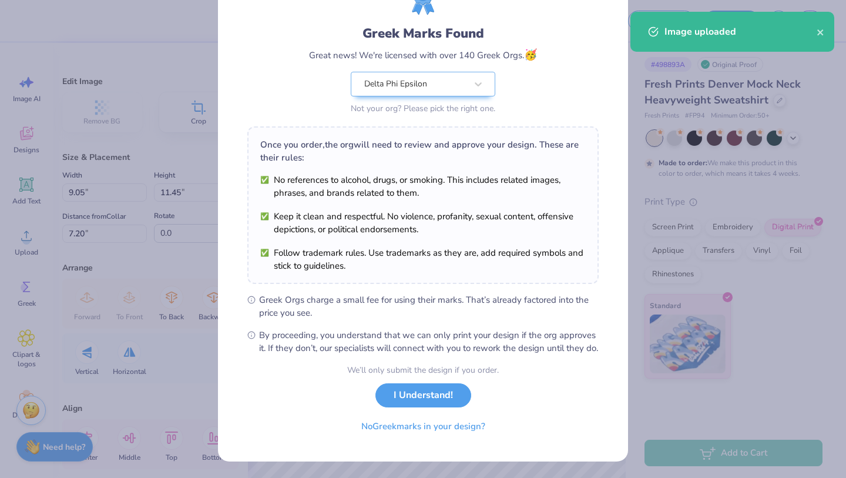
scroll to position [72, 0]
click at [424, 392] on button "I Understand!" at bounding box center [424, 395] width 96 height 24
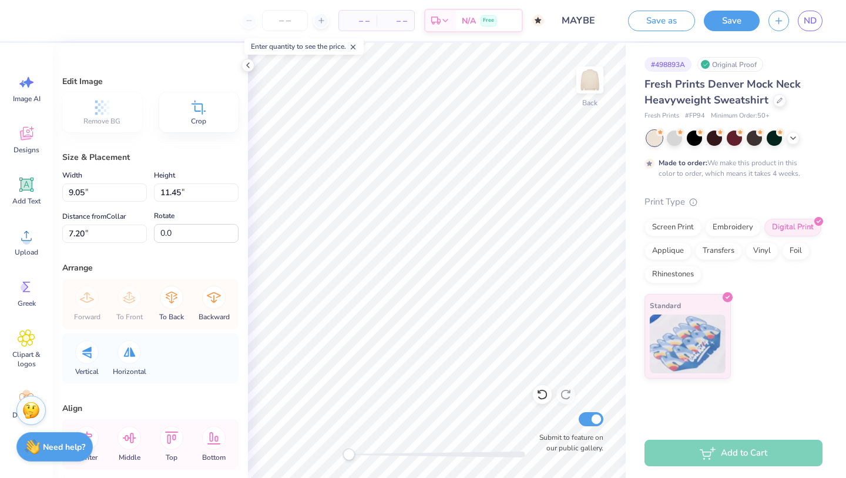
scroll to position [0, 0]
type input "4.32"
type input "5.47"
type input "13.18"
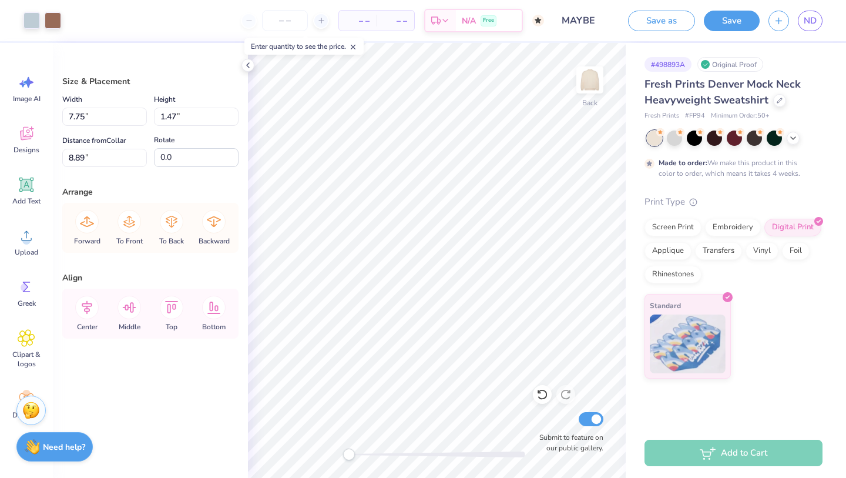
type input "7.04"
type input "1.34"
type input "17.65"
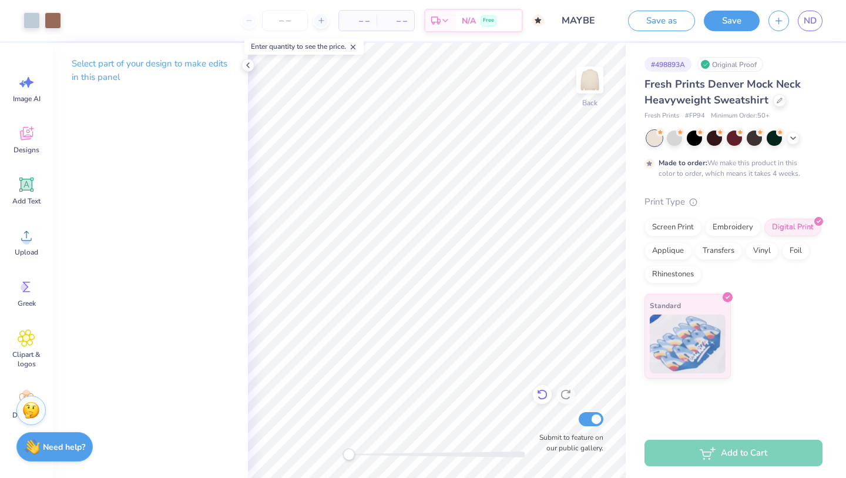
click at [542, 394] on icon at bounding box center [543, 395] width 12 height 12
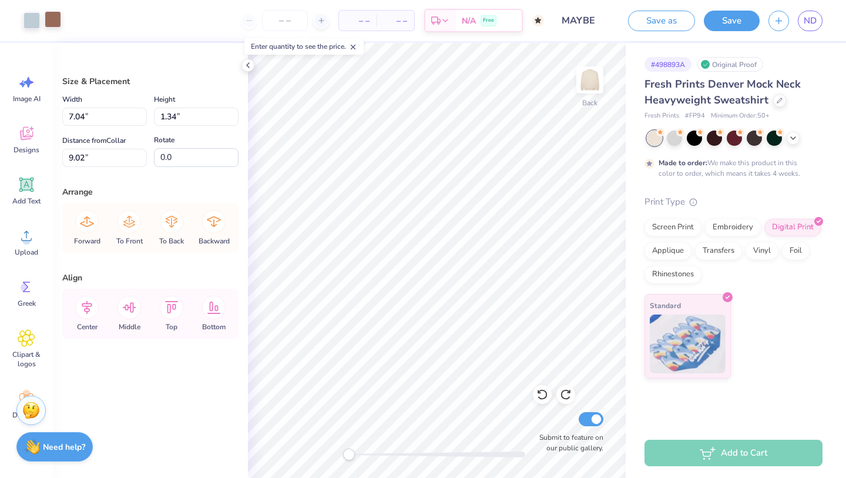
click at [60, 29] on div "Art colors" at bounding box center [30, 20] width 61 height 41
click at [53, 22] on div at bounding box center [53, 19] width 16 height 16
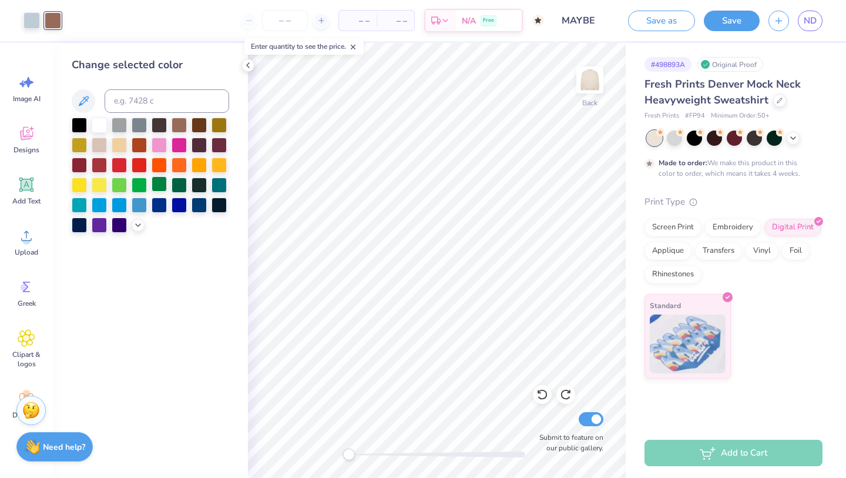
click at [156, 183] on div at bounding box center [159, 183] width 15 height 15
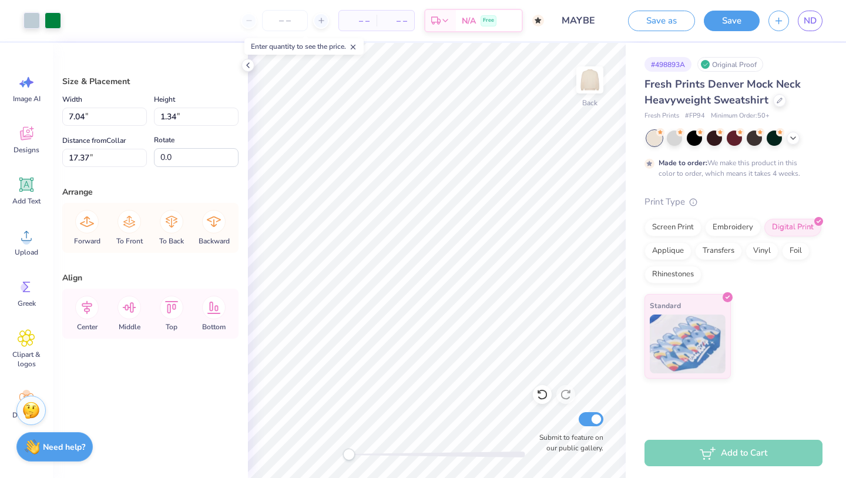
type input "17.37"
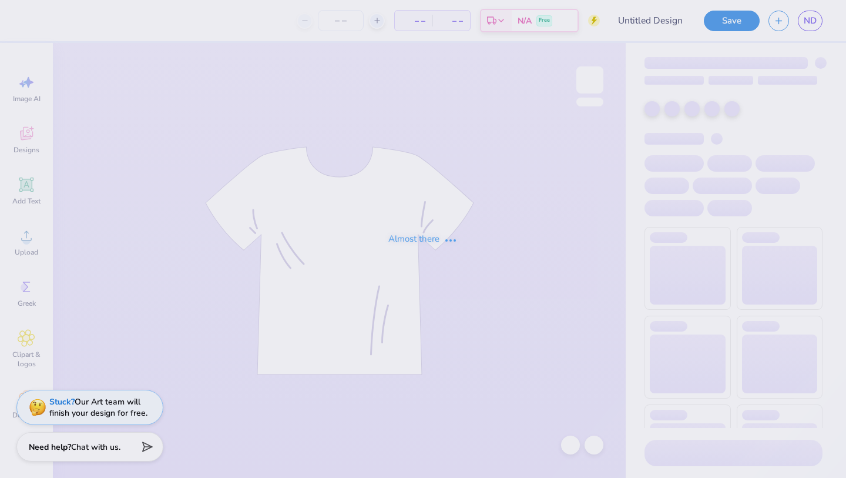
type input "Oasis color option"
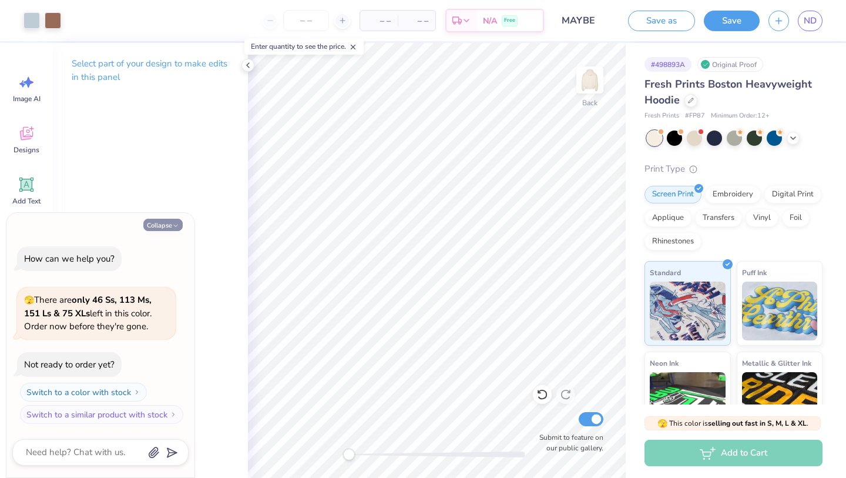
click at [156, 220] on button "Collapse" at bounding box center [162, 225] width 39 height 12
type textarea "x"
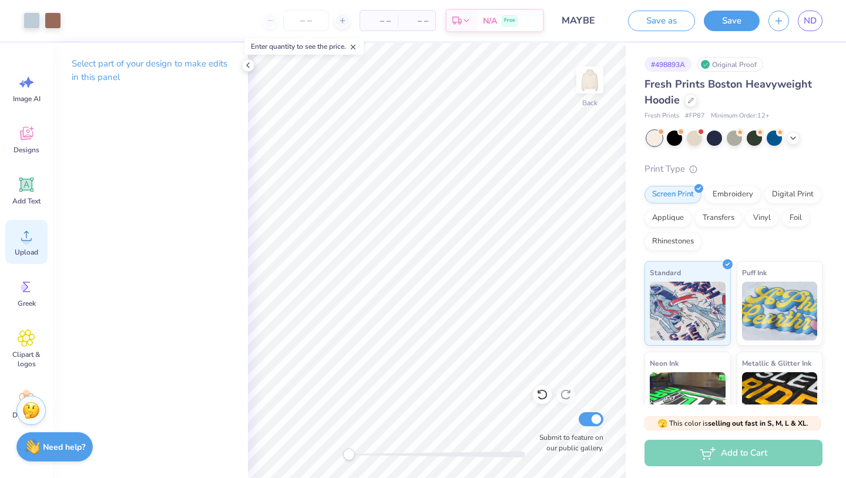
click at [30, 253] on span "Upload" at bounding box center [27, 251] width 24 height 9
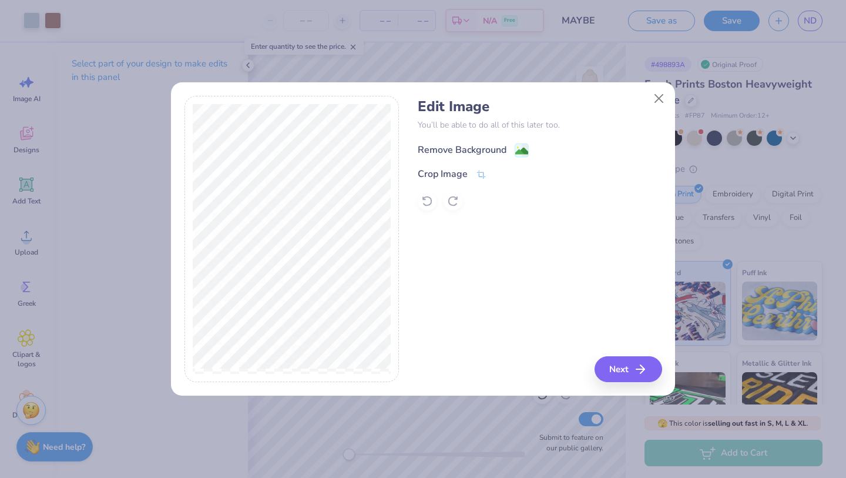
click at [461, 149] on div "Remove Background" at bounding box center [462, 150] width 89 height 14
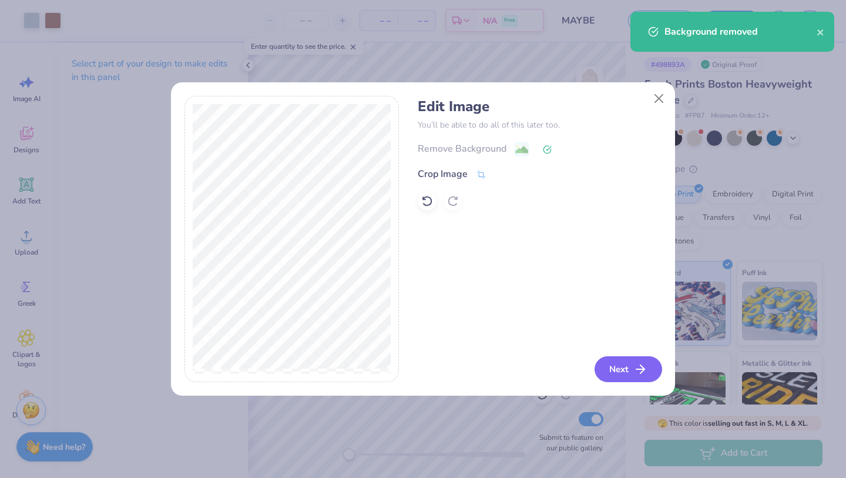
click at [631, 367] on button "Next" at bounding box center [629, 369] width 68 height 26
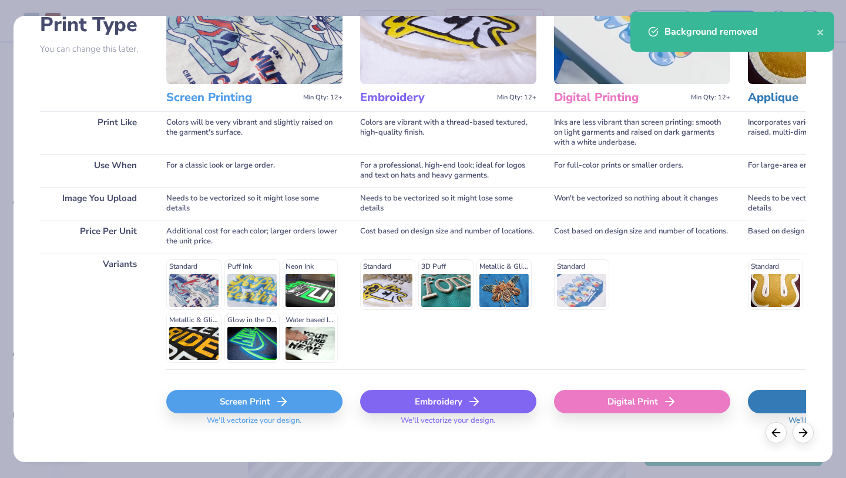
scroll to position [108, 0]
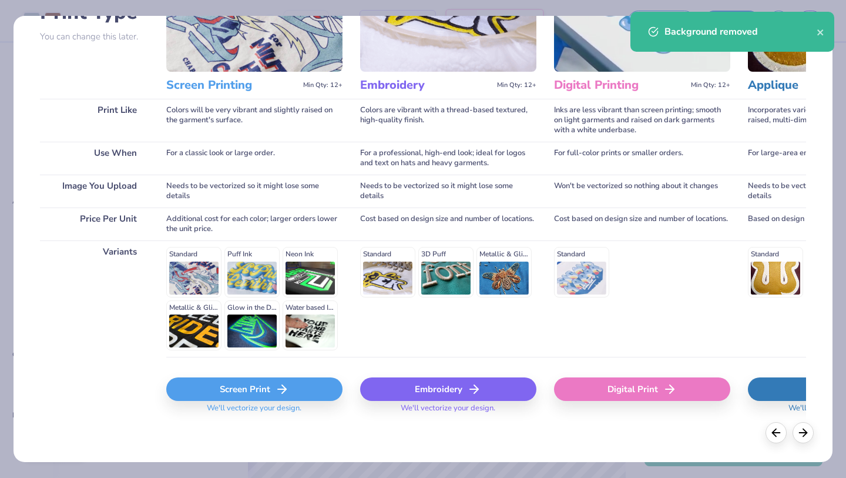
click at [602, 390] on div "Digital Print" at bounding box center [642, 389] width 176 height 24
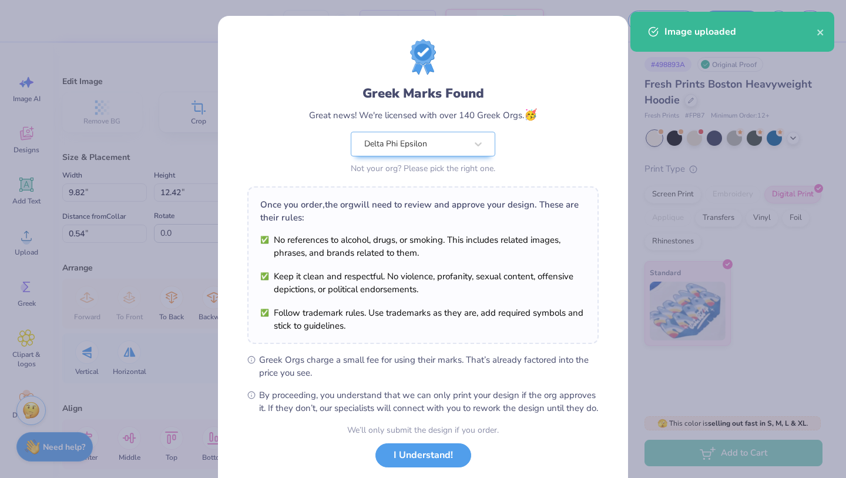
click at [447, 219] on body "– – Per Item – – Total Est. Delivery N/A Free Design Title MAYBE Save as Save N…" at bounding box center [423, 239] width 846 height 478
type input "3.92"
type input "4.96"
type input "8.00"
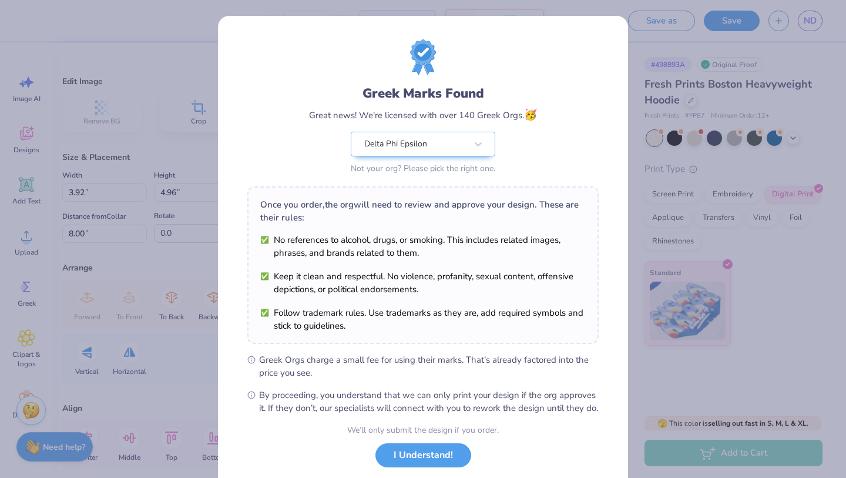
click at [432, 467] on button "I Understand!" at bounding box center [424, 455] width 96 height 24
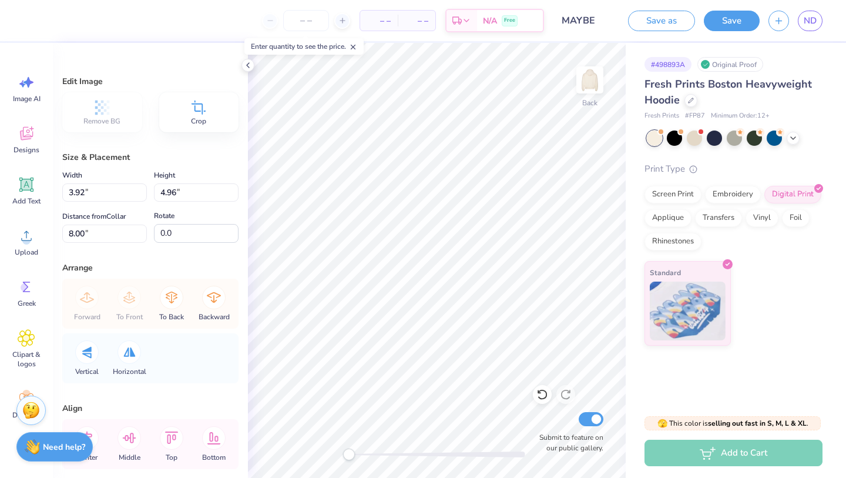
type input "5.09"
type input "6.45"
type input "1.51"
click at [692, 101] on icon at bounding box center [691, 99] width 6 height 6
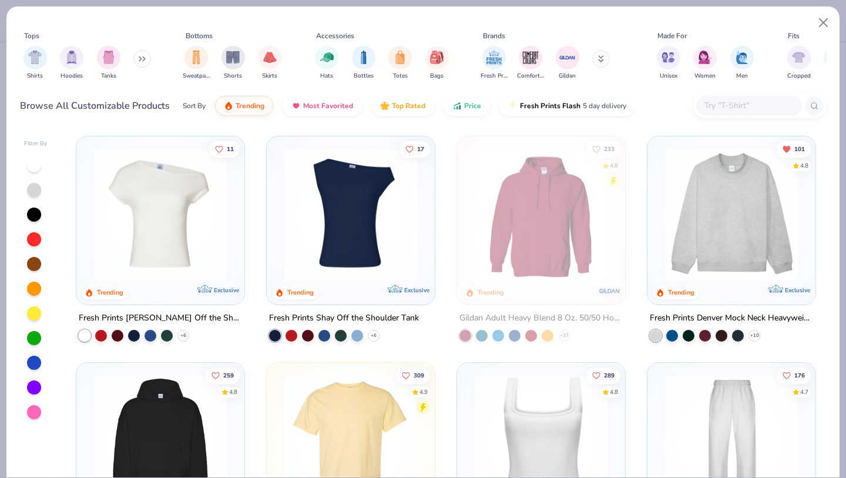
click at [768, 250] on img at bounding box center [732, 214] width 145 height 133
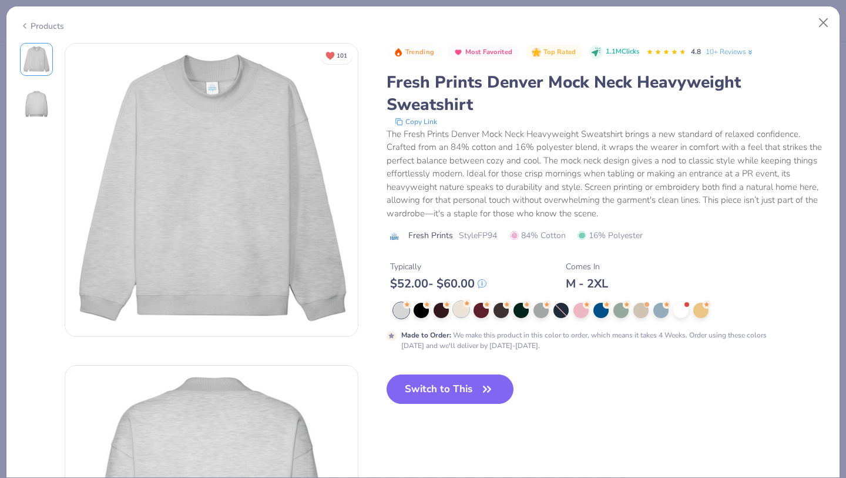
click at [467, 310] on div at bounding box center [461, 309] width 15 height 15
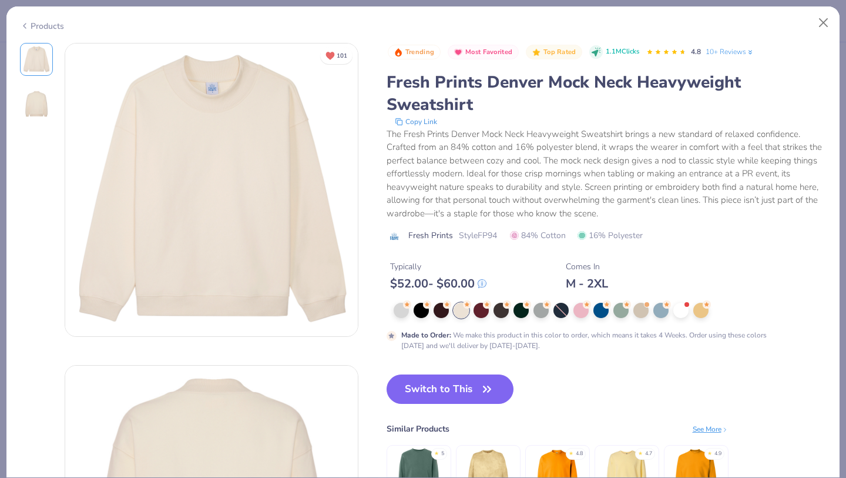
drag, startPoint x: 471, startPoint y: 387, endPoint x: 484, endPoint y: 330, distance: 58.9
click at [471, 388] on button "Switch to This" at bounding box center [451, 388] width 128 height 29
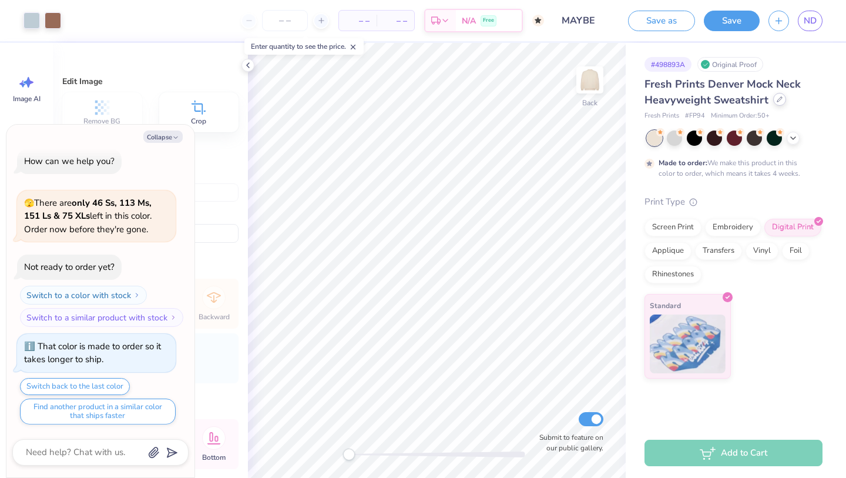
click at [777, 97] on icon at bounding box center [780, 99] width 6 height 6
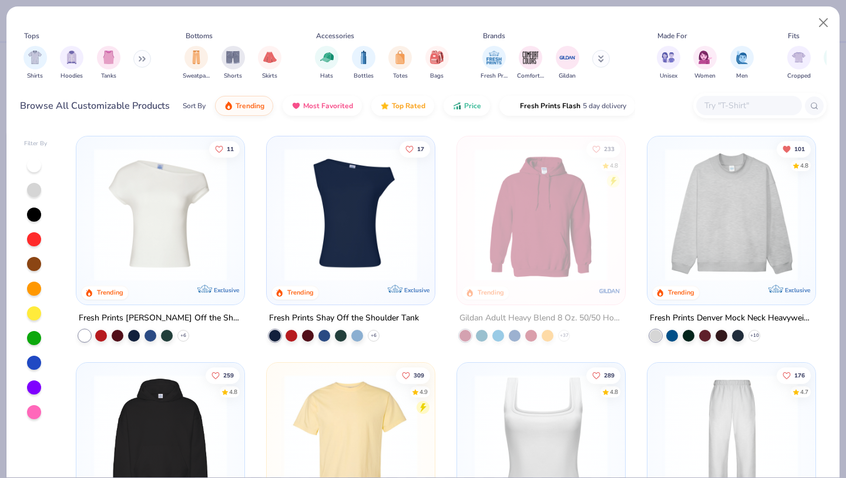
scroll to position [18, 0]
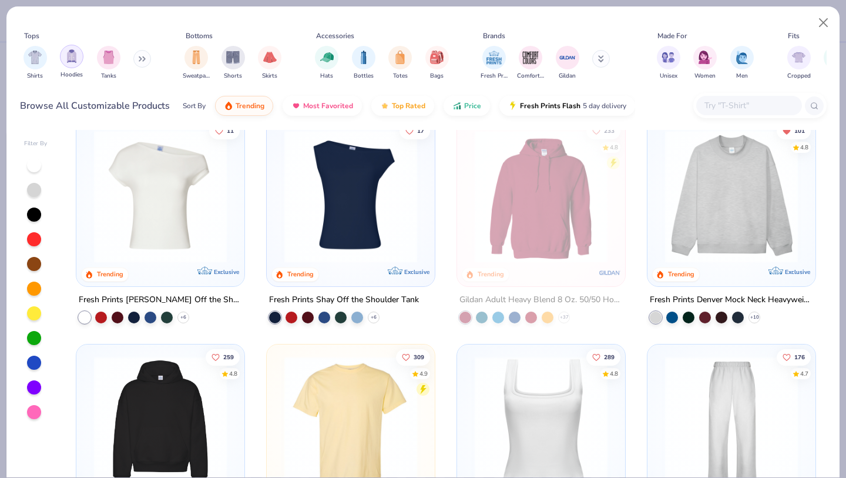
click at [73, 55] on img "filter for Hoodies" at bounding box center [71, 56] width 13 height 14
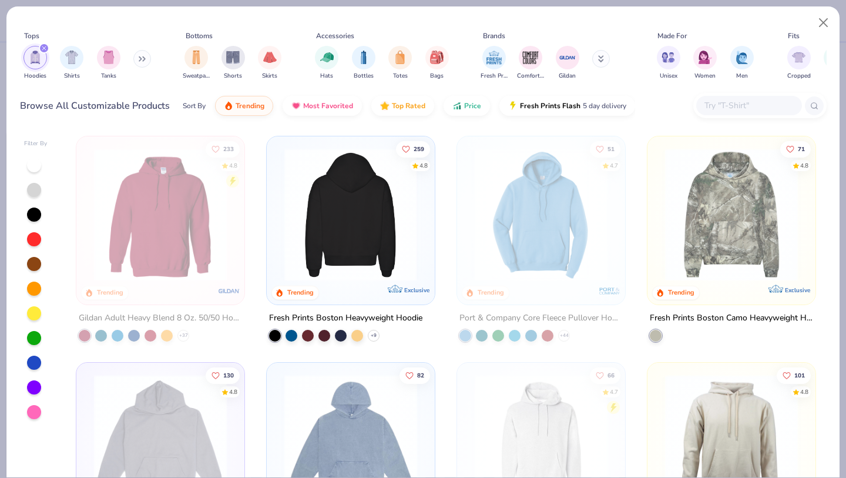
click at [318, 257] on div at bounding box center [350, 214] width 433 height 133
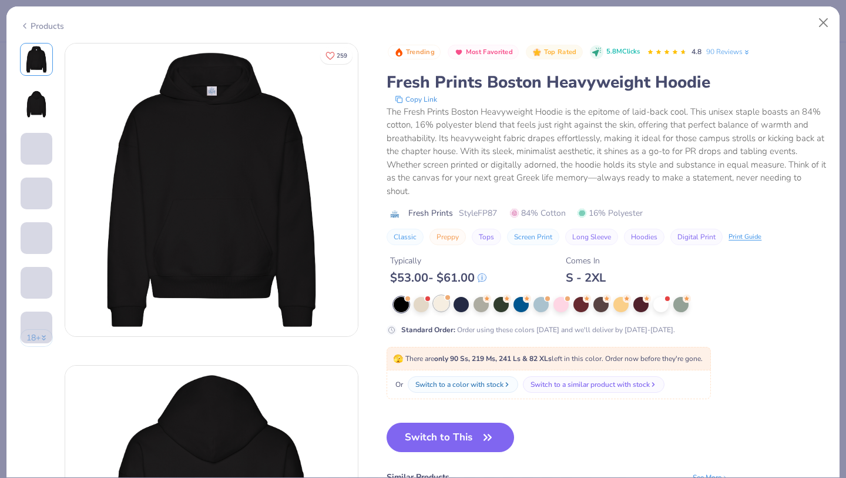
click at [445, 307] on div at bounding box center [441, 303] width 15 height 15
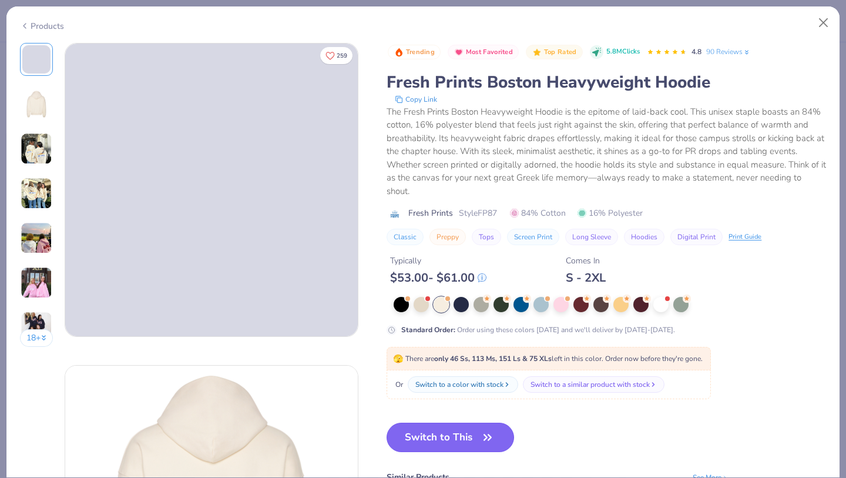
click at [459, 440] on button "Switch to This" at bounding box center [451, 437] width 128 height 29
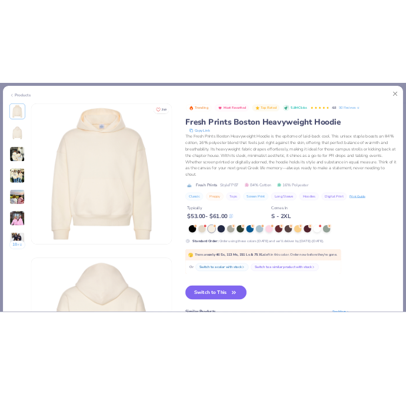
scroll to position [68, 0]
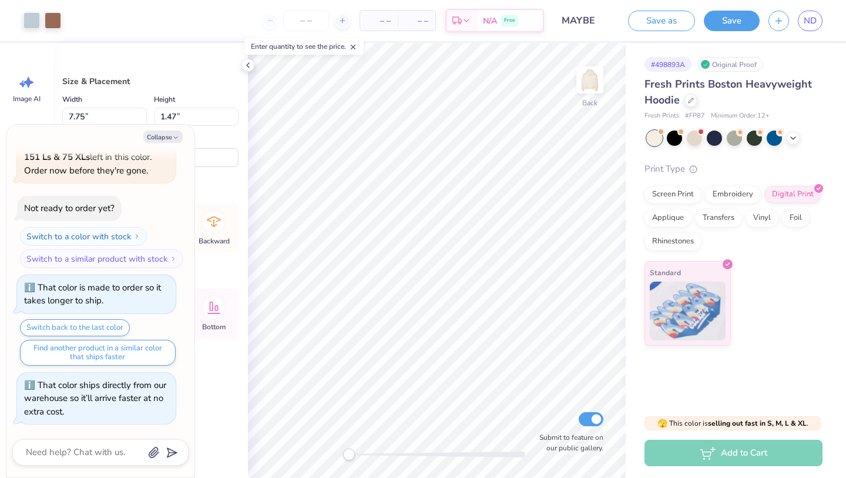
type textarea "x"
type input "10.46"
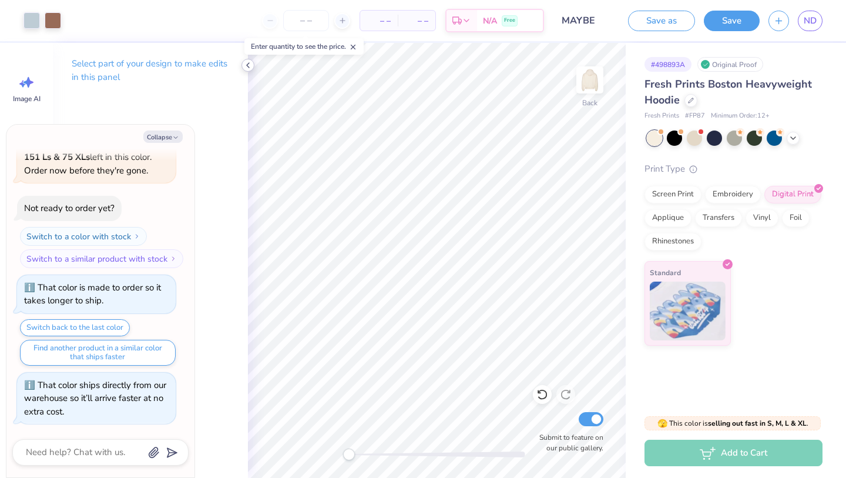
click at [249, 67] on polyline at bounding box center [248, 65] width 2 height 5
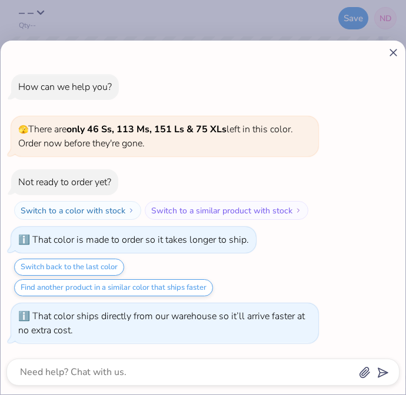
type textarea "x"
